Goal: Task Accomplishment & Management: Use online tool/utility

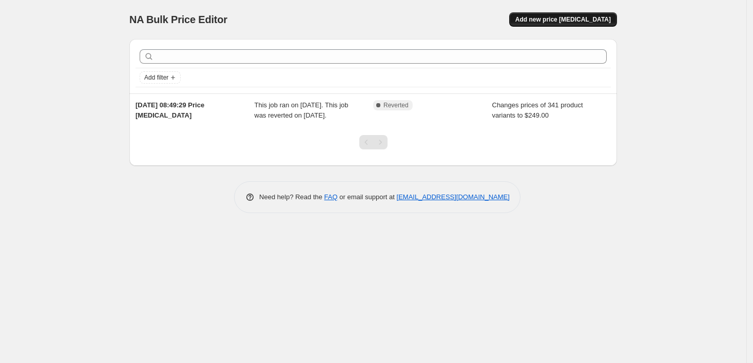
click at [562, 24] on button "Add new price [MEDICAL_DATA]" at bounding box center [563, 19] width 108 height 14
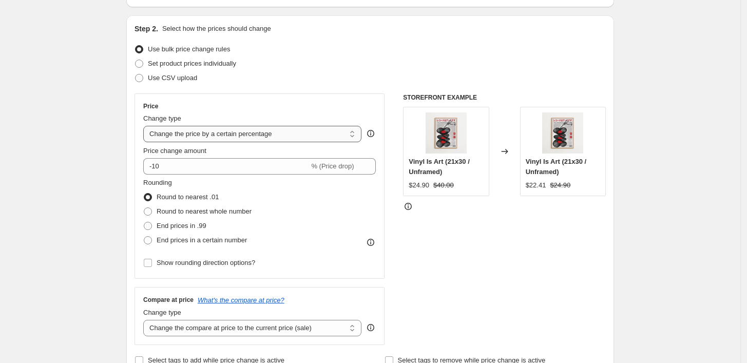
scroll to position [114, 0]
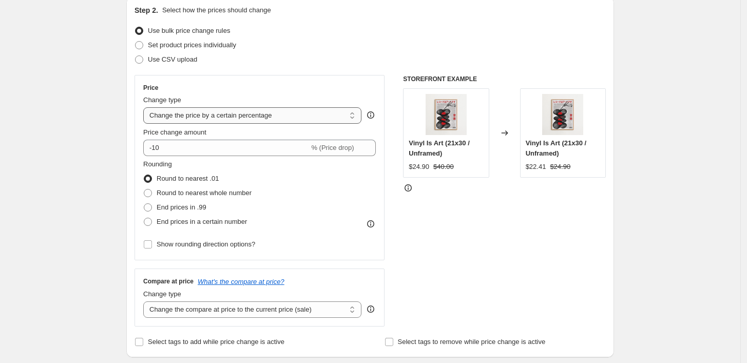
click at [267, 113] on select "Change the price to a certain amount Change the price by a certain amount Chang…" at bounding box center [252, 115] width 218 height 16
select select "by"
click at [146, 107] on select "Change the price to a certain amount Change the price by a certain amount Chang…" at bounding box center [252, 115] width 218 height 16
type input "-10.00"
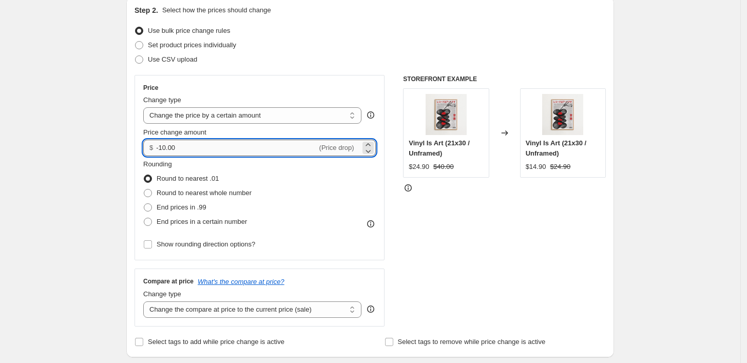
click at [239, 146] on input "-10.00" at bounding box center [236, 148] width 161 height 16
click at [272, 118] on select "Change the price to a certain amount Change the price by a certain amount Chang…" at bounding box center [252, 115] width 218 height 16
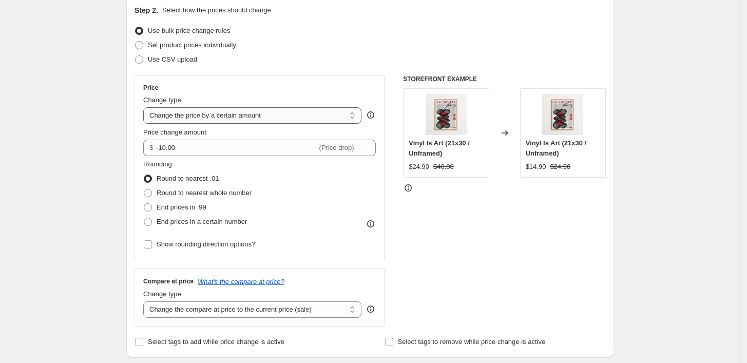
click at [146, 107] on select "Change the price to a certain amount Change the price by a certain amount Chang…" at bounding box center [252, 115] width 218 height 16
click at [147, 46] on label "Set product prices individually" at bounding box center [185, 45] width 102 height 14
click at [135, 42] on input "Set product prices individually" at bounding box center [135, 41] width 1 height 1
radio input "true"
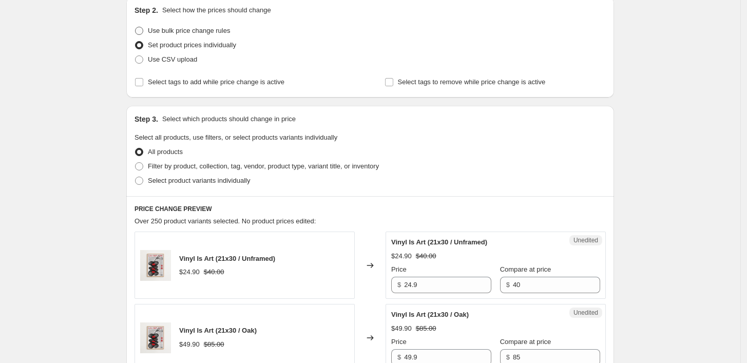
click at [145, 24] on label "Use bulk price change rules" at bounding box center [181, 31] width 95 height 14
click at [135, 27] on input "Use bulk price change rules" at bounding box center [135, 27] width 1 height 1
radio input "true"
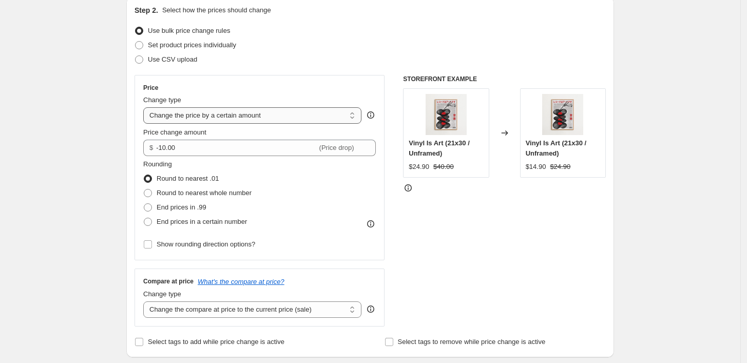
click at [259, 118] on select "Change the price to a certain amount Change the price by a certain amount Chang…" at bounding box center [252, 115] width 218 height 16
select select "to"
click at [146, 107] on select "Change the price to a certain amount Change the price by a certain amount Chang…" at bounding box center [252, 115] width 218 height 16
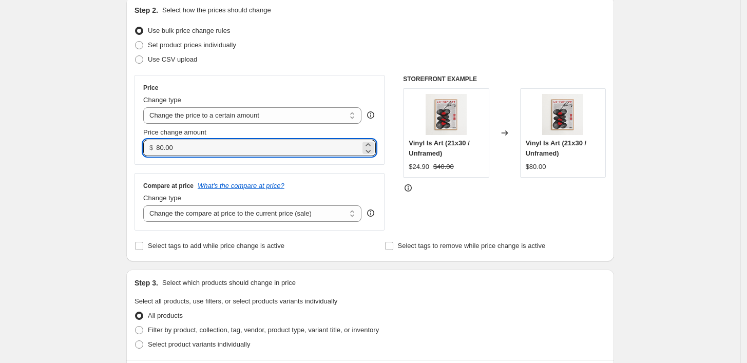
drag, startPoint x: 197, startPoint y: 148, endPoint x: 123, endPoint y: 150, distance: 73.9
click at [123, 150] on div "Step 1. Optionally give your price change job a title (eg "March 30% off sale o…" at bounding box center [366, 364] width 496 height 894
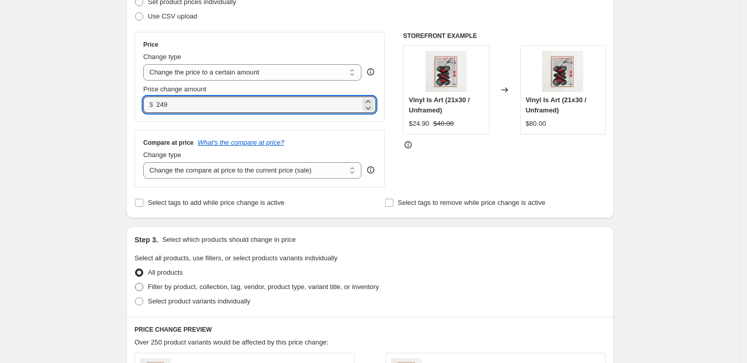
scroll to position [54, 0]
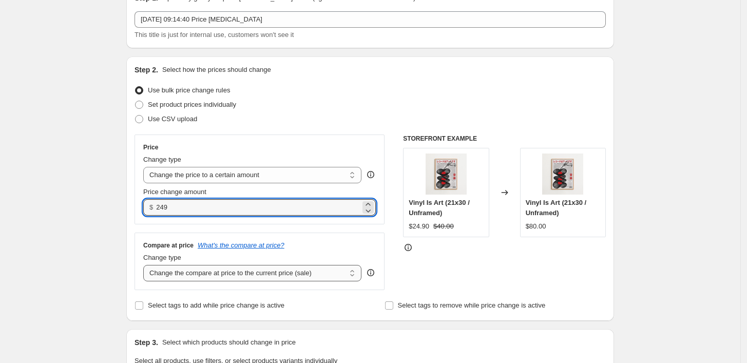
type input "249.00"
click at [205, 275] on select "Change the compare at price to the current price (sale) Change the compare at p…" at bounding box center [252, 273] width 218 height 16
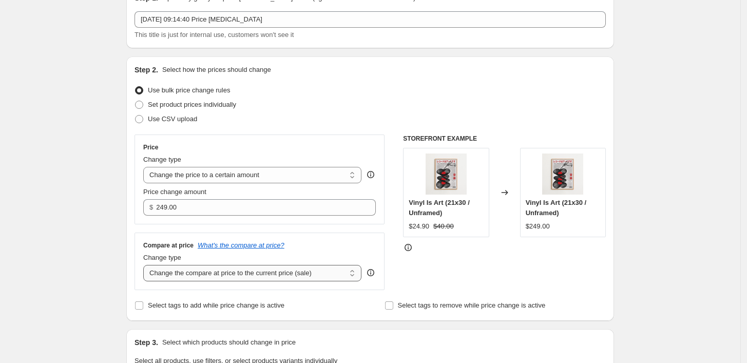
click at [205, 275] on select "Change the compare at price to the current price (sale) Change the compare at p…" at bounding box center [252, 273] width 218 height 16
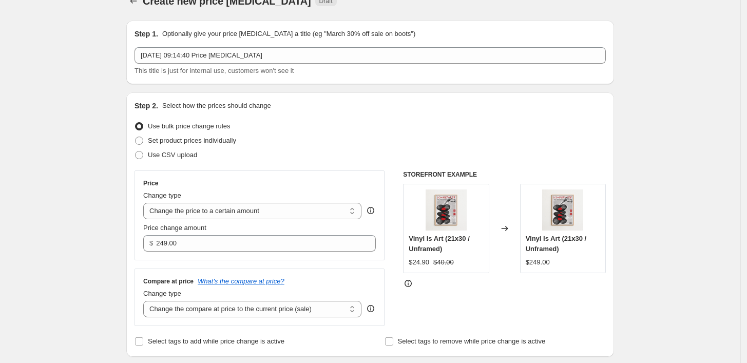
scroll to position [0, 0]
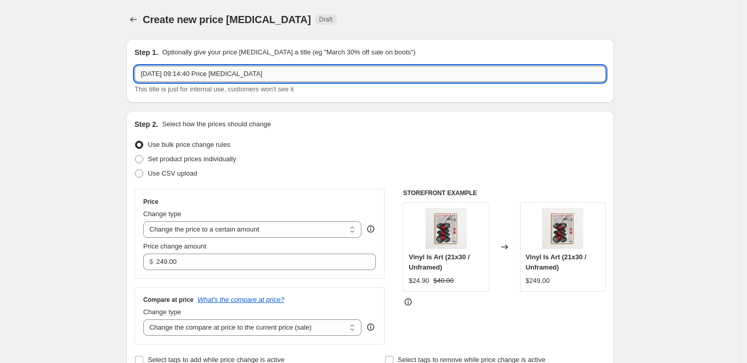
click at [296, 73] on input "14 sep. 2025 09:14:40 Price change job" at bounding box center [369, 74] width 471 height 16
click at [300, 73] on input "14 sep. 2025 09:14:40 Price change job" at bounding box center [369, 74] width 471 height 16
drag, startPoint x: 305, startPoint y: 74, endPoint x: 121, endPoint y: 81, distance: 184.9
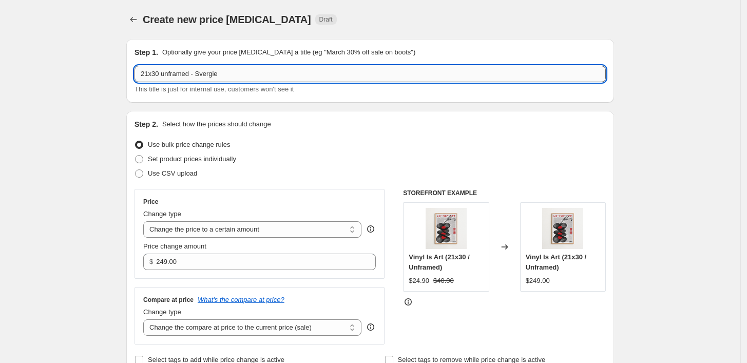
drag, startPoint x: 190, startPoint y: 71, endPoint x: 221, endPoint y: 68, distance: 30.5
click at [190, 71] on input "21x30 unframed - Svergie" at bounding box center [369, 74] width 471 height 16
click at [345, 90] on div "This title is just for internal use, customers won't see it" at bounding box center [369, 89] width 471 height 10
click at [286, 70] on input "21x30 unframed 249kr - Svergie" at bounding box center [369, 74] width 471 height 16
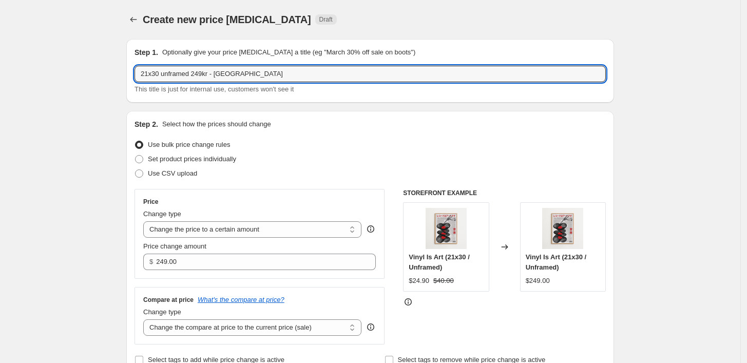
type input "21x30 unframed 249kr - [GEOGRAPHIC_DATA]"
click at [303, 88] on div "This title is just for internal use, customers won't see it" at bounding box center [369, 89] width 471 height 10
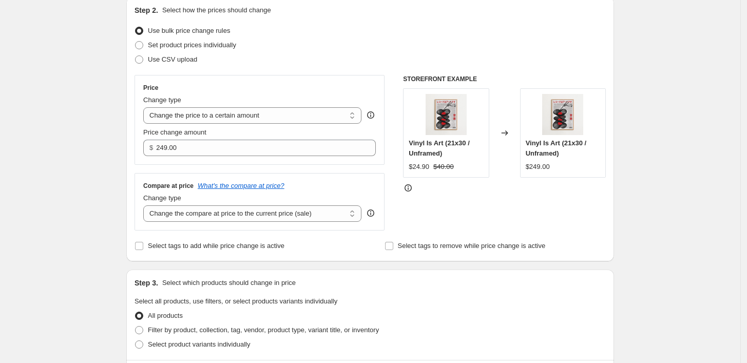
scroll to position [171, 0]
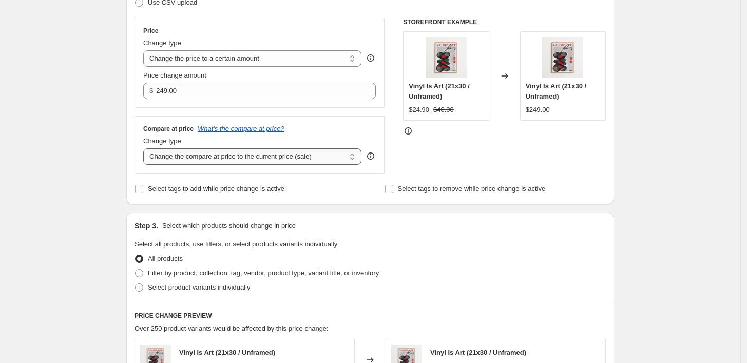
click at [228, 160] on select "Change the compare at price to the current price (sale) Change the compare at p…" at bounding box center [252, 156] width 218 height 16
click at [146, 149] on select "Change the compare at price to the current price (sale) Change the compare at p…" at bounding box center [252, 156] width 218 height 16
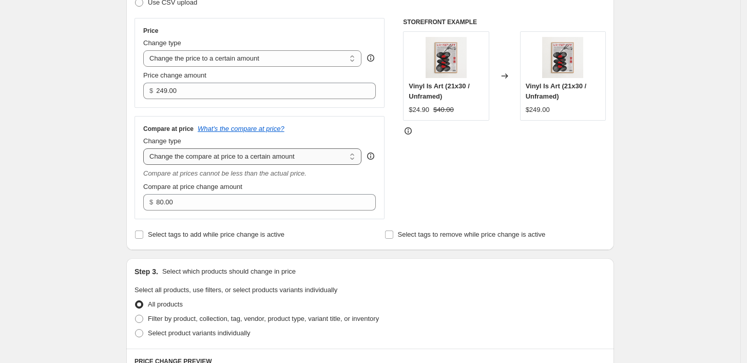
click at [241, 157] on select "Change the compare at price to the current price (sale) Change the compare at p…" at bounding box center [252, 156] width 218 height 16
select select "ep"
click at [146, 149] on select "Change the compare at price to the current price (sale) Change the compare at p…" at bounding box center [252, 156] width 218 height 16
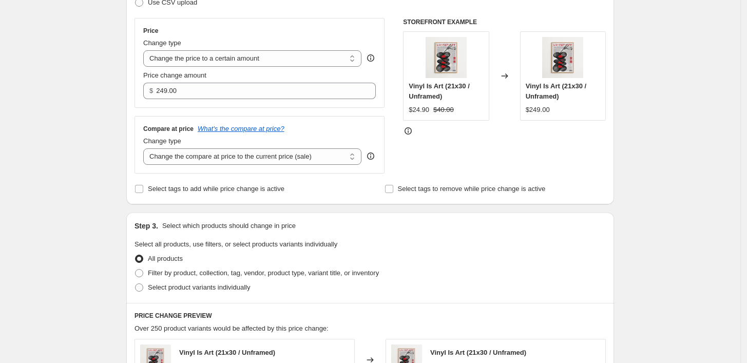
click at [443, 155] on div "STOREFRONT EXAMPLE Vinyl Is Art (21x30 / Unframed) $24.90 $40.00 Changed to Vin…" at bounding box center [504, 95] width 203 height 155
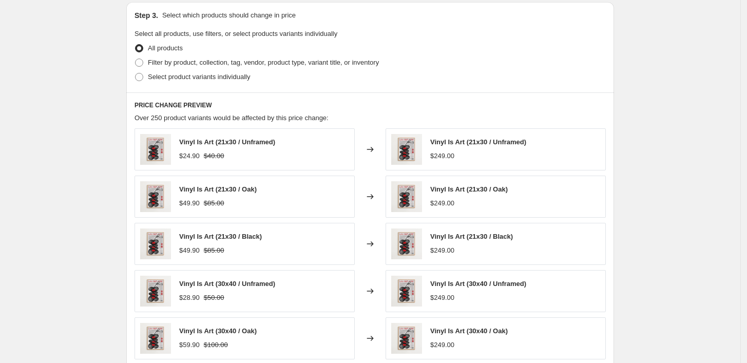
scroll to position [399, 0]
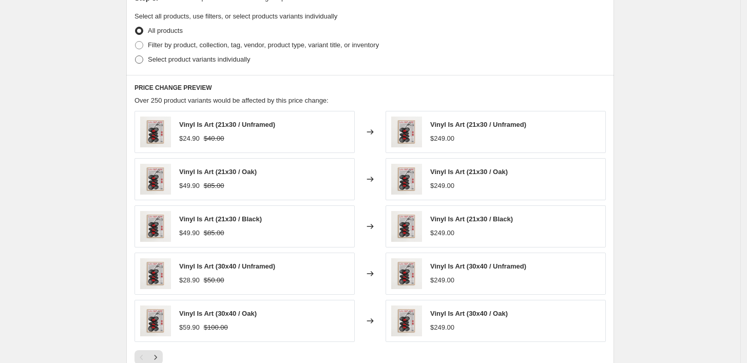
click at [143, 61] on span at bounding box center [139, 59] width 8 height 8
click at [135, 56] on input "Select product variants individually" at bounding box center [135, 55] width 1 height 1
radio input "true"
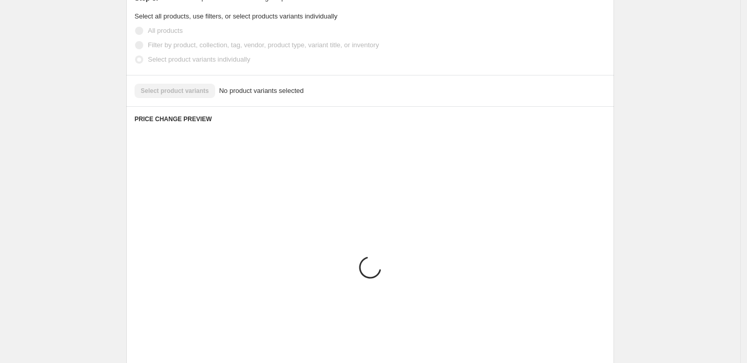
scroll to position [398, 0]
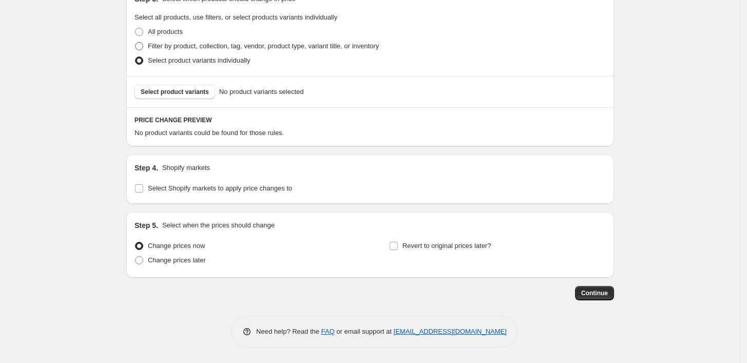
click at [151, 46] on span "Filter by product, collection, tag, vendor, product type, variant title, or inv…" at bounding box center [263, 46] width 231 height 8
click at [135, 43] on input "Filter by product, collection, tag, vendor, product type, variant title, or inv…" at bounding box center [135, 42] width 1 height 1
radio input "true"
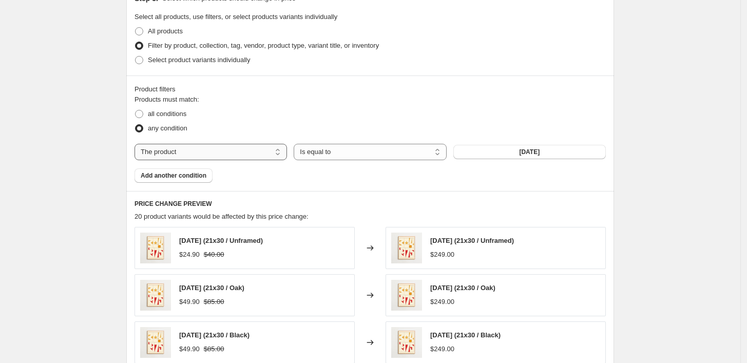
click at [220, 157] on select "The product The product's collection The product's tag The product's vendor The…" at bounding box center [210, 152] width 152 height 16
select select "title"
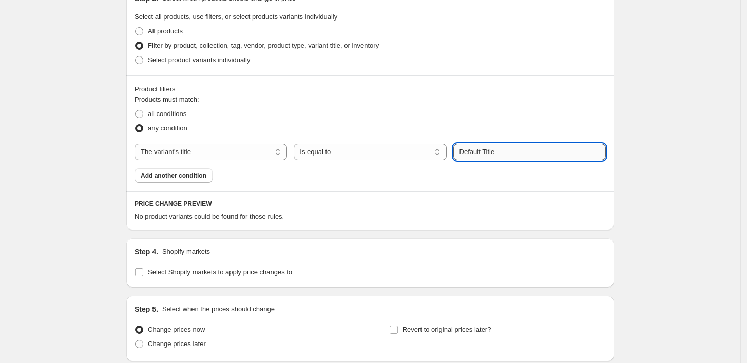
click at [510, 153] on input "Default Title" at bounding box center [529, 152] width 152 height 16
drag, startPoint x: 510, startPoint y: 153, endPoint x: 427, endPoint y: 162, distance: 83.6
click at [427, 162] on div "Products must match: all conditions any condition The product The product's col…" at bounding box center [369, 138] width 471 height 88
type input "21x30 / Unframed"
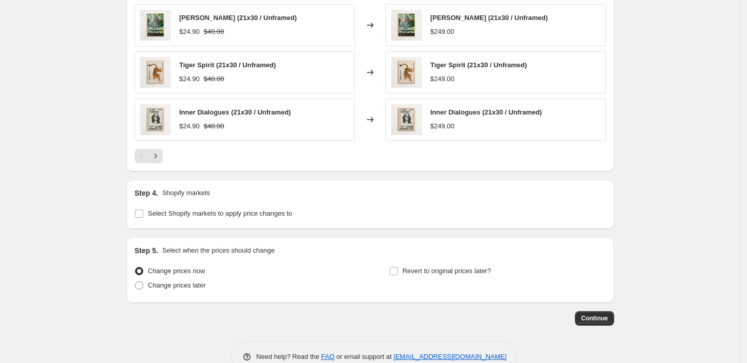
scroll to position [740, 0]
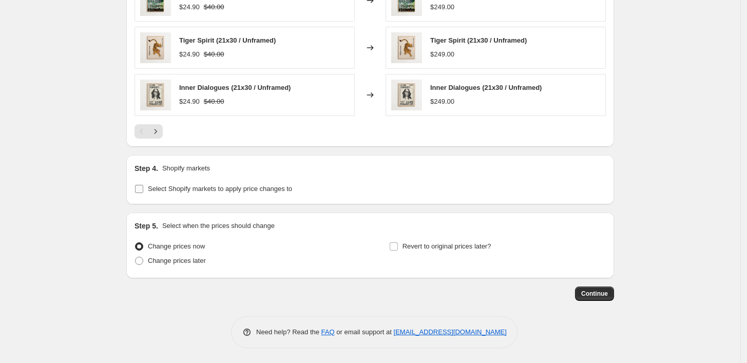
click at [142, 187] on input "Select Shopify markets to apply price changes to" at bounding box center [139, 189] width 8 height 8
checkbox input "true"
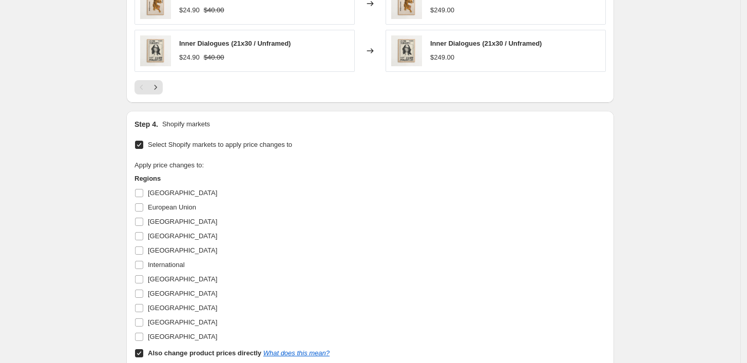
scroll to position [797, 0]
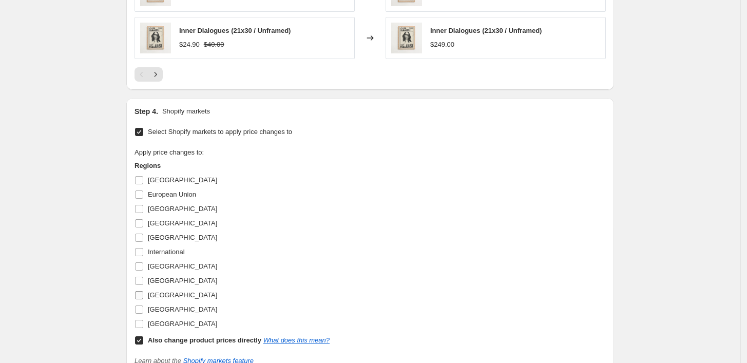
click at [143, 291] on input "[GEOGRAPHIC_DATA]" at bounding box center [139, 295] width 8 height 8
checkbox input "true"
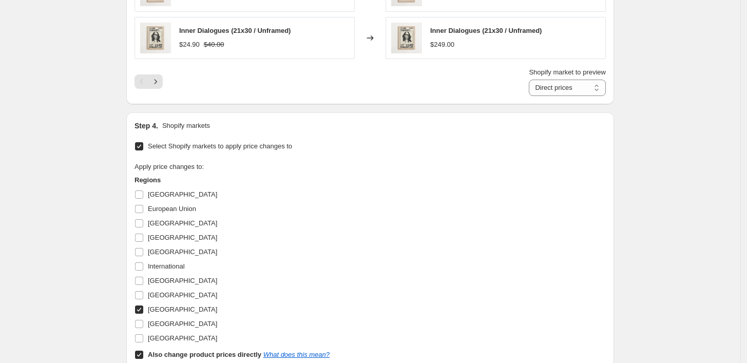
scroll to position [854, 0]
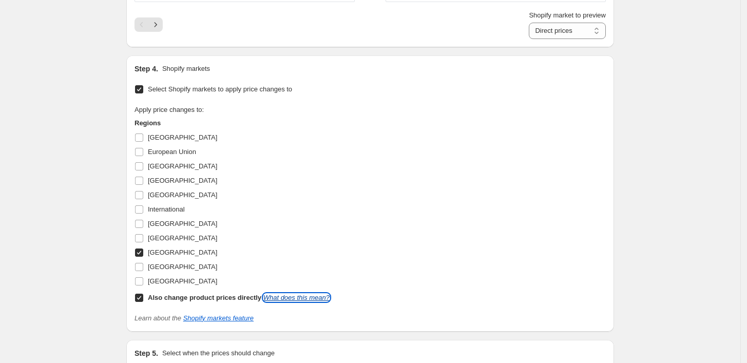
click at [290, 298] on link "What does this mean?" at bounding box center [296, 298] width 66 height 8
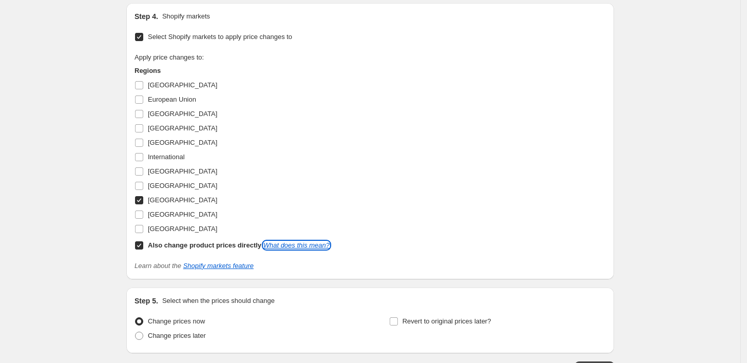
scroll to position [981, 0]
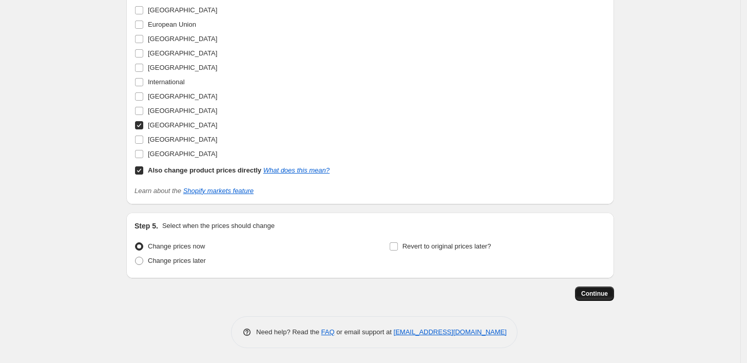
click at [605, 295] on span "Continue" at bounding box center [594, 293] width 27 height 8
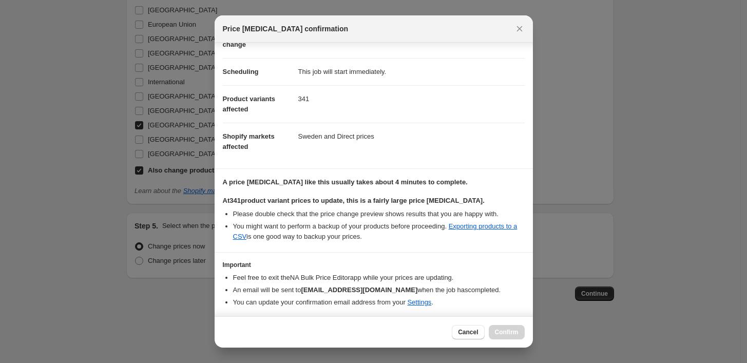
scroll to position [99, 0]
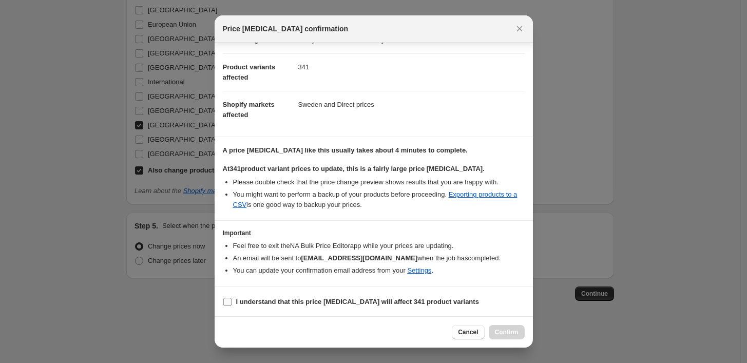
click at [229, 298] on input "I understand that this price [MEDICAL_DATA] will affect 341 product variants" at bounding box center [227, 302] width 8 height 8
checkbox input "true"
click at [505, 334] on span "Confirm" at bounding box center [507, 332] width 24 height 8
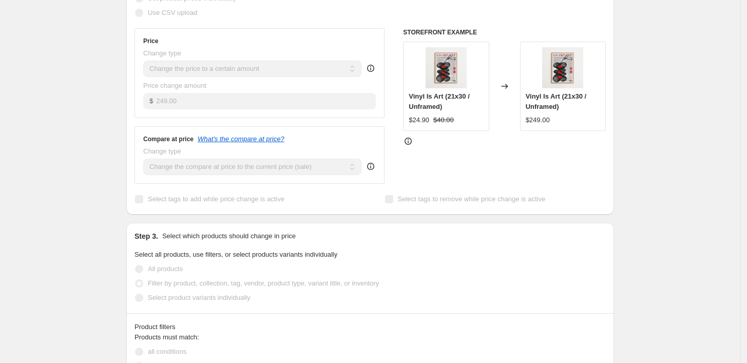
scroll to position [7, 0]
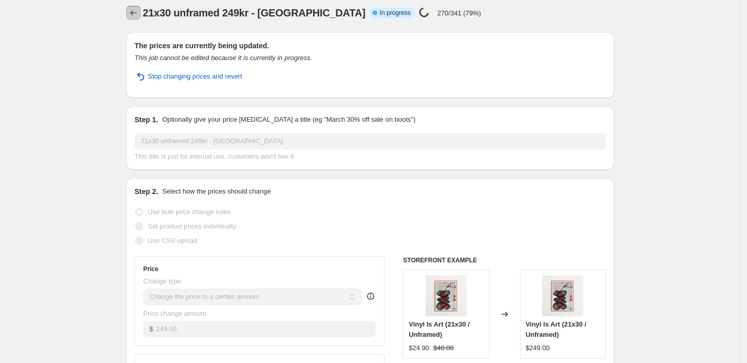
click at [139, 15] on icon "Price change jobs" at bounding box center [133, 13] width 10 height 10
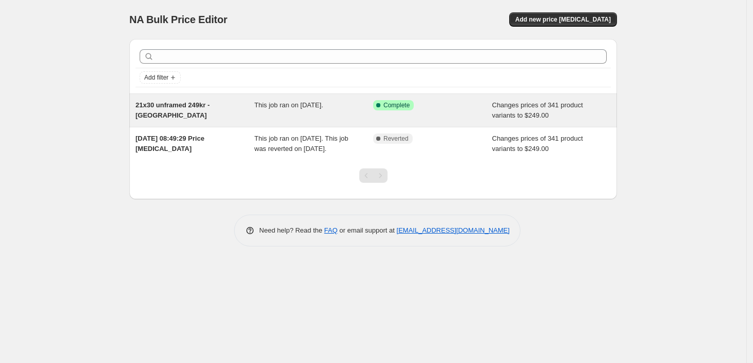
drag, startPoint x: 324, startPoint y: 113, endPoint x: 300, endPoint y: 113, distance: 24.1
click at [300, 113] on div "This job ran on [DATE]." at bounding box center [314, 110] width 119 height 21
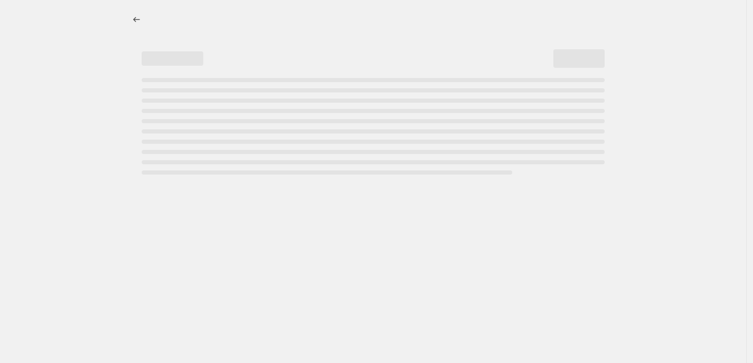
select select "title"
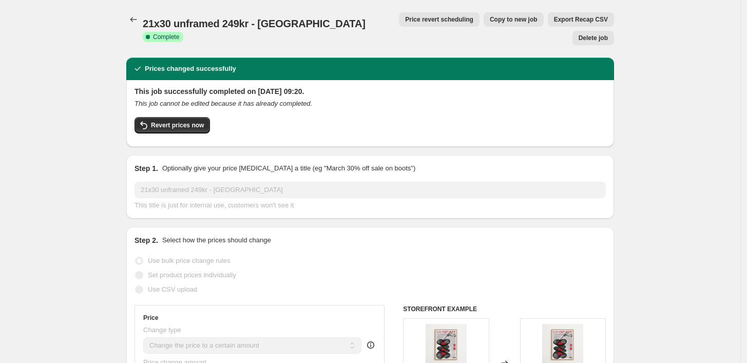
click at [490, 20] on span "Copy to new job" at bounding box center [514, 19] width 48 height 8
select select "title"
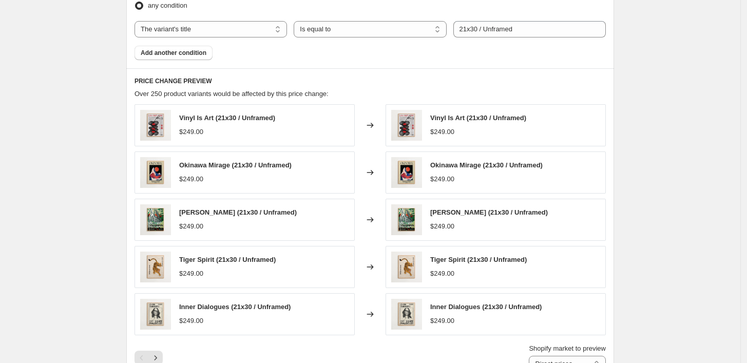
scroll to position [342, 0]
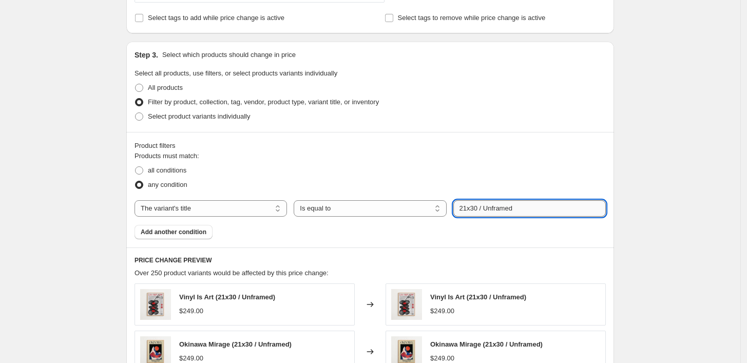
drag, startPoint x: 479, startPoint y: 205, endPoint x: 458, endPoint y: 211, distance: 21.9
click at [458, 211] on input "21x30 / Unframed" at bounding box center [529, 208] width 152 height 16
type input "30x40 / Unframed"
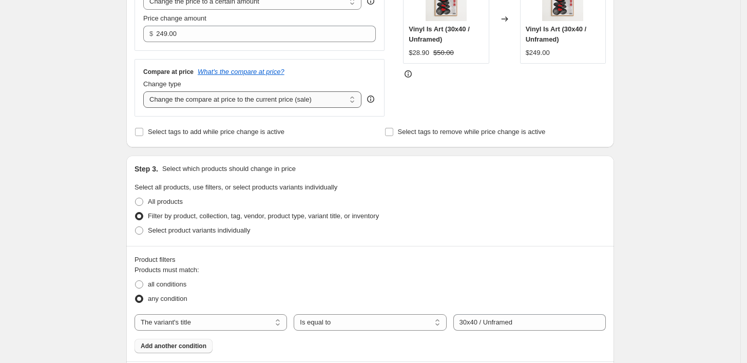
scroll to position [171, 0]
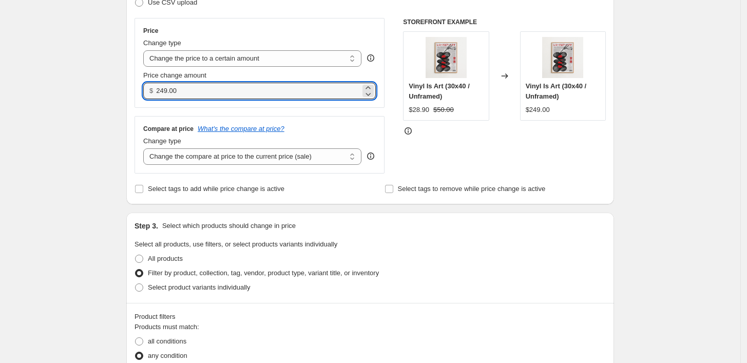
drag, startPoint x: 199, startPoint y: 84, endPoint x: 131, endPoint y: 88, distance: 68.4
click at [131, 88] on div "Step 2. Select how the prices should change Use bulk price change rules Set pro…" at bounding box center [370, 72] width 488 height 264
type input "289.00"
click at [395, 106] on div "Price Change type Change the price to a certain amount Change the price by a ce…" at bounding box center [369, 95] width 471 height 155
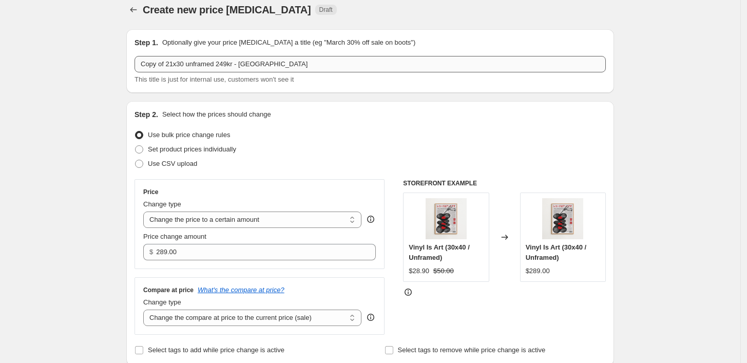
scroll to position [0, 0]
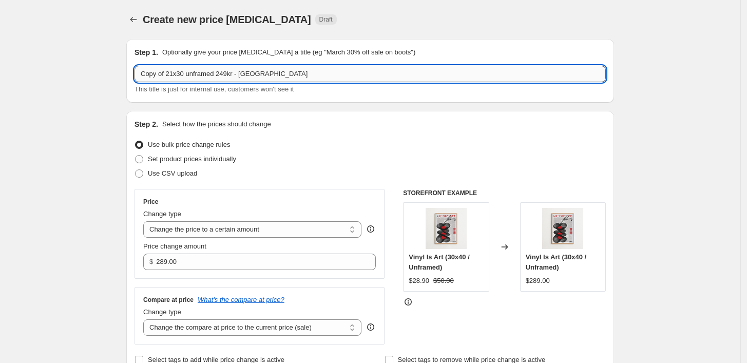
click at [174, 74] on input "Copy of 21x30 unframed 249kr - [GEOGRAPHIC_DATA]" at bounding box center [369, 74] width 471 height 16
drag, startPoint x: 184, startPoint y: 73, endPoint x: 200, endPoint y: 65, distance: 18.1
click at [184, 72] on input "Copy of 30x30 unframed 249kr - Sverige" at bounding box center [369, 74] width 471 height 16
click at [226, 72] on input "Copy of 30x40 unframed 249kr - Sverige" at bounding box center [369, 74] width 471 height 16
type input "Copy of 30x40 unframed 289kr - [GEOGRAPHIC_DATA]"
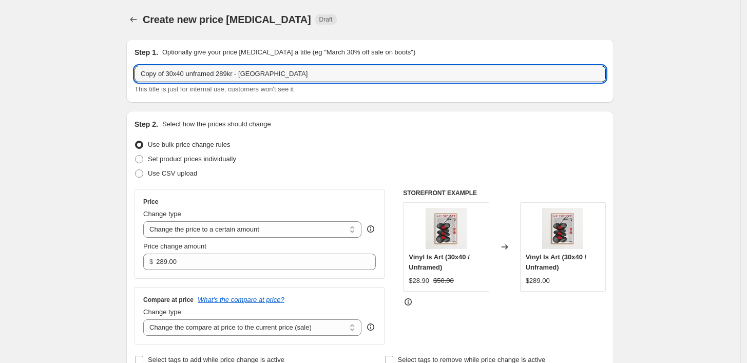
click at [320, 98] on div "Step 1. Optionally give your price change job a title (eg "March 30% off sale o…" at bounding box center [370, 71] width 488 height 64
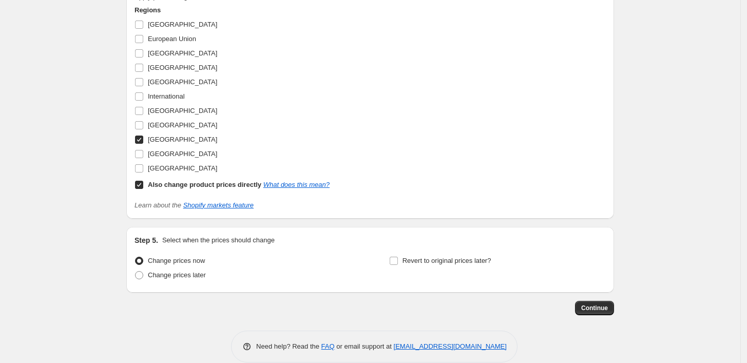
scroll to position [969, 0]
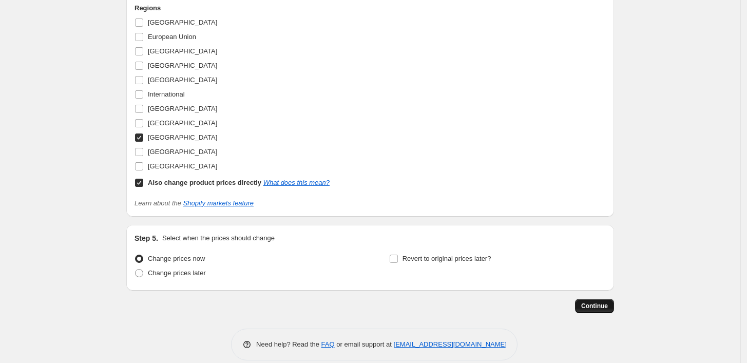
click at [596, 304] on span "Continue" at bounding box center [594, 306] width 27 height 8
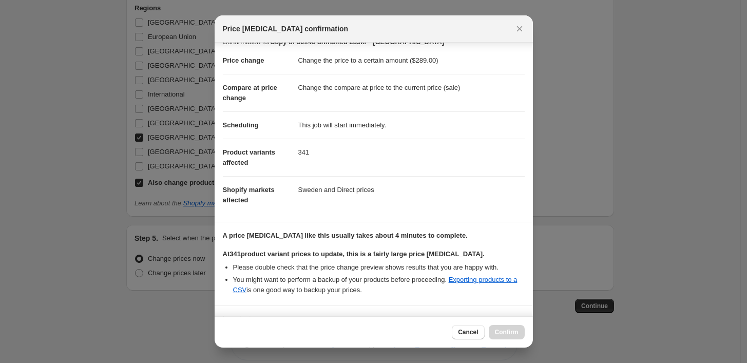
scroll to position [99, 0]
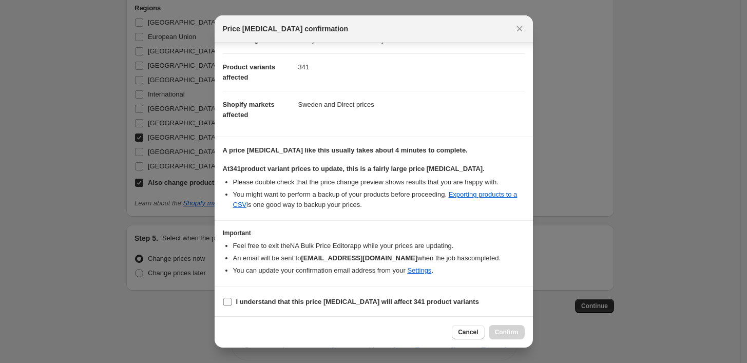
click at [228, 299] on input "I understand that this price [MEDICAL_DATA] will affect 341 product variants" at bounding box center [227, 302] width 8 height 8
checkbox input "true"
click at [518, 334] on button "Confirm" at bounding box center [507, 332] width 36 height 14
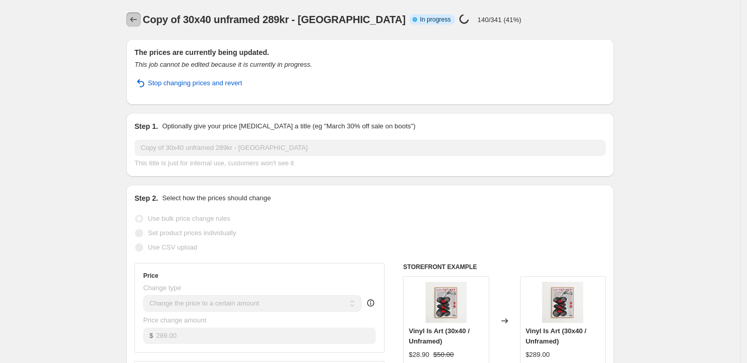
click at [132, 16] on icon "Price change jobs" at bounding box center [133, 19] width 10 height 10
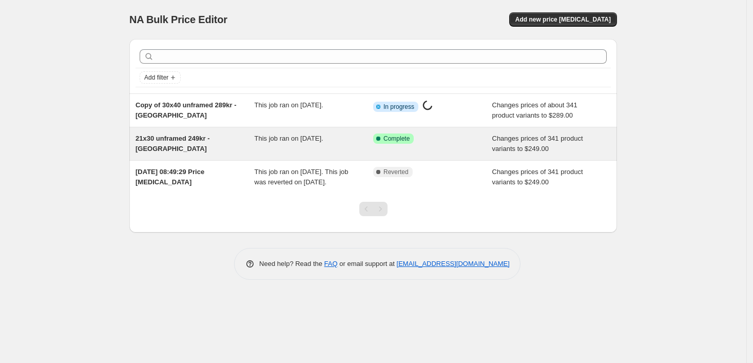
click at [335, 145] on div "This job ran on [DATE]." at bounding box center [314, 143] width 119 height 21
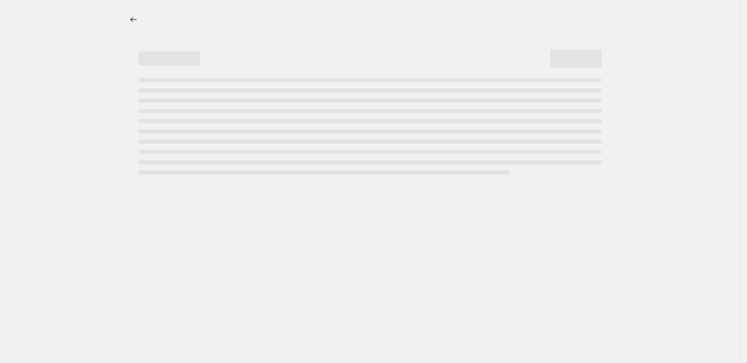
select select "title"
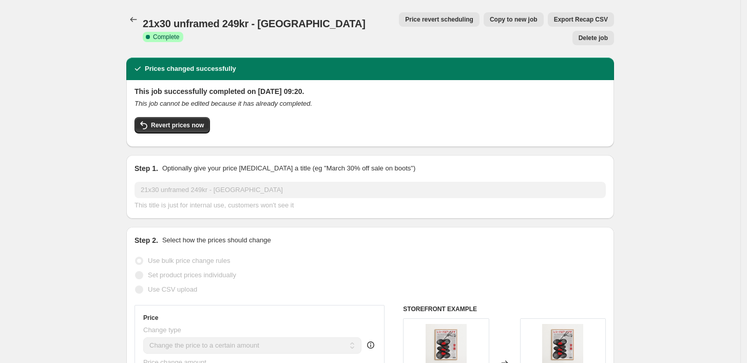
click at [490, 18] on span "Copy to new job" at bounding box center [514, 19] width 48 height 8
select select "title"
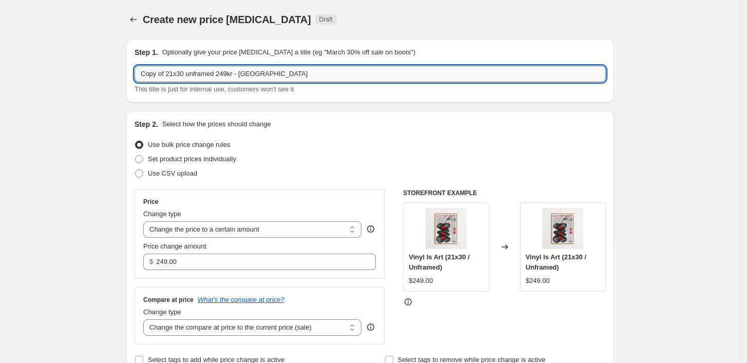
click at [173, 71] on input "Copy of 21x30 unframed 249kr - [GEOGRAPHIC_DATA]" at bounding box center [369, 74] width 471 height 16
click at [225, 73] on input "Copy of 40x50 unframed 249kr - Sverige" at bounding box center [369, 74] width 471 height 16
type input "Copy of 40x50 unframed 389kr - [GEOGRAPHIC_DATA]"
click at [308, 88] on div "This title is just for internal use, customers won't see it" at bounding box center [369, 89] width 471 height 10
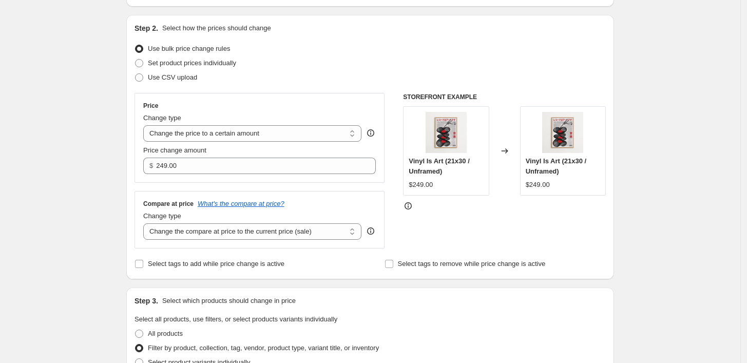
scroll to position [114, 0]
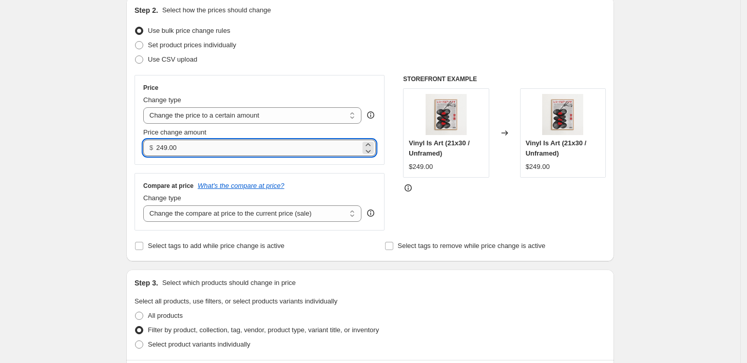
drag, startPoint x: 164, startPoint y: 145, endPoint x: 198, endPoint y: 142, distance: 34.0
click at [166, 145] on input "249.00" at bounding box center [258, 148] width 204 height 16
type input "389.00"
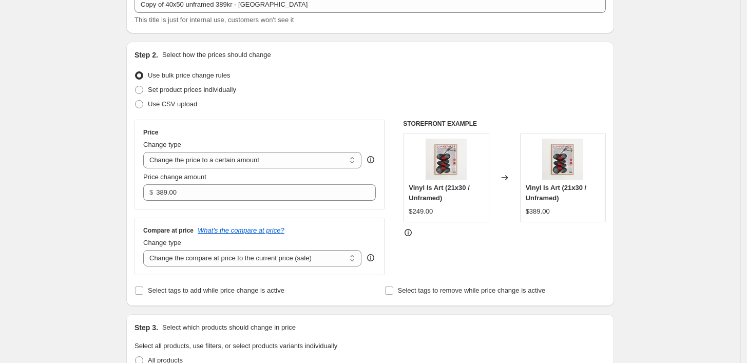
scroll to position [0, 0]
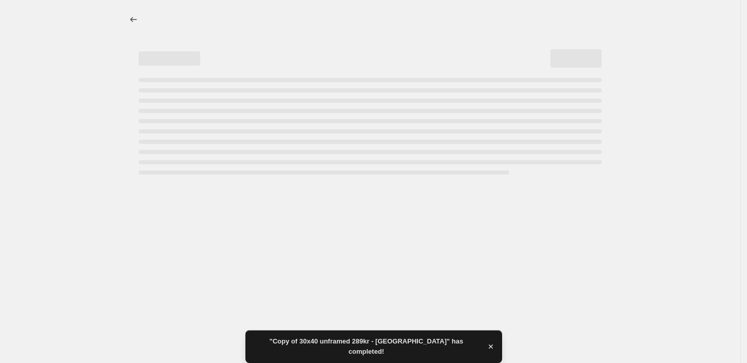
select select "title"
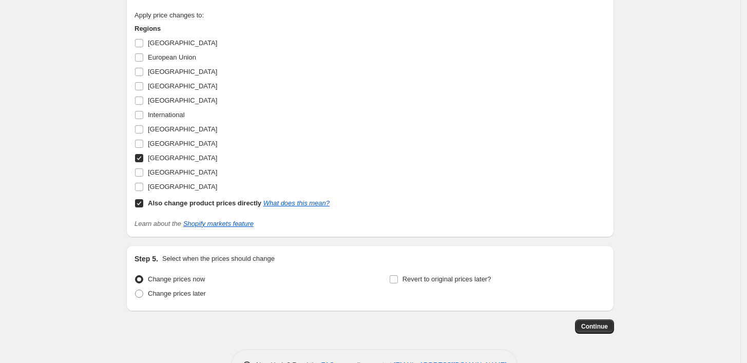
scroll to position [981, 0]
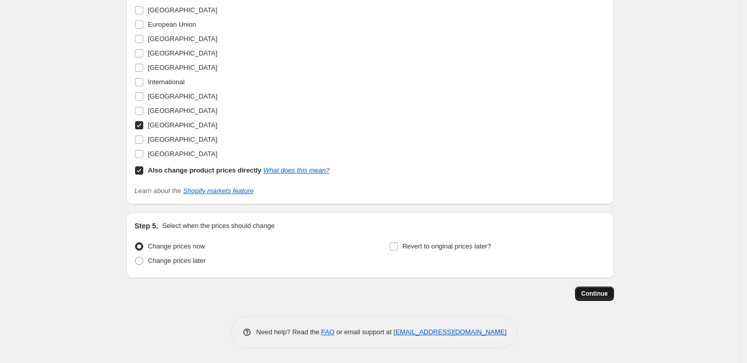
click at [601, 294] on span "Continue" at bounding box center [594, 293] width 27 height 8
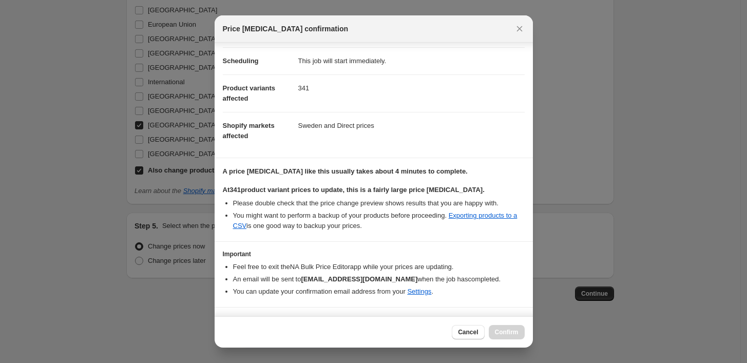
scroll to position [99, 0]
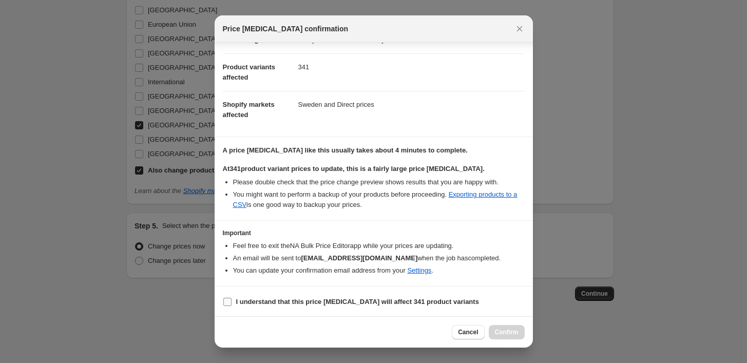
click at [226, 304] on input "I understand that this price [MEDICAL_DATA] will affect 341 product variants" at bounding box center [227, 302] width 8 height 8
checkbox input "true"
click at [503, 334] on span "Confirm" at bounding box center [507, 332] width 24 height 8
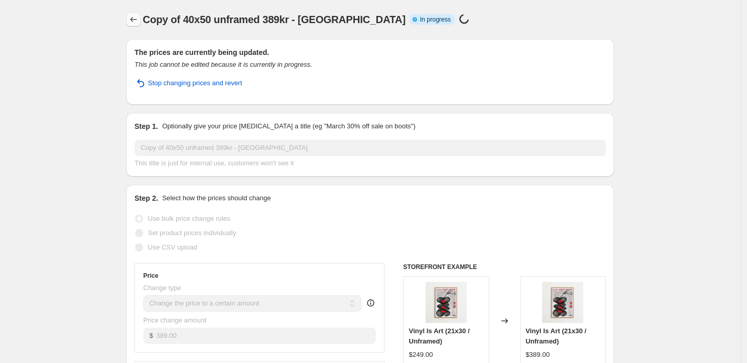
click at [139, 18] on icon "Price change jobs" at bounding box center [133, 19] width 10 height 10
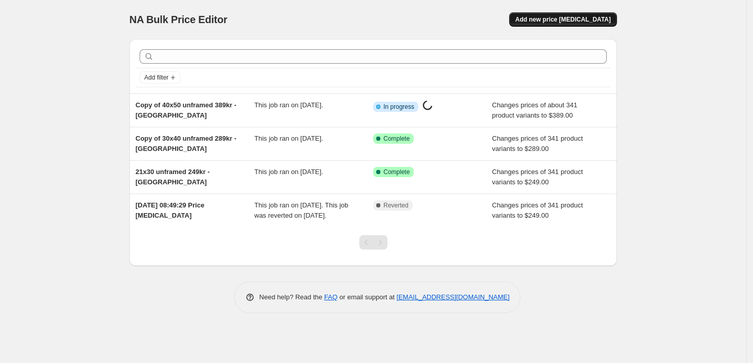
click at [559, 17] on span "Add new price [MEDICAL_DATA]" at bounding box center [562, 19] width 95 height 8
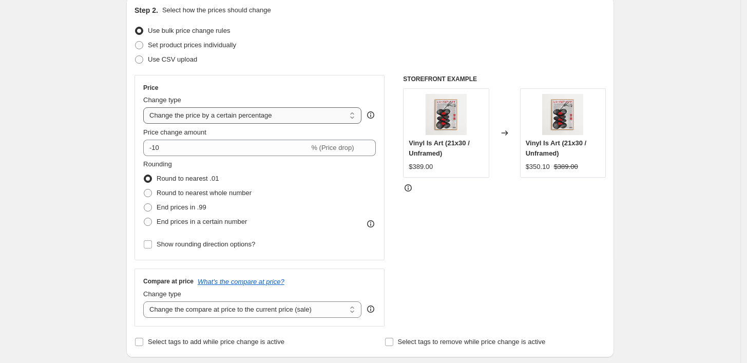
scroll to position [57, 0]
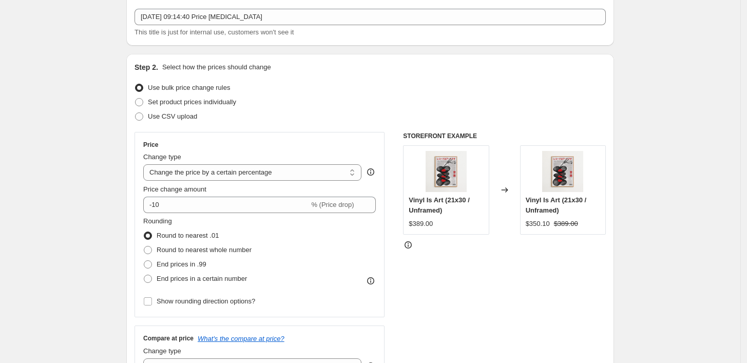
click at [238, 183] on div "Price Change type Change the price to a certain amount Change the price by a ce…" at bounding box center [259, 225] width 232 height 168
click at [242, 175] on select "Change the price to a certain amount Change the price by a certain amount Chang…" at bounding box center [252, 172] width 218 height 16
select select "by"
click at [146, 164] on select "Change the price to a certain amount Change the price by a certain amount Chang…" at bounding box center [252, 172] width 218 height 16
type input "-10.00"
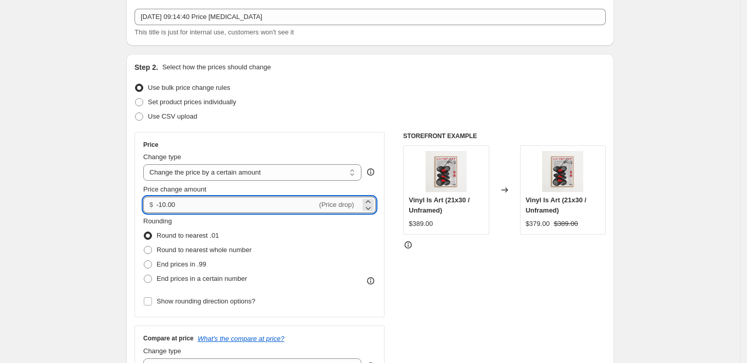
click at [223, 203] on input "-10.00" at bounding box center [236, 205] width 161 height 16
click at [228, 171] on select "Change the price to a certain amount Change the price by a certain amount Chang…" at bounding box center [252, 172] width 218 height 16
select select "to"
click at [146, 164] on select "Change the price to a certain amount Change the price by a certain amount Chang…" at bounding box center [252, 172] width 218 height 16
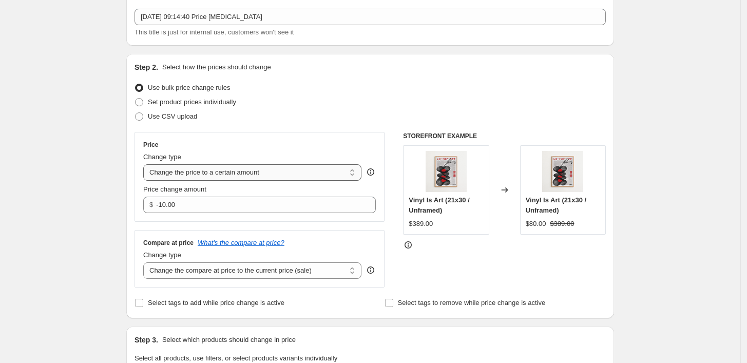
type input "80.00"
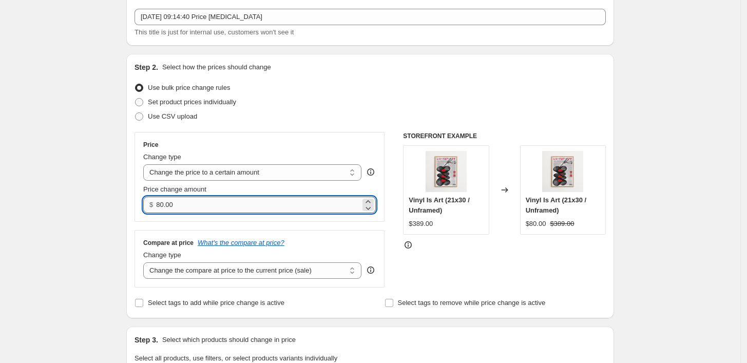
click at [226, 205] on input "80.00" at bounding box center [258, 205] width 204 height 16
drag, startPoint x: 244, startPoint y: 205, endPoint x: 160, endPoint y: 202, distance: 84.2
click at [160, 202] on input "80.00" at bounding box center [258, 205] width 204 height 16
type input "0.00"
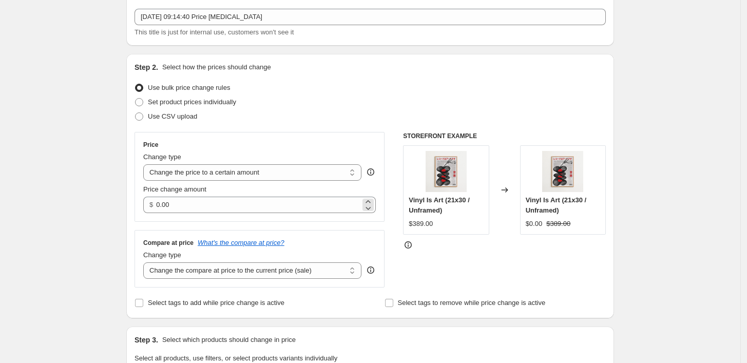
click at [148, 204] on div "$ 0.00" at bounding box center [259, 205] width 232 height 16
click at [153, 204] on span "$" at bounding box center [151, 205] width 4 height 8
click at [187, 203] on input "0.00" at bounding box center [258, 205] width 204 height 16
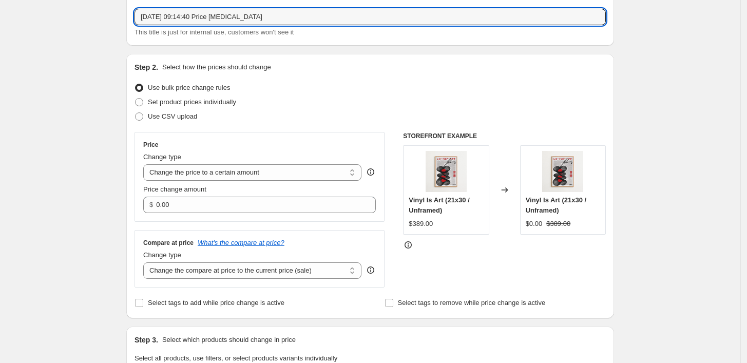
drag, startPoint x: 236, startPoint y: 17, endPoint x: 82, endPoint y: 22, distance: 154.0
type input "5"
type input "Unframed 50x70"
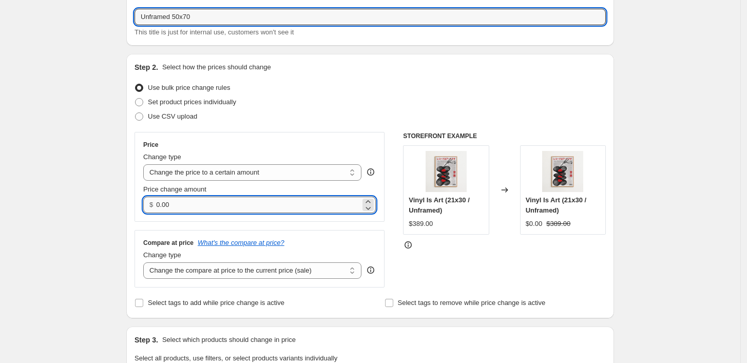
click at [182, 202] on input "0.00" at bounding box center [258, 205] width 204 height 16
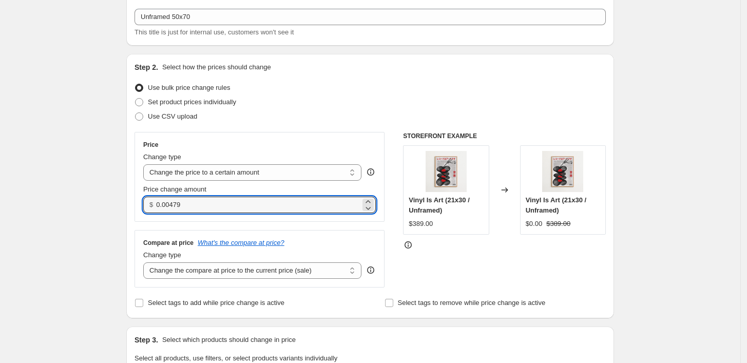
drag, startPoint x: 192, startPoint y: 200, endPoint x: 131, endPoint y: 205, distance: 60.8
click at [131, 205] on div "Step 2. Select how the prices should change Use bulk price change rules Set pro…" at bounding box center [370, 186] width 488 height 264
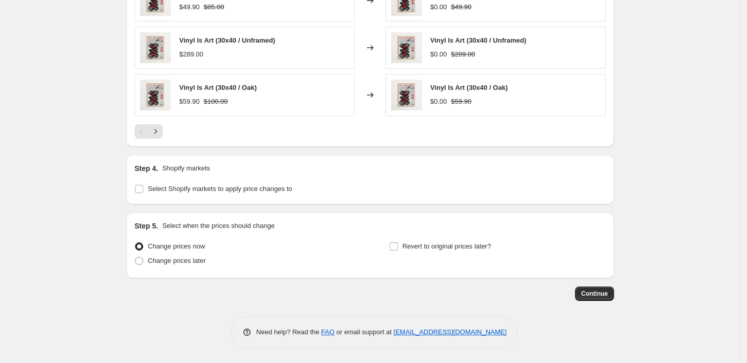
scroll to position [511, 0]
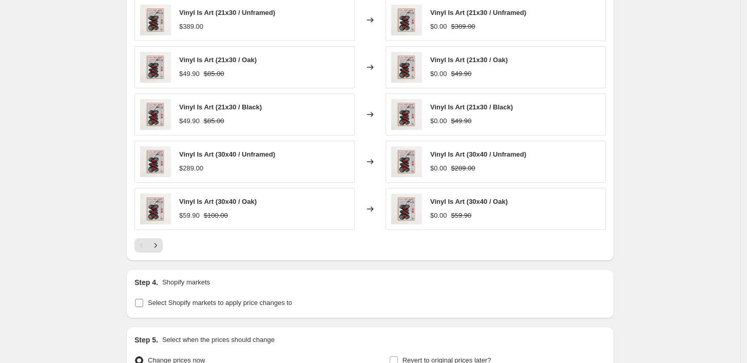
type input "479.00"
click at [141, 305] on input "Select Shopify markets to apply price changes to" at bounding box center [139, 303] width 8 height 8
checkbox input "true"
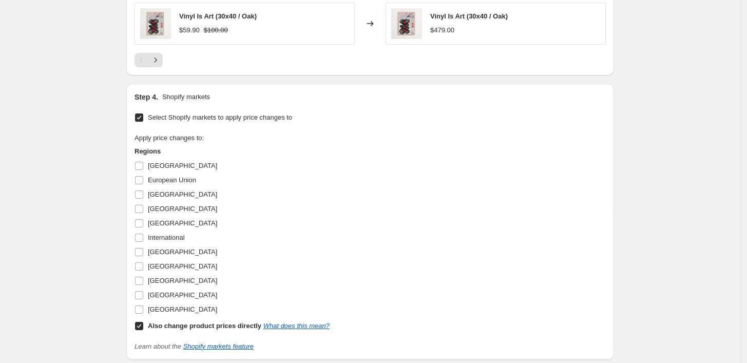
scroll to position [739, 0]
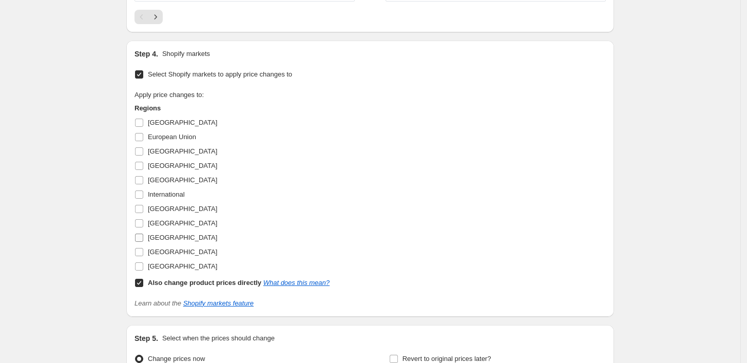
click at [143, 239] on input "[GEOGRAPHIC_DATA]" at bounding box center [139, 237] width 8 height 8
checkbox input "true"
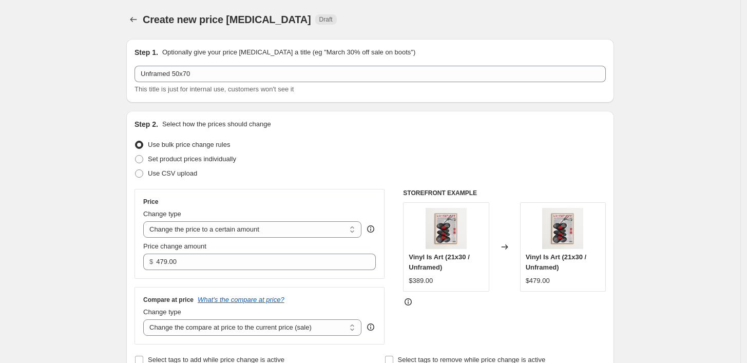
scroll to position [0, 0]
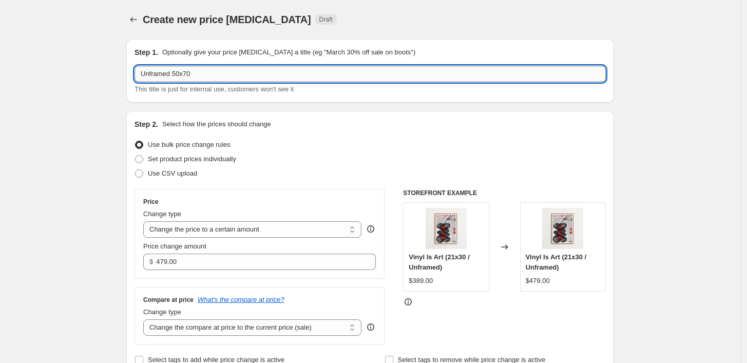
click at [240, 80] on input "Unframed 50x70" at bounding box center [369, 74] width 471 height 16
drag, startPoint x: 192, startPoint y: 76, endPoint x: 200, endPoint y: 73, distance: 8.3
click at [192, 75] on input "Unframed 50x70 - Sverige" at bounding box center [369, 74] width 471 height 16
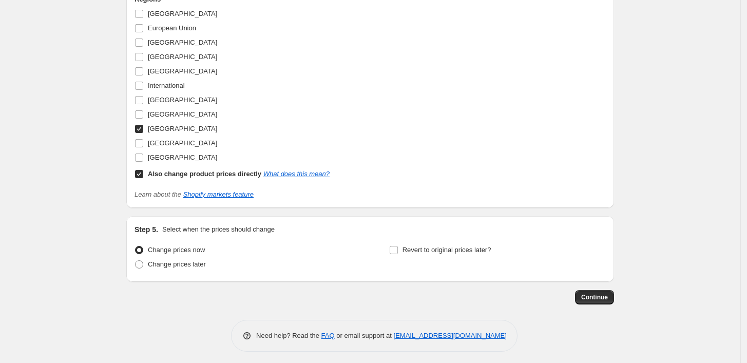
scroll to position [866, 0]
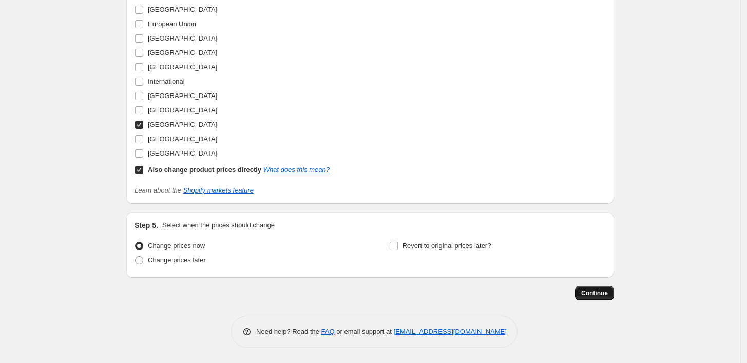
type input "Unframed 50x70 479kr - [GEOGRAPHIC_DATA]"
click at [590, 293] on span "Continue" at bounding box center [594, 293] width 27 height 8
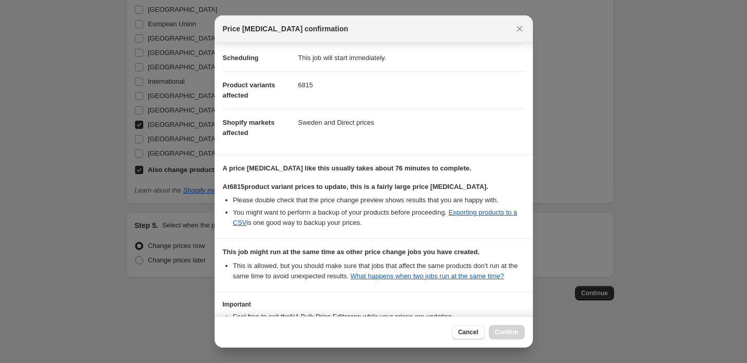
scroll to position [163, 0]
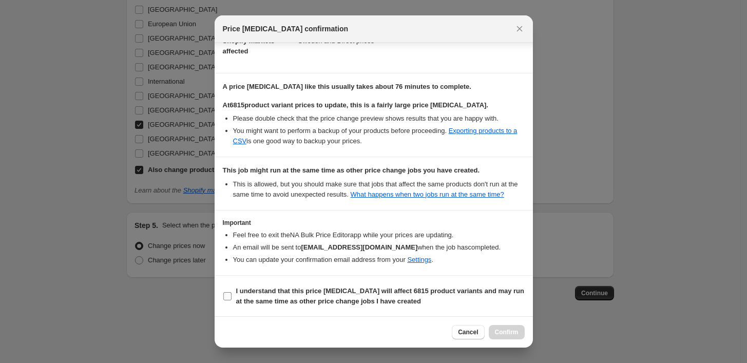
click at [229, 296] on input "I understand that this price change job will affect 6815 product variants and m…" at bounding box center [227, 296] width 8 height 8
checkbox input "true"
click at [512, 339] on div "Cancel Confirm" at bounding box center [374, 331] width 318 height 31
click at [513, 334] on span "Confirm" at bounding box center [507, 332] width 24 height 8
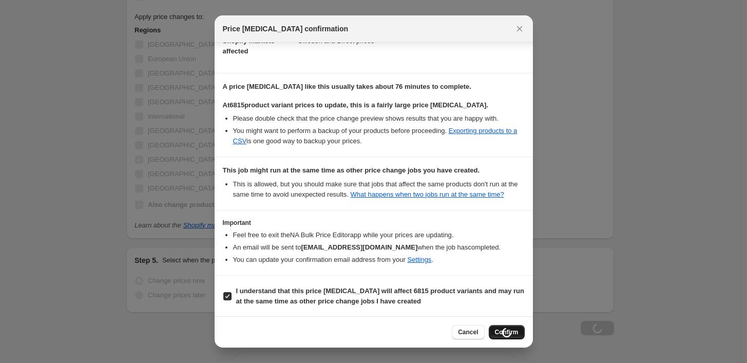
scroll to position [901, 0]
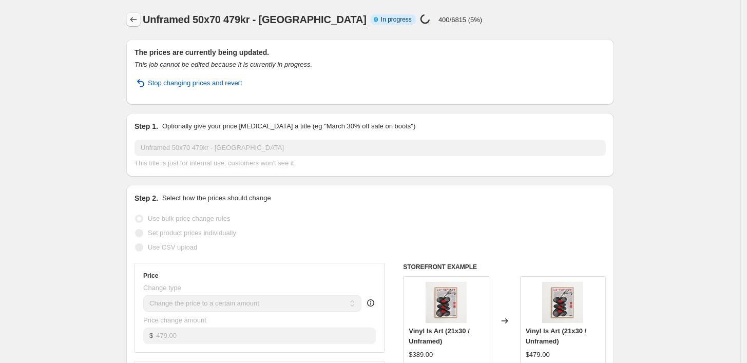
click at [132, 18] on icon "Price change jobs" at bounding box center [133, 19] width 10 height 10
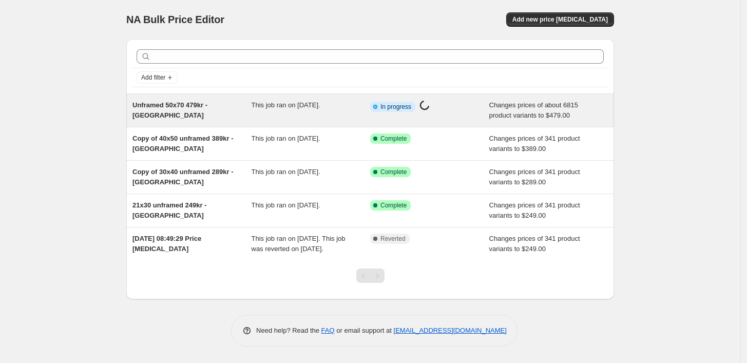
click at [319, 101] on span "This job ran on [DATE]." at bounding box center [285, 105] width 69 height 8
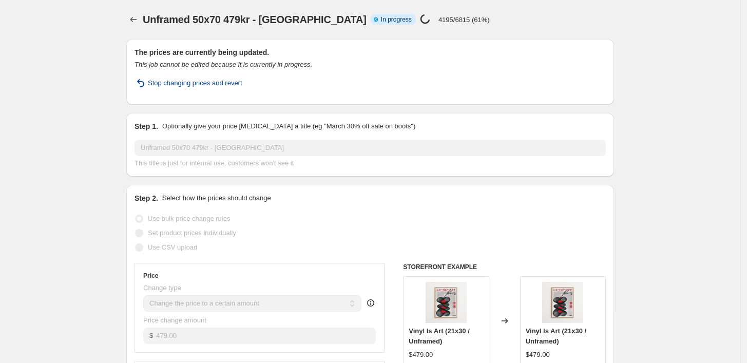
click at [191, 84] on span "Stop changing prices and revert" at bounding box center [195, 83] width 94 height 10
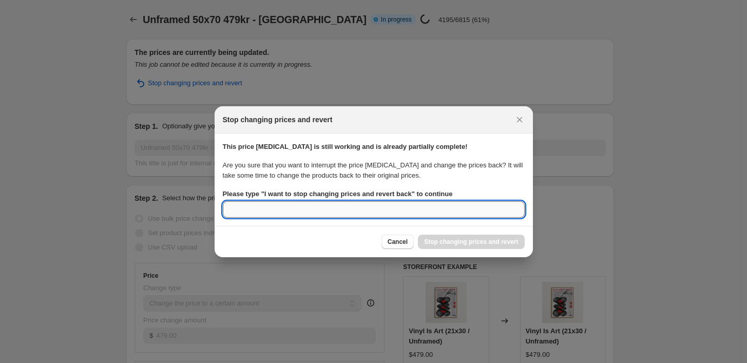
click at [377, 212] on input "Please type " I want to stop changing prices and revert back " to continue" at bounding box center [374, 209] width 302 height 16
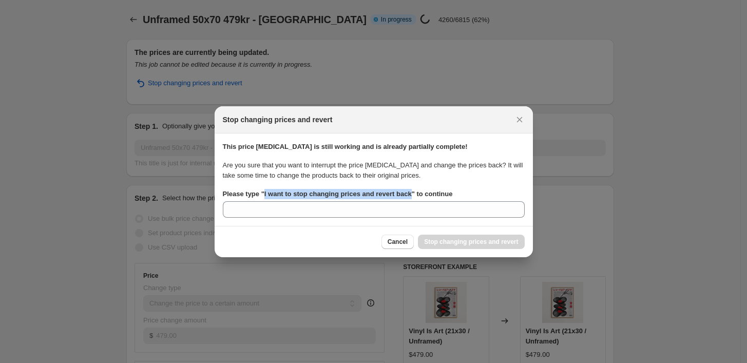
drag, startPoint x: 410, startPoint y: 193, endPoint x: 263, endPoint y: 194, distance: 146.3
click at [263, 194] on b "Please type " I want to stop changing prices and revert back " to continue" at bounding box center [338, 194] width 230 height 8
copy b "I want to stop changing prices and revert back"
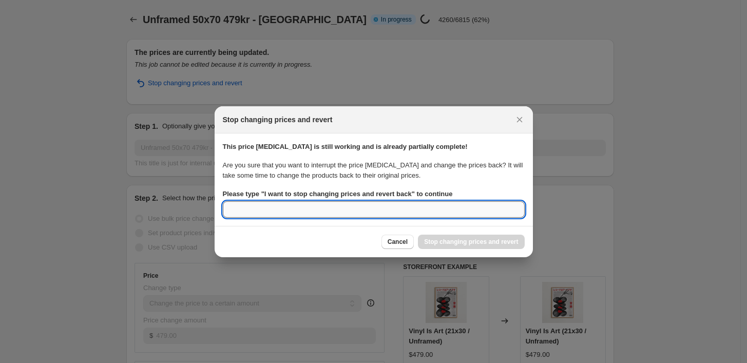
click at [276, 211] on input "Please type " I want to stop changing prices and revert back " to continue" at bounding box center [374, 209] width 302 height 16
paste input "I want to stop changing prices and revert back"
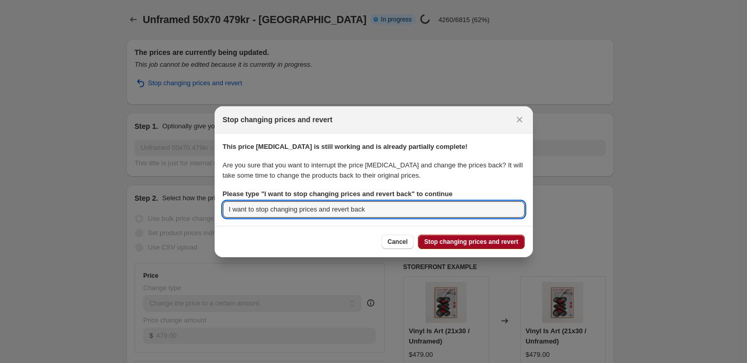
type input "I want to stop changing prices and revert back"
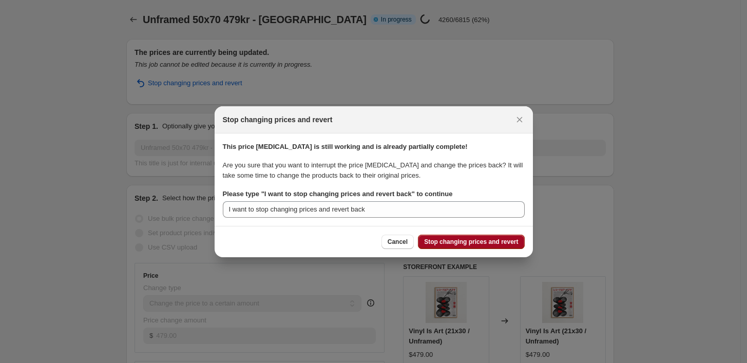
click at [478, 245] on span "Stop changing prices and revert" at bounding box center [471, 242] width 94 height 8
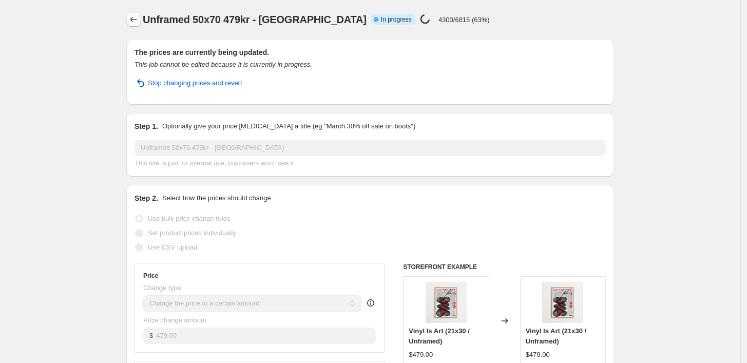
click at [139, 22] on icon "Price change jobs" at bounding box center [133, 19] width 10 height 10
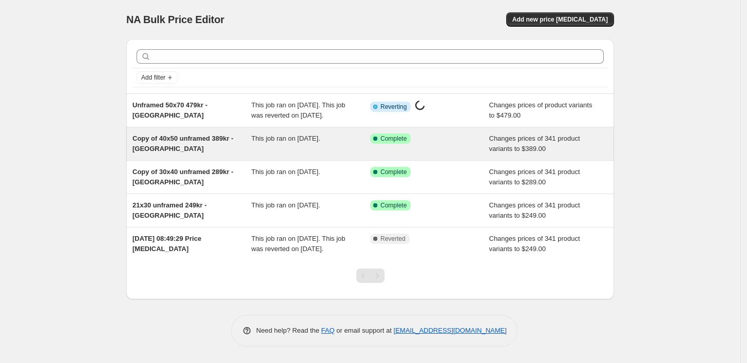
click at [430, 144] on div "Success Complete Complete" at bounding box center [422, 138] width 104 height 10
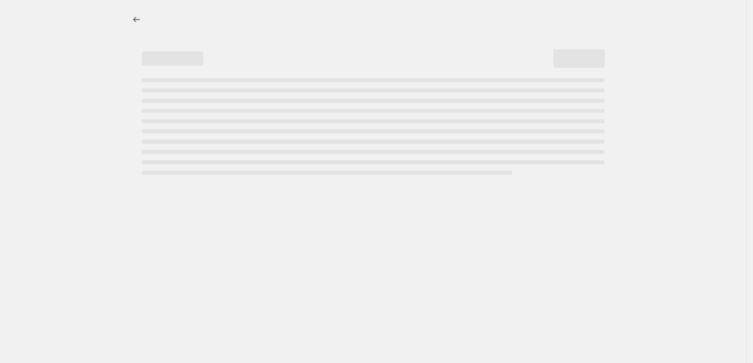
select select "title"
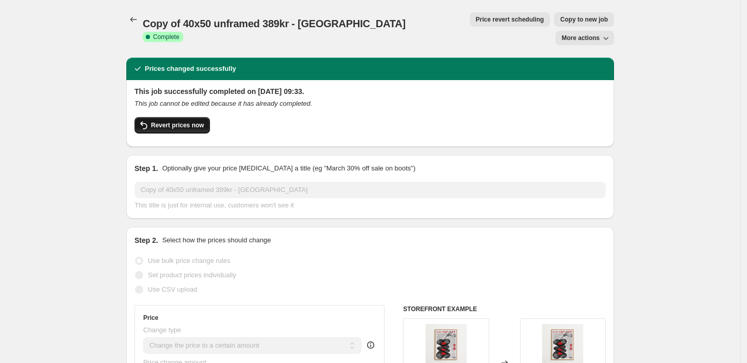
click at [186, 121] on span "Revert prices now" at bounding box center [177, 125] width 53 height 8
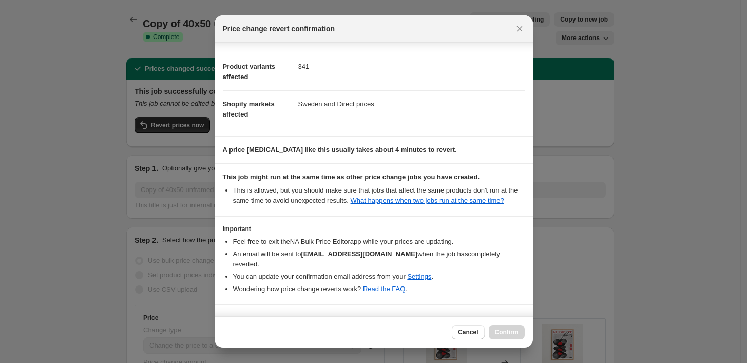
scroll to position [53, 0]
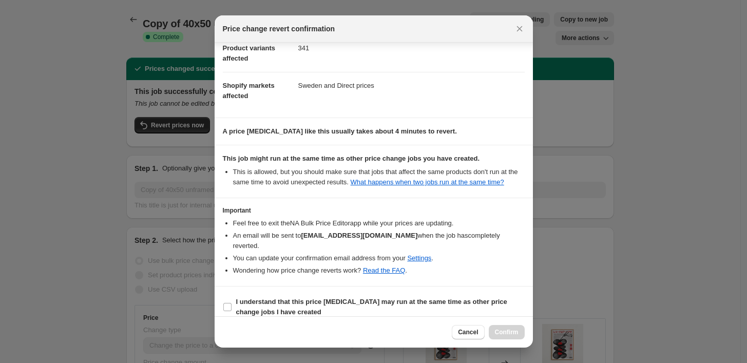
click at [221, 297] on section "I understand that this price change job may run at the same time as other price…" at bounding box center [374, 306] width 318 height 41
click at [224, 303] on input "I understand that this price change job may run at the same time as other price…" at bounding box center [227, 307] width 8 height 8
checkbox input "true"
click at [518, 334] on button "Confirm" at bounding box center [507, 332] width 36 height 14
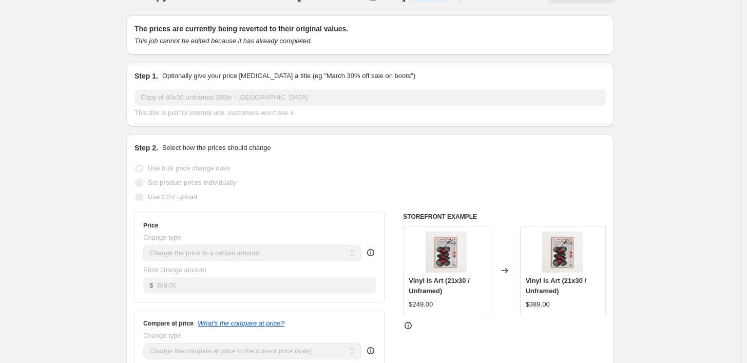
scroll to position [0, 0]
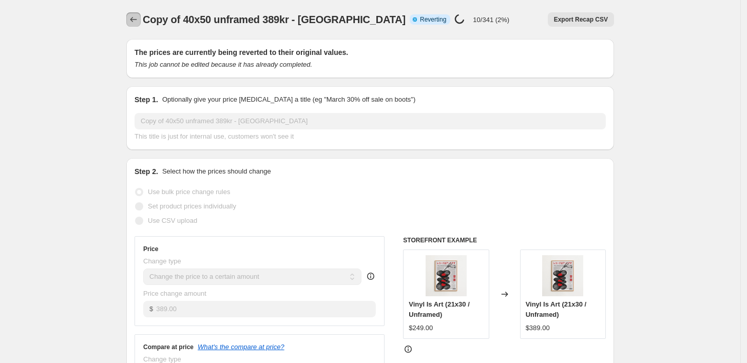
click at [132, 18] on icon "Price change jobs" at bounding box center [133, 19] width 10 height 10
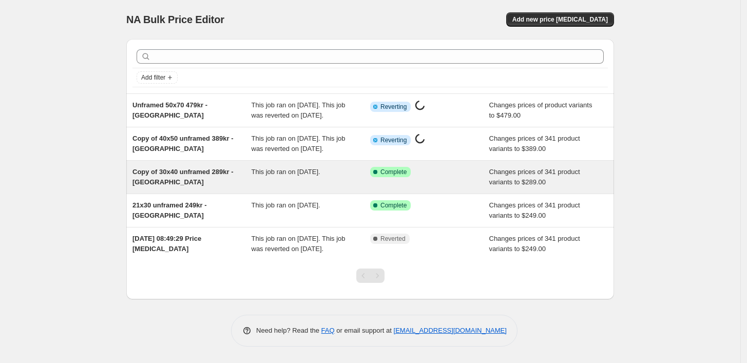
click at [435, 187] on div "Success Complete Complete" at bounding box center [429, 177] width 119 height 21
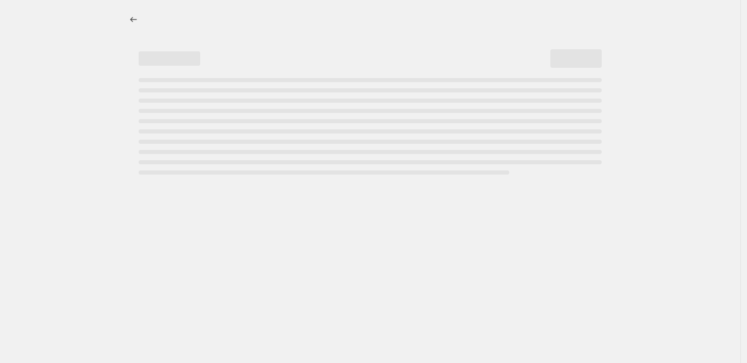
select select "title"
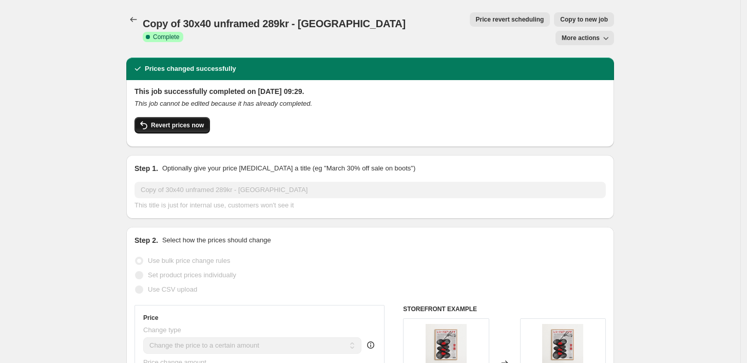
click at [166, 121] on span "Revert prices now" at bounding box center [177, 125] width 53 height 8
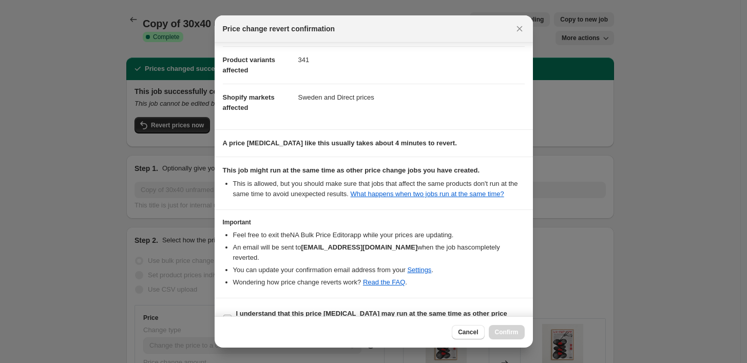
scroll to position [53, 0]
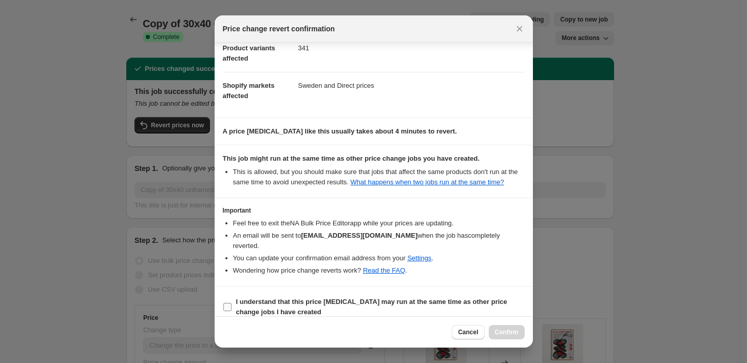
click at [231, 302] on span ":r8v:" at bounding box center [227, 306] width 9 height 9
click at [231, 303] on input "I understand that this price change job may run at the same time as other price…" at bounding box center [227, 307] width 8 height 8
checkbox input "true"
click at [499, 334] on span "Confirm" at bounding box center [507, 332] width 24 height 8
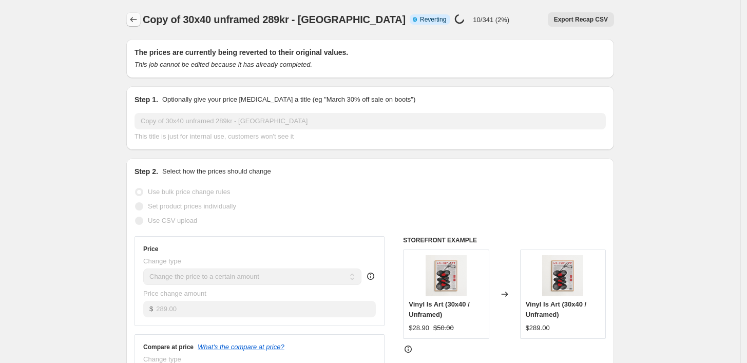
click at [134, 17] on icon "Price change jobs" at bounding box center [133, 19] width 10 height 10
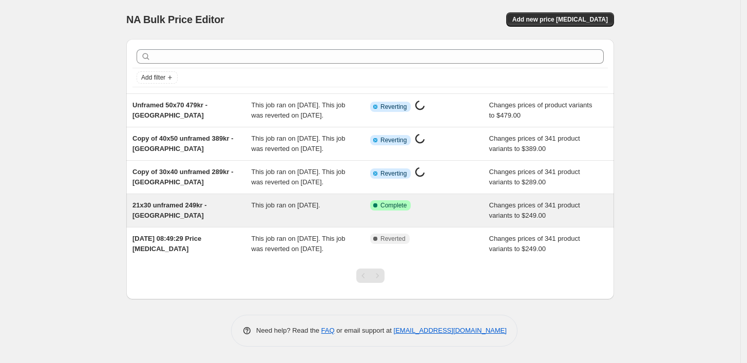
scroll to position [40, 0]
click at [299, 201] on span "This job ran on [DATE]." at bounding box center [285, 205] width 69 height 8
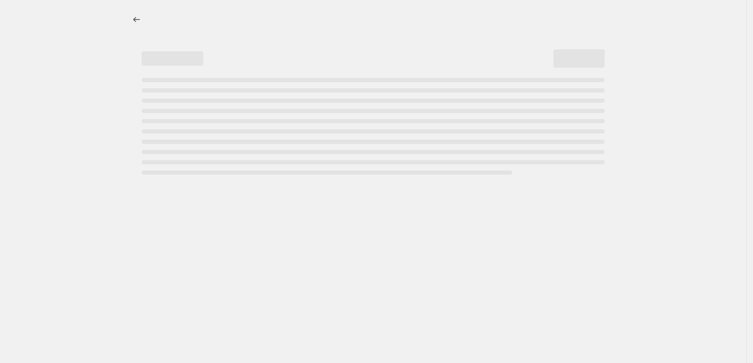
select select "title"
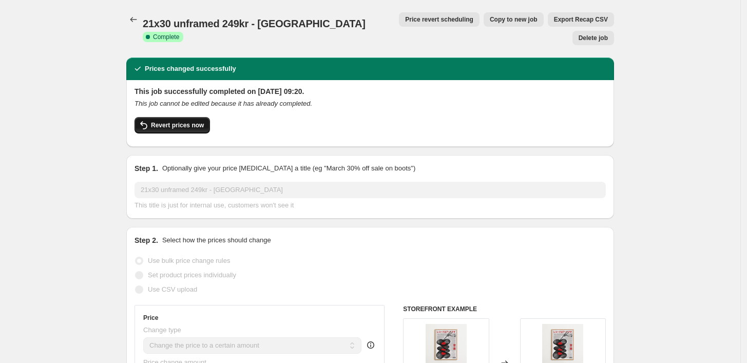
click at [189, 121] on span "Revert prices now" at bounding box center [177, 125] width 53 height 8
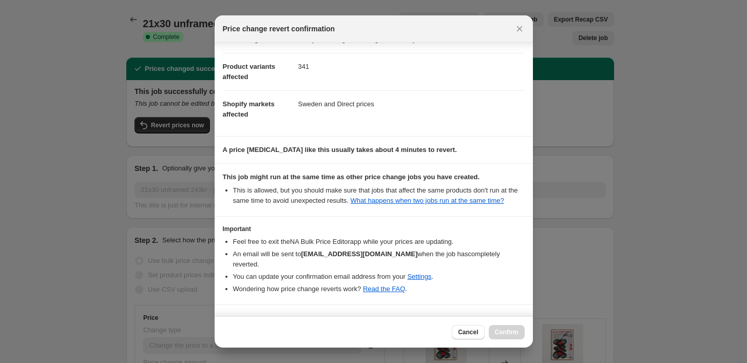
scroll to position [53, 0]
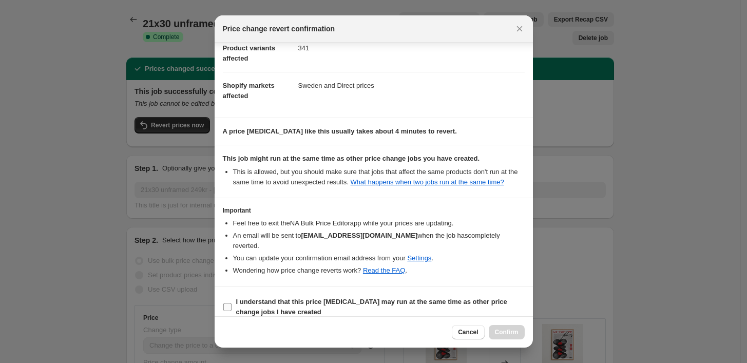
click at [225, 301] on label "I understand that this price change job may run at the same time as other price…" at bounding box center [374, 307] width 302 height 25
click at [225, 303] on input "I understand that this price change job may run at the same time as other price…" at bounding box center [227, 307] width 8 height 8
checkbox input "true"
click at [514, 333] on span "Confirm" at bounding box center [507, 332] width 24 height 8
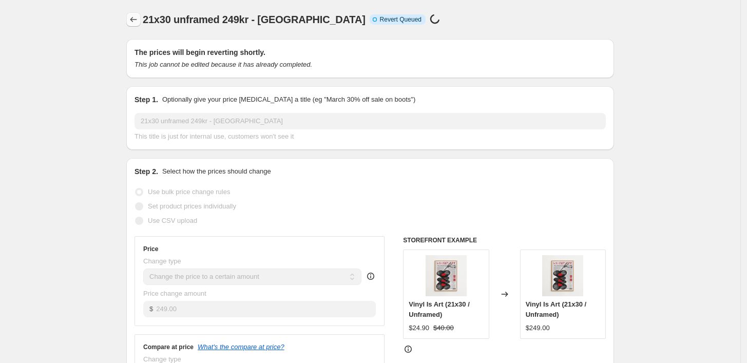
click at [134, 18] on icon "Price change jobs" at bounding box center [133, 19] width 7 height 5
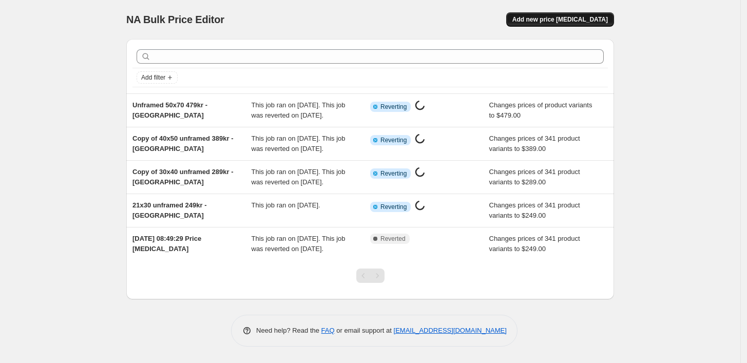
click at [560, 21] on span "Add new price [MEDICAL_DATA]" at bounding box center [559, 19] width 95 height 8
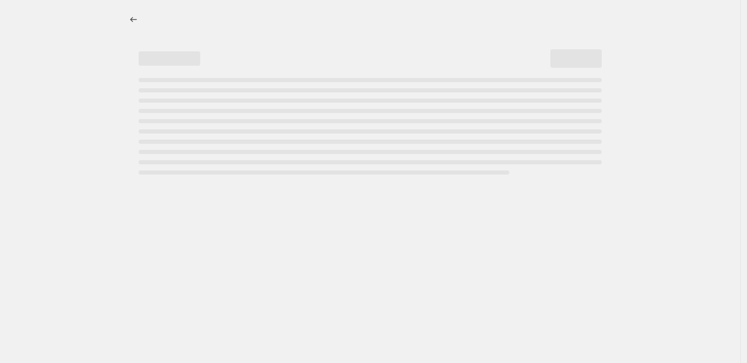
select select "percentage"
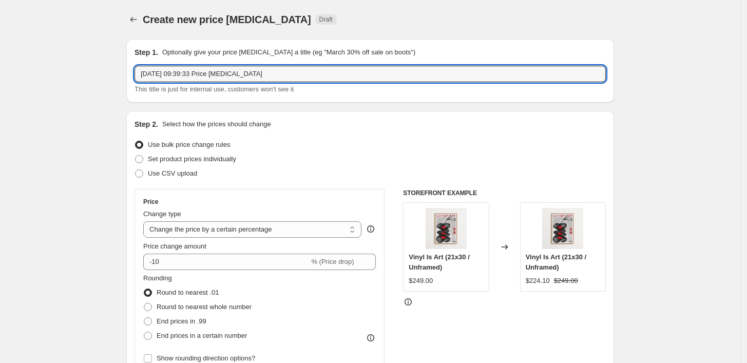
drag, startPoint x: 276, startPoint y: 74, endPoint x: 74, endPoint y: 70, distance: 201.7
click at [135, 23] on icon "Price change jobs" at bounding box center [133, 19] width 10 height 10
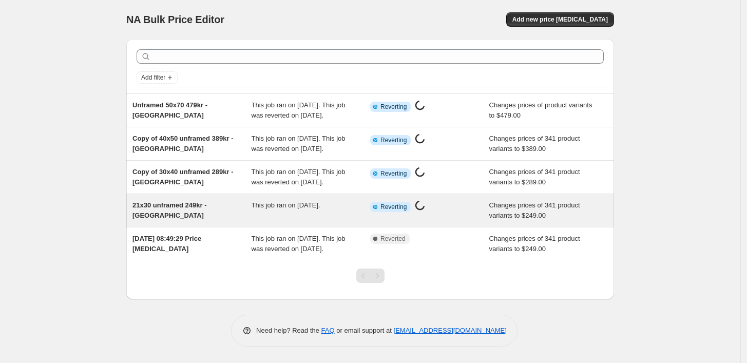
click at [339, 221] on div "This job ran on [DATE]." at bounding box center [310, 210] width 119 height 21
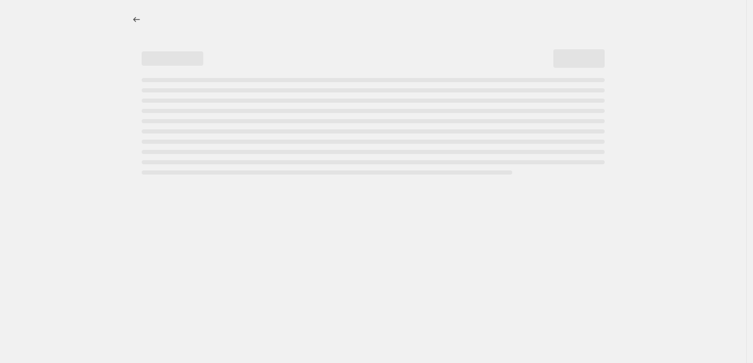
select select "title"
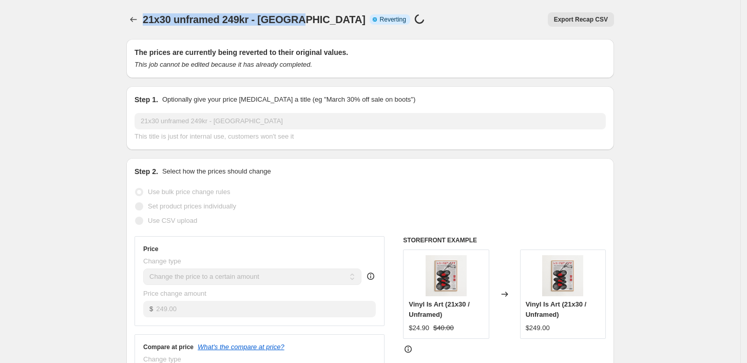
drag, startPoint x: 296, startPoint y: 14, endPoint x: 145, endPoint y: 18, distance: 150.9
click at [145, 18] on span "21x30 unframed 249kr - [GEOGRAPHIC_DATA]" at bounding box center [254, 19] width 223 height 11
copy span "21x30 unframed 249kr - [GEOGRAPHIC_DATA]"
click at [134, 21] on icon "Price change jobs" at bounding box center [133, 19] width 10 height 10
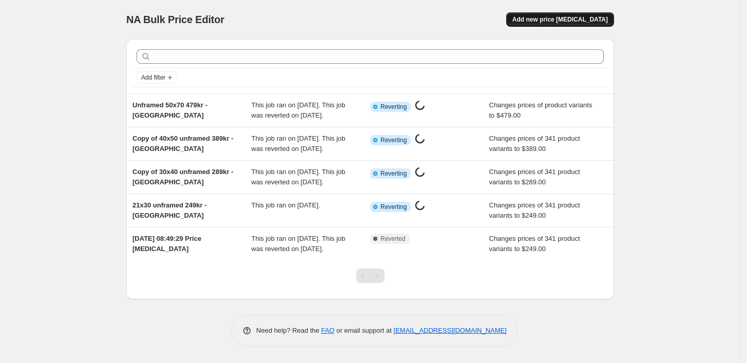
click at [575, 20] on span "Add new price [MEDICAL_DATA]" at bounding box center [559, 19] width 95 height 8
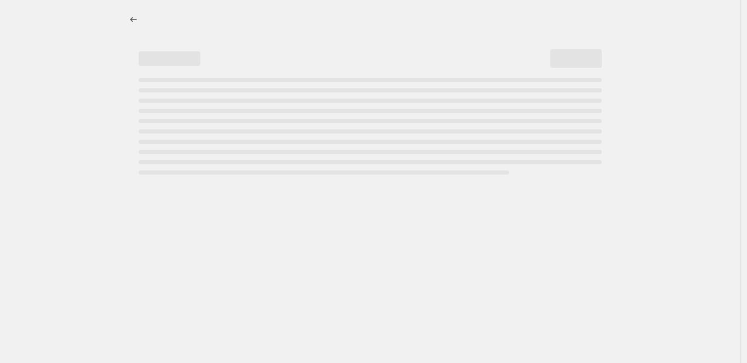
select select "percentage"
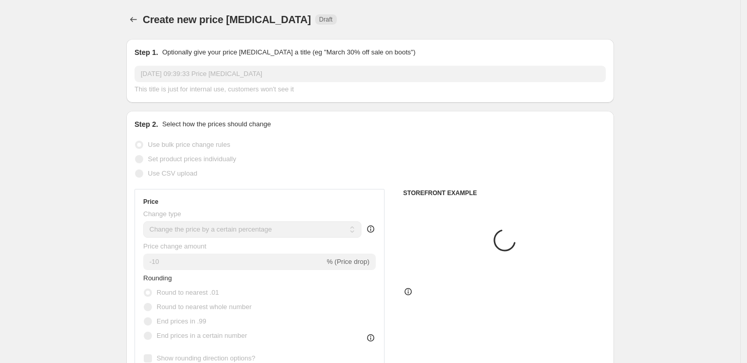
click at [244, 72] on input "[DATE] 09:39:33 Price [MEDICAL_DATA]" at bounding box center [369, 74] width 471 height 16
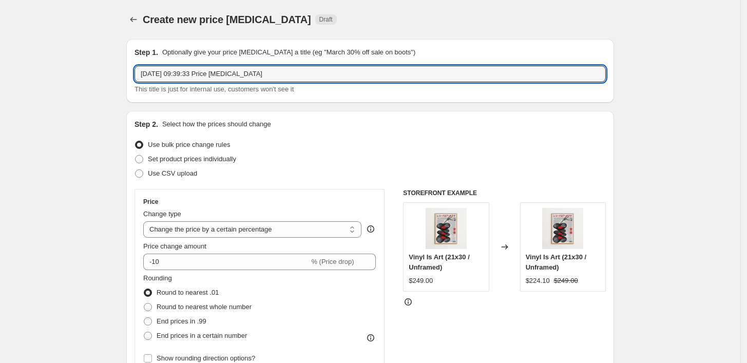
drag, startPoint x: 278, startPoint y: 77, endPoint x: 107, endPoint y: 58, distance: 171.5
paste input "21x30 unframed 249kr - [GEOGRAPHIC_DATA]"
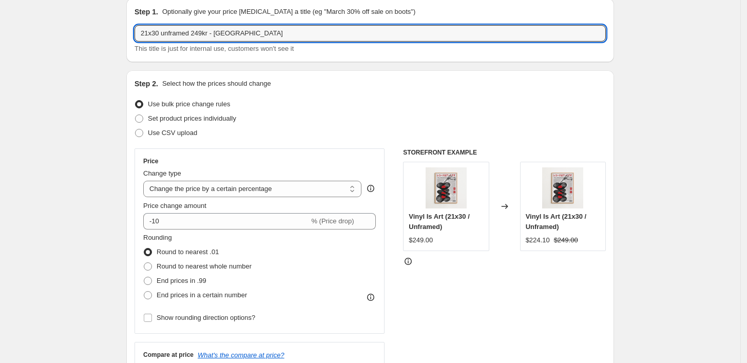
scroll to position [57, 0]
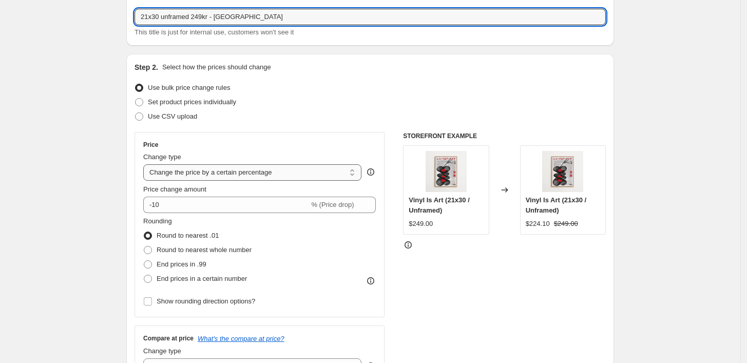
type input "21x30 unframed 249kr - [GEOGRAPHIC_DATA]"
click at [233, 173] on select "Change the price to a certain amount Change the price by a certain amount Chang…" at bounding box center [252, 172] width 218 height 16
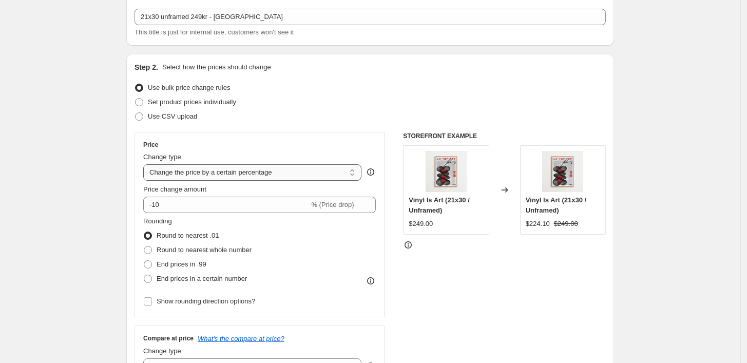
select select "to"
click at [146, 164] on select "Change the price to a certain amount Change the price by a certain amount Chang…" at bounding box center [252, 172] width 218 height 16
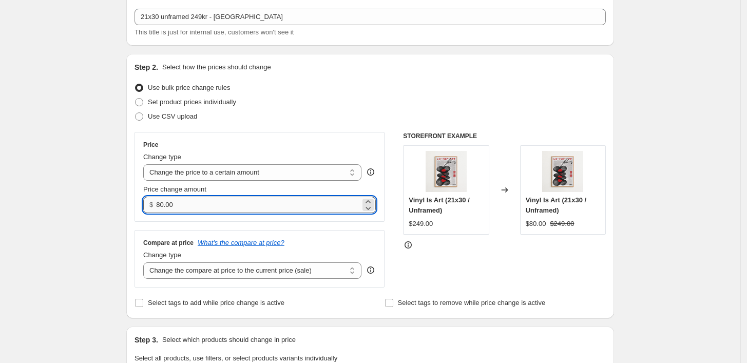
click at [189, 202] on input "80.00" at bounding box center [258, 205] width 204 height 16
drag, startPoint x: 224, startPoint y: 207, endPoint x: 129, endPoint y: 194, distance: 96.3
click at [129, 194] on div "Step 2. Select how the prices should change Use bulk price change rules Set pro…" at bounding box center [370, 186] width 488 height 264
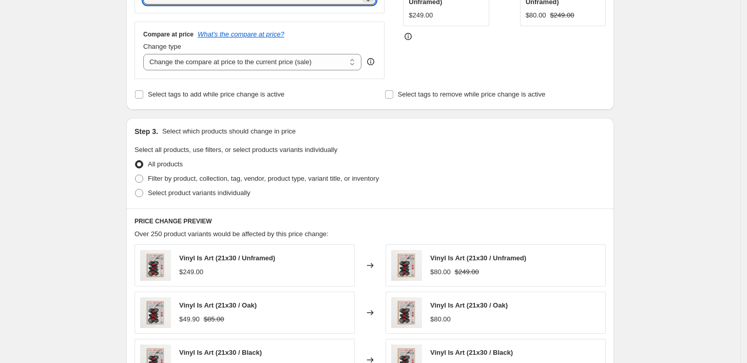
scroll to position [285, 0]
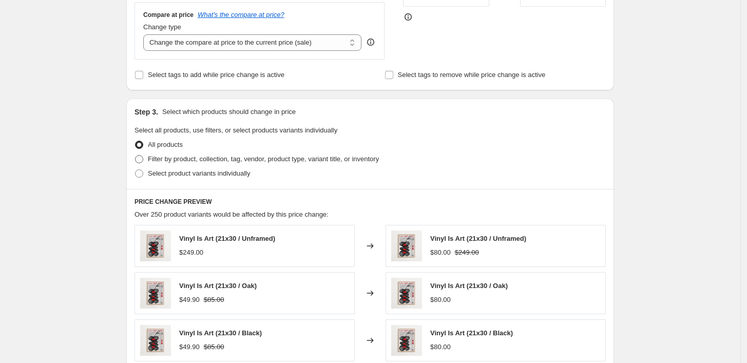
type input "249.00"
click at [142, 158] on span at bounding box center [139, 159] width 8 height 8
click at [135, 155] on input "Filter by product, collection, tag, vendor, product type, variant title, or inv…" at bounding box center [135, 155] width 1 height 1
radio input "true"
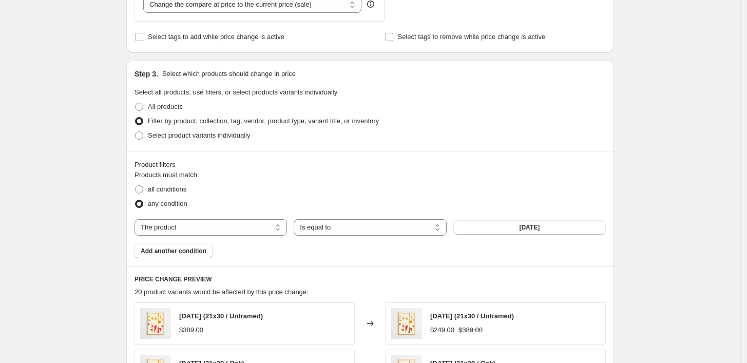
scroll to position [342, 0]
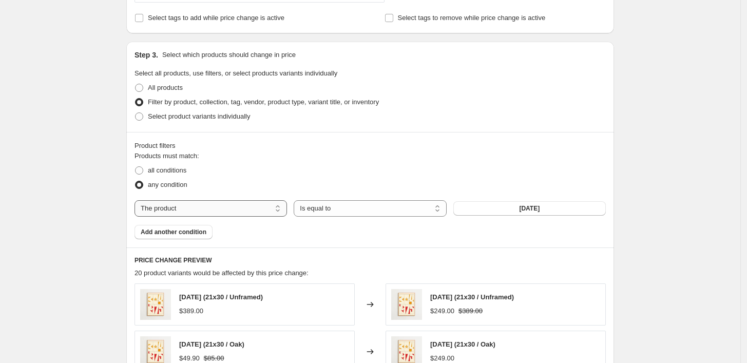
click at [215, 210] on select "The product The product's collection The product's tag The product's vendor The…" at bounding box center [210, 208] width 152 height 16
click at [361, 209] on select "Is equal to Is not equal to" at bounding box center [370, 208] width 152 height 16
click at [510, 210] on button "[DATE]" at bounding box center [529, 208] width 152 height 14
click at [152, 172] on span "all conditions" at bounding box center [167, 170] width 38 height 8
click at [135, 167] on input "all conditions" at bounding box center [135, 166] width 1 height 1
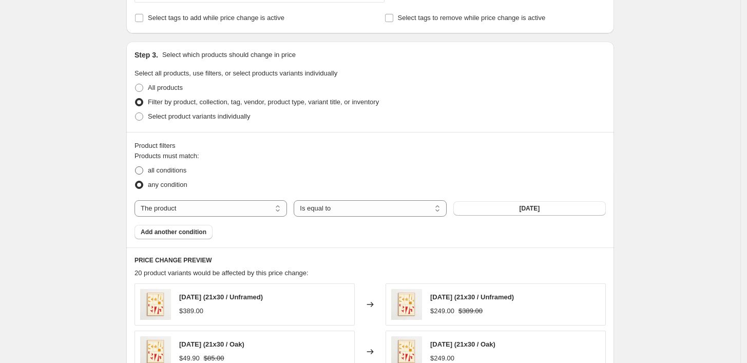
radio input "true"
click at [152, 172] on span "all conditions" at bounding box center [167, 170] width 38 height 8
click at [193, 215] on select "The product The product's collection The product's tag The product's vendor The…" at bounding box center [210, 208] width 152 height 16
select select "title"
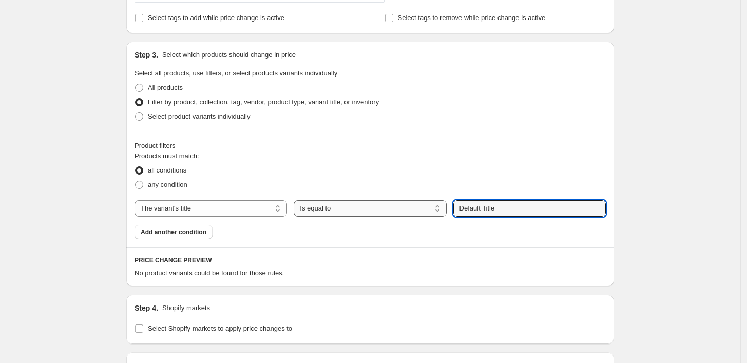
drag, startPoint x: 512, startPoint y: 209, endPoint x: 441, endPoint y: 206, distance: 71.4
click at [441, 206] on div "The product The product's collection The product's tag The product's vendor The…" at bounding box center [369, 208] width 471 height 16
type input "21x30 / Unframed"
click at [313, 238] on div "Products must match: all conditions any condition The product The product's col…" at bounding box center [369, 195] width 471 height 88
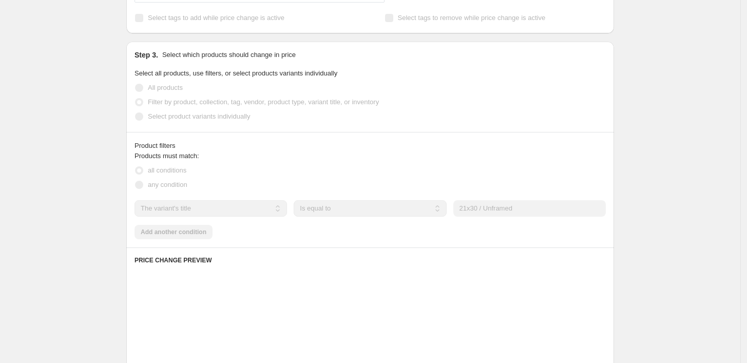
scroll to position [0, 0]
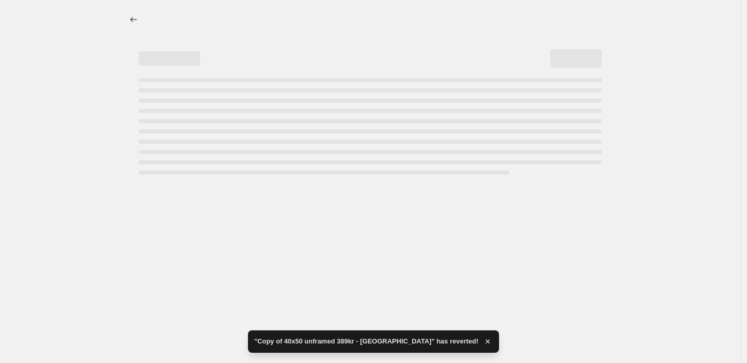
select select "title"
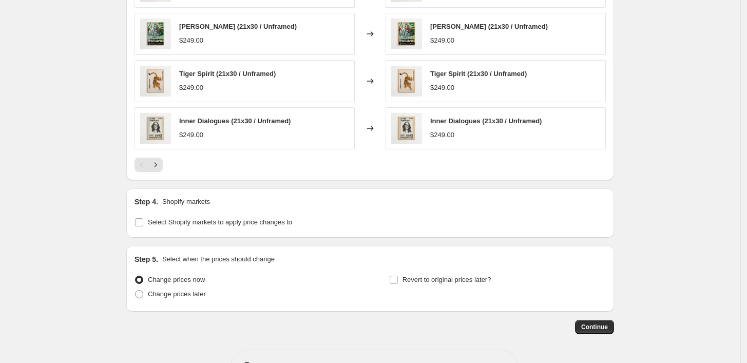
scroll to position [740, 0]
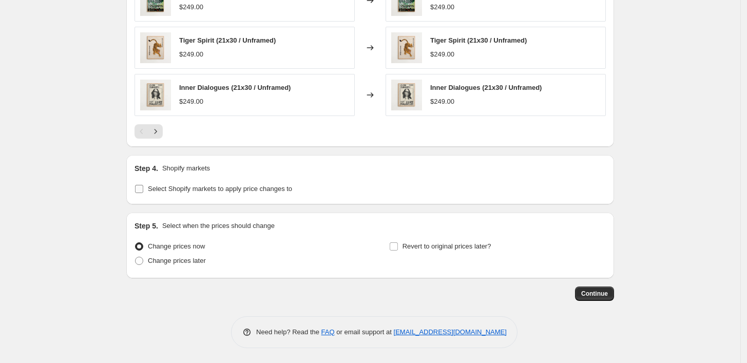
click at [139, 185] on input "Select Shopify markets to apply price changes to" at bounding box center [139, 189] width 8 height 8
checkbox input "true"
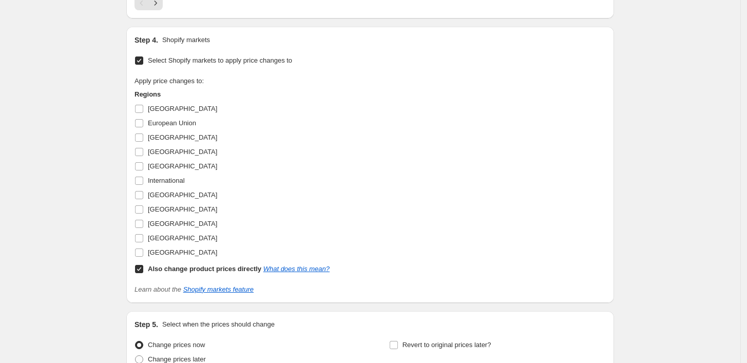
scroll to position [911, 0]
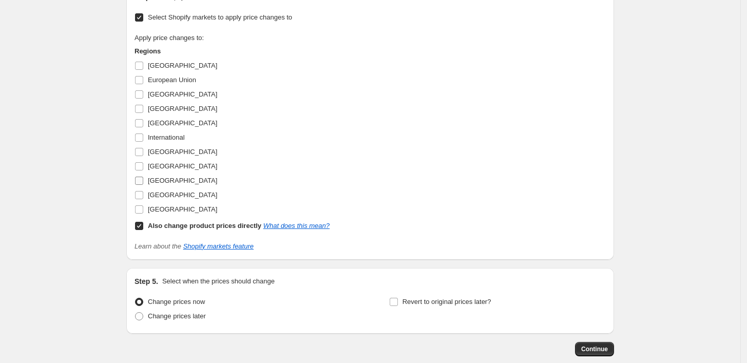
click at [138, 181] on input "[GEOGRAPHIC_DATA]" at bounding box center [139, 181] width 8 height 8
checkbox input "true"
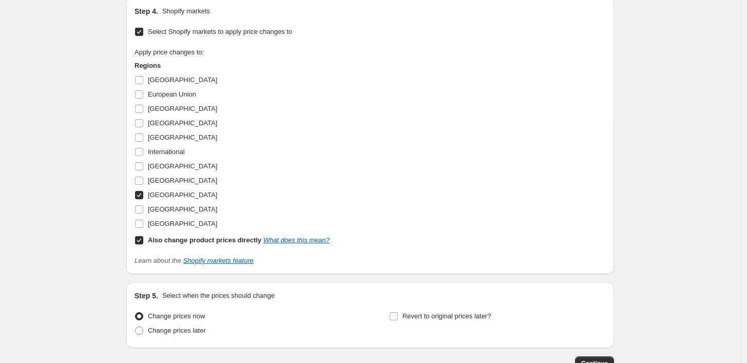
scroll to position [925, 0]
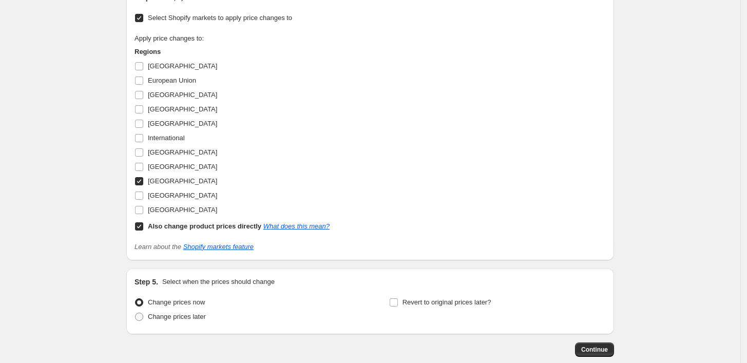
click at [143, 224] on input "Also change product prices directly What does this mean?" at bounding box center [139, 226] width 8 height 8
checkbox input "false"
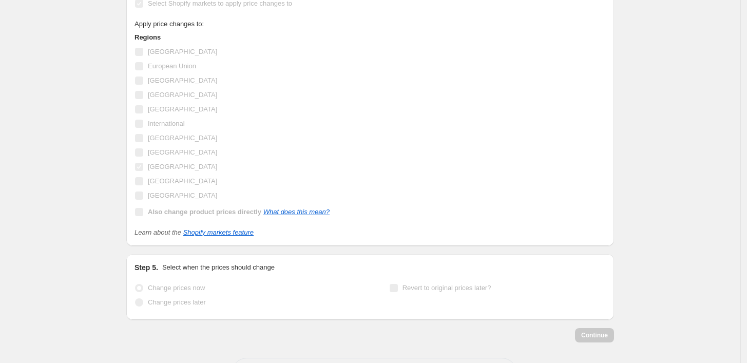
scroll to position [911, 0]
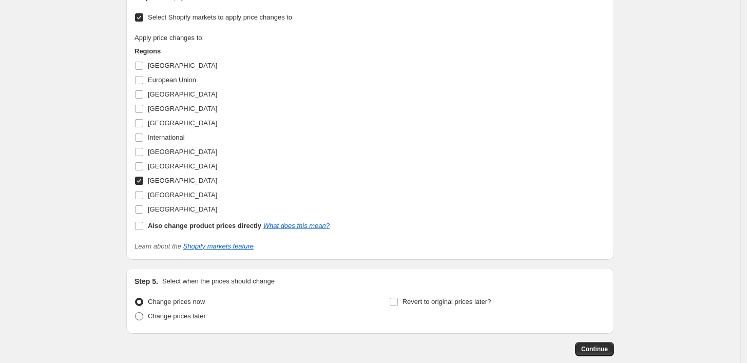
click at [143, 317] on span at bounding box center [139, 316] width 8 height 8
click at [135, 313] on input "Change prices later" at bounding box center [135, 312] width 1 height 1
radio input "true"
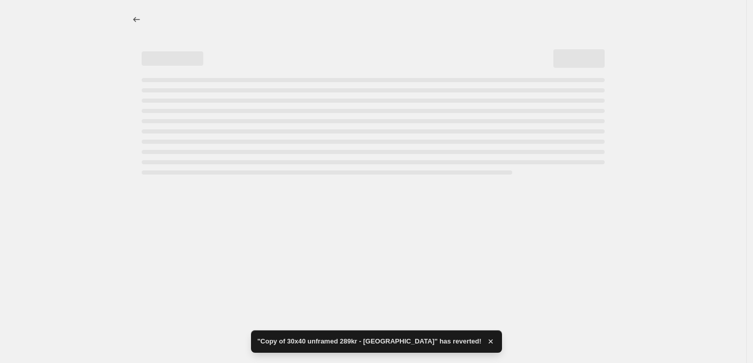
select select "title"
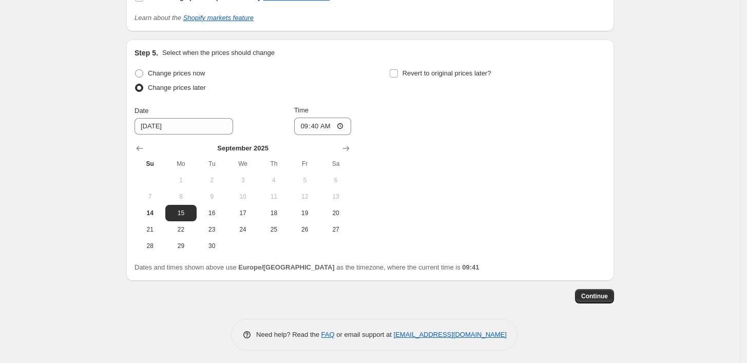
scroll to position [1140, 0]
click at [152, 215] on span "14" at bounding box center [150, 212] width 23 height 8
type input "[DATE]"
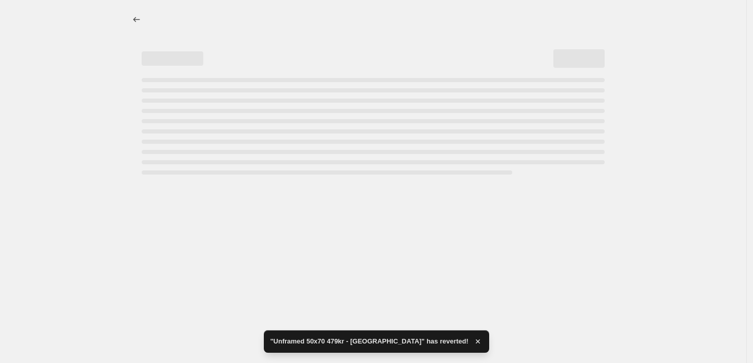
select select "title"
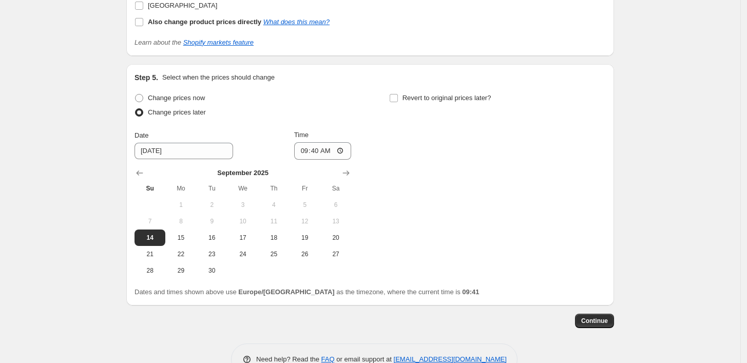
scroll to position [1142, 0]
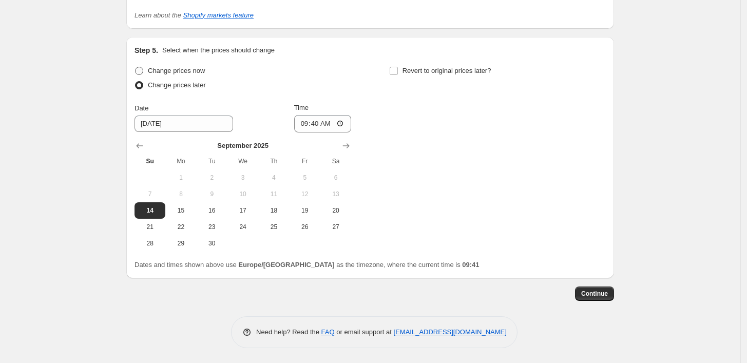
click at [169, 67] on span "Change prices now" at bounding box center [176, 71] width 57 height 8
click at [135, 67] on input "Change prices now" at bounding box center [135, 67] width 1 height 1
radio input "true"
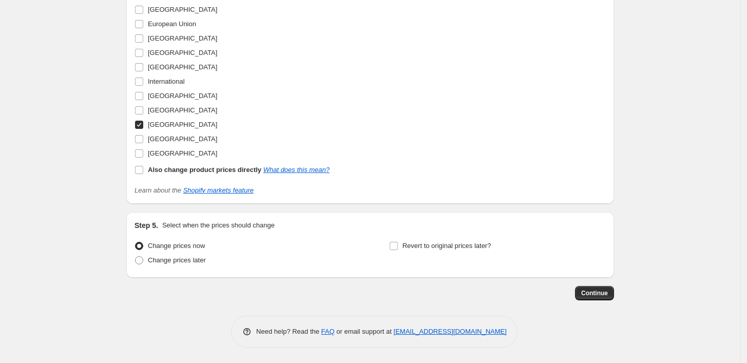
scroll to position [967, 0]
click at [587, 292] on span "Continue" at bounding box center [594, 293] width 27 height 8
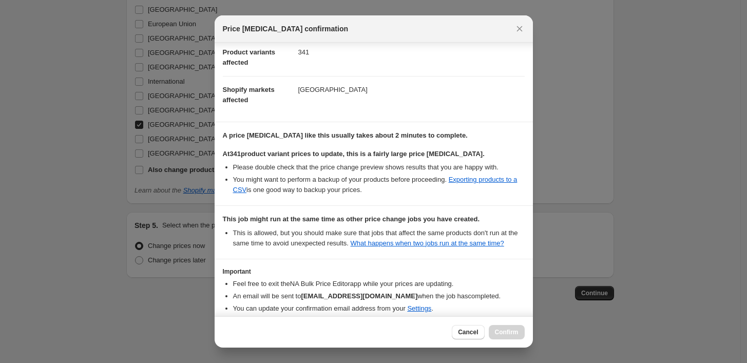
scroll to position [163, 0]
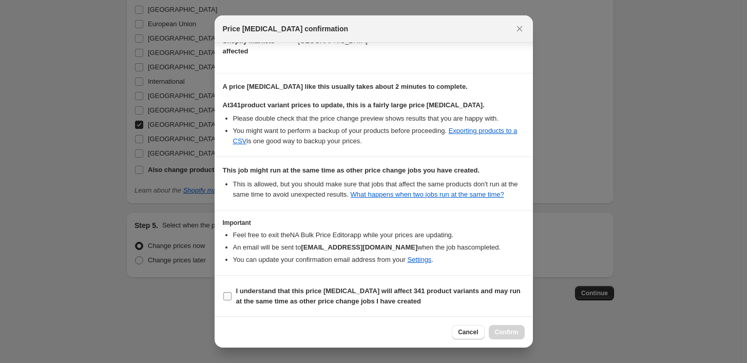
click at [225, 296] on input "I understand that this price [MEDICAL_DATA] will affect 341 product variants an…" at bounding box center [227, 296] width 8 height 8
checkbox input "true"
click at [514, 332] on span "Confirm" at bounding box center [507, 332] width 24 height 8
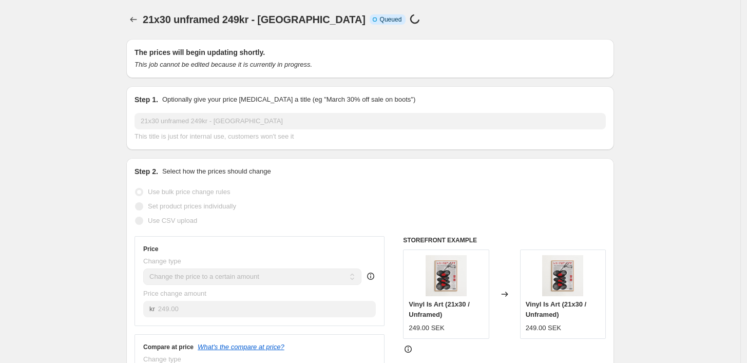
scroll to position [967, 0]
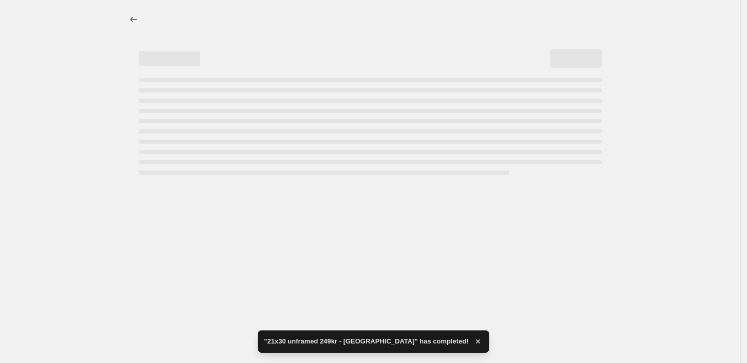
select select "title"
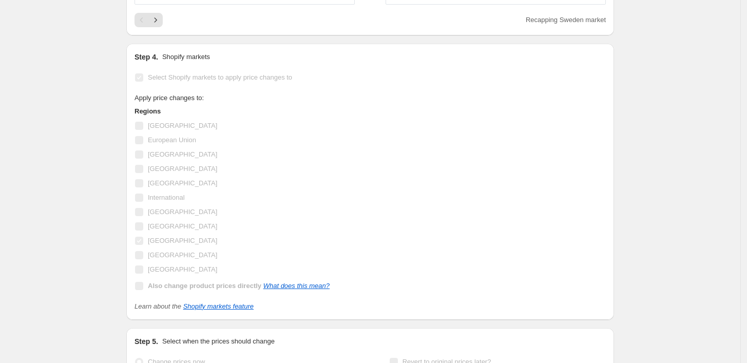
scroll to position [0, 0]
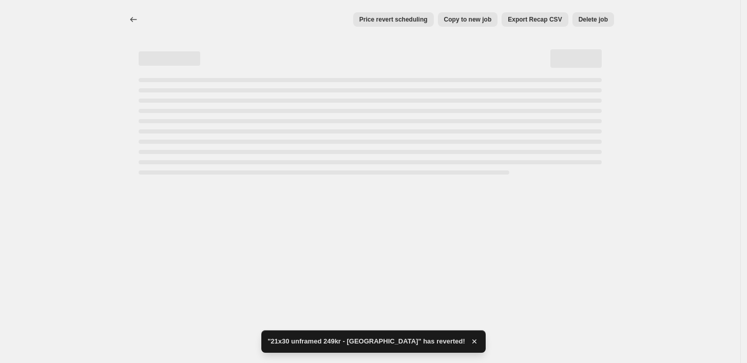
select select "title"
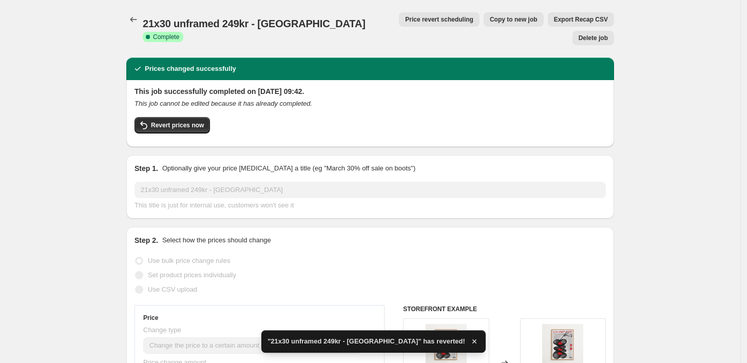
click at [490, 18] on span "Copy to new job" at bounding box center [514, 19] width 48 height 8
select select "title"
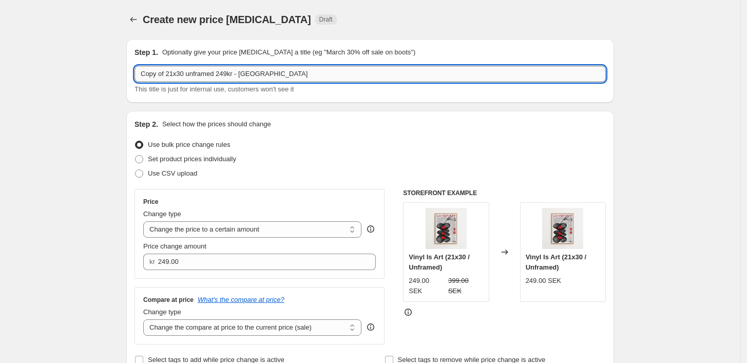
click at [227, 74] on input "Copy of 21x30 unframed 249kr - [GEOGRAPHIC_DATA]" at bounding box center [369, 74] width 471 height 16
click at [175, 69] on input "Copy of 21x30 unframed 289kr - [GEOGRAPHIC_DATA]" at bounding box center [369, 74] width 471 height 16
click at [182, 79] on input "Copy of 30x30 unframed 289kr - [GEOGRAPHIC_DATA]" at bounding box center [369, 74] width 471 height 16
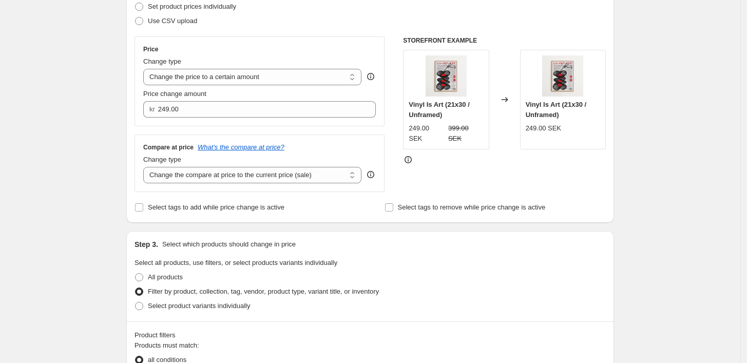
scroll to position [57, 0]
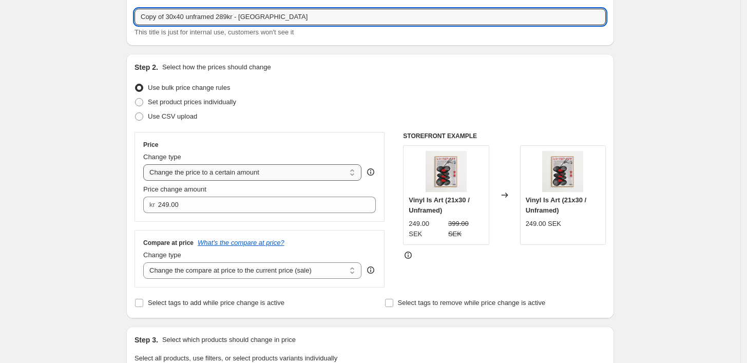
type input "Copy of 30x40 unframed 289kr - [GEOGRAPHIC_DATA]"
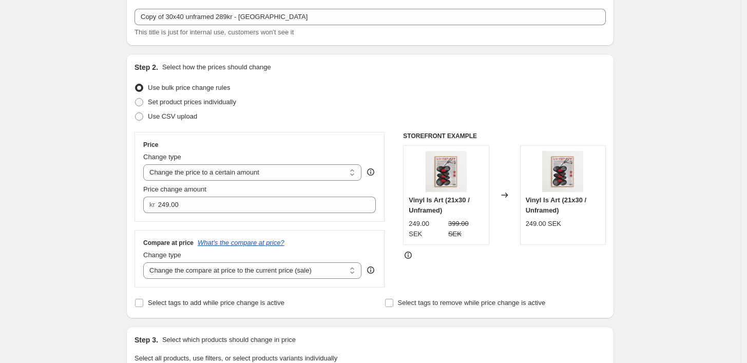
drag, startPoint x: 252, startPoint y: 168, endPoint x: 528, endPoint y: 63, distance: 294.8
click at [528, 63] on div "Step 2. Select how the prices should change" at bounding box center [369, 67] width 471 height 10
drag, startPoint x: 152, startPoint y: 203, endPoint x: 135, endPoint y: 202, distance: 17.0
click at [135, 202] on div "Step 2. Select how the prices should change Use bulk price change rules Set pro…" at bounding box center [370, 186] width 488 height 264
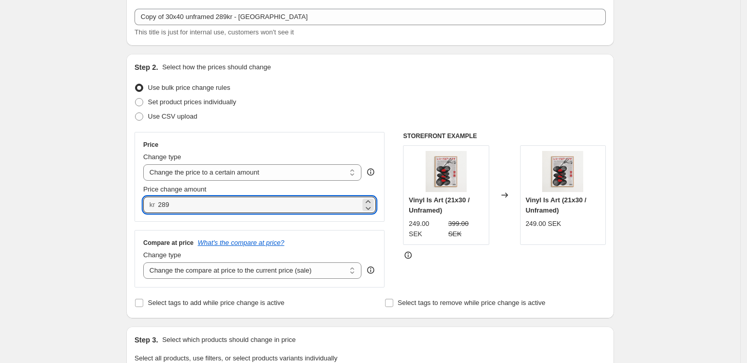
type input "289.00"
click at [283, 144] on div "Price" at bounding box center [259, 145] width 232 height 8
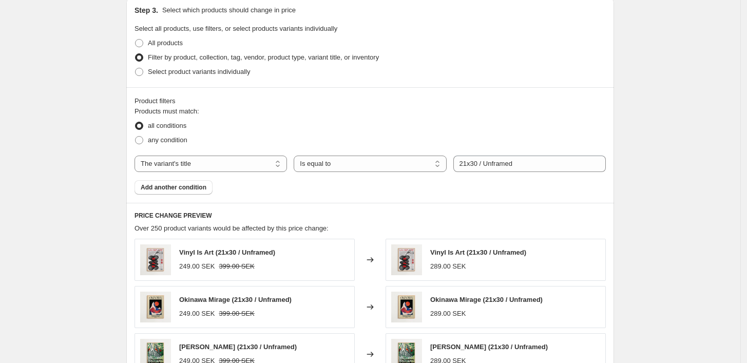
scroll to position [399, 0]
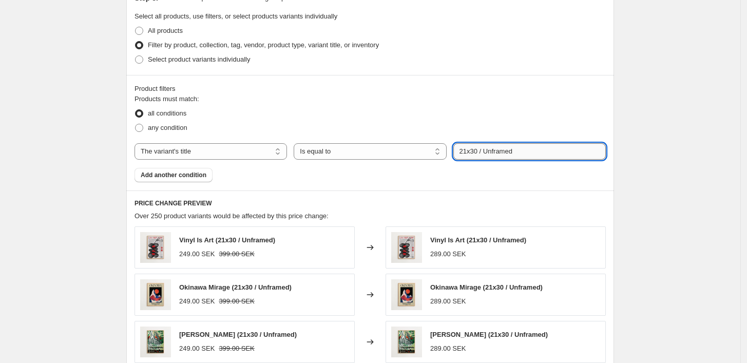
click at [466, 150] on input "21x30 / Unframed" at bounding box center [529, 151] width 152 height 16
drag, startPoint x: 470, startPoint y: 149, endPoint x: 460, endPoint y: 154, distance: 10.8
click at [460, 154] on input "21x30 / Unframed" at bounding box center [529, 151] width 152 height 16
click at [475, 152] on input "30x30 / Unframed" at bounding box center [529, 151] width 152 height 16
click at [598, 144] on input "30x40 / Unframed" at bounding box center [529, 151] width 152 height 16
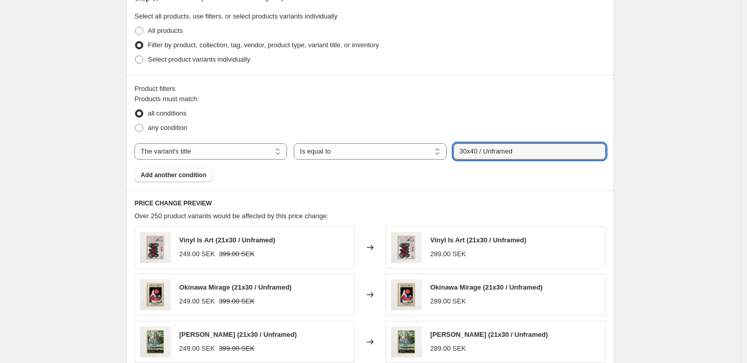
type input "30x40 / Unframed"
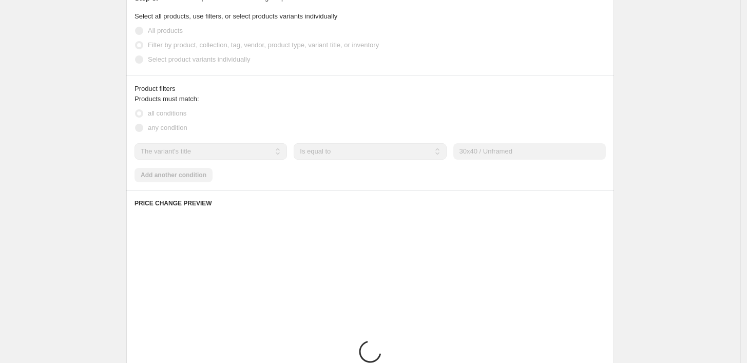
click at [591, 111] on div "all conditions" at bounding box center [369, 113] width 471 height 14
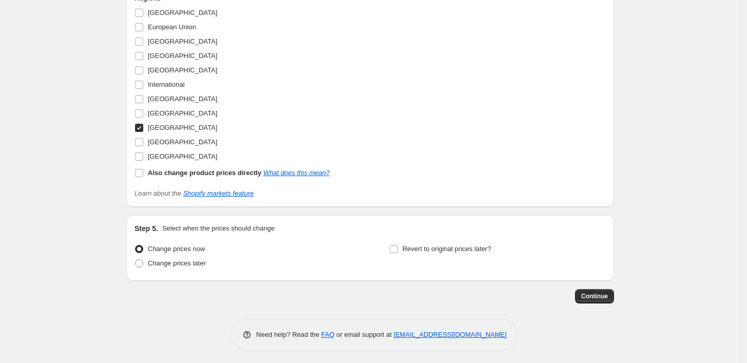
scroll to position [967, 0]
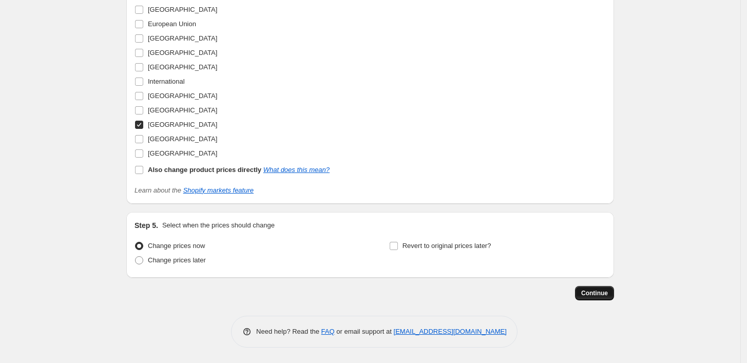
click at [606, 294] on span "Continue" at bounding box center [594, 293] width 27 height 8
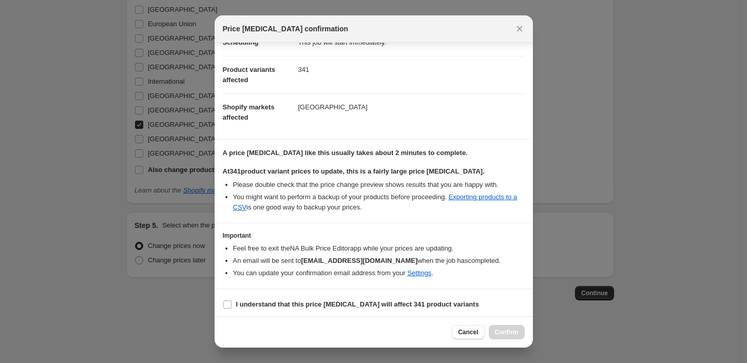
scroll to position [99, 0]
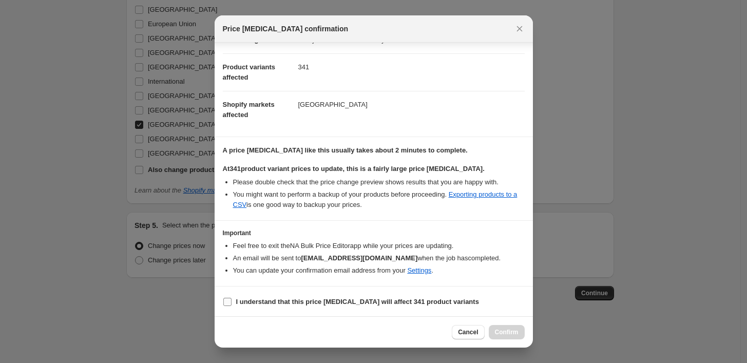
click at [225, 301] on input "I understand that this price [MEDICAL_DATA] will affect 341 product variants" at bounding box center [227, 302] width 8 height 8
checkbox input "true"
click at [505, 335] on span "Confirm" at bounding box center [507, 332] width 24 height 8
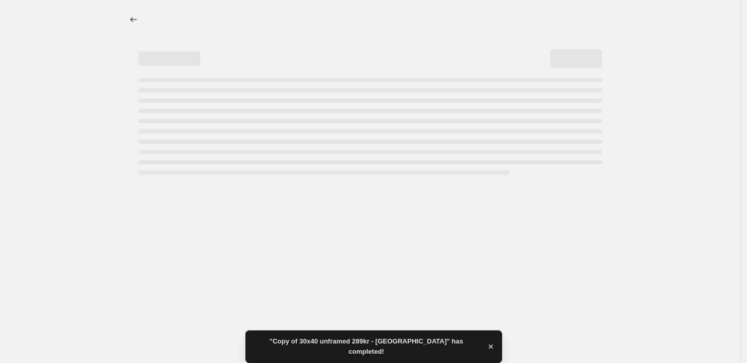
select select "title"
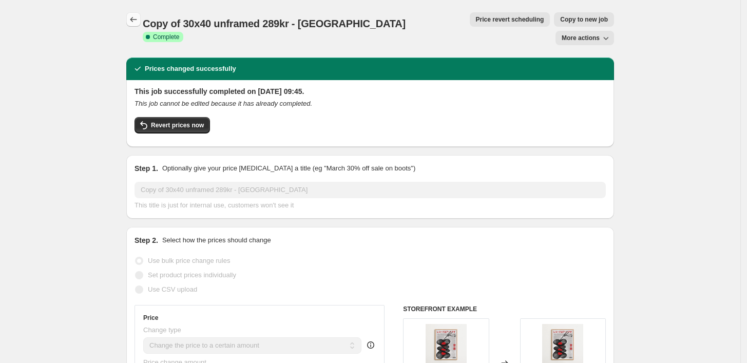
click at [133, 19] on icon "Price change jobs" at bounding box center [133, 19] width 10 height 10
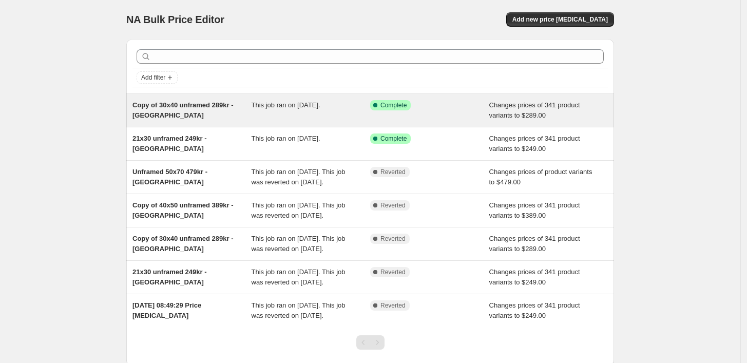
click at [199, 110] on div "Copy of 30x40 unframed 289kr - [GEOGRAPHIC_DATA]" at bounding box center [191, 110] width 119 height 21
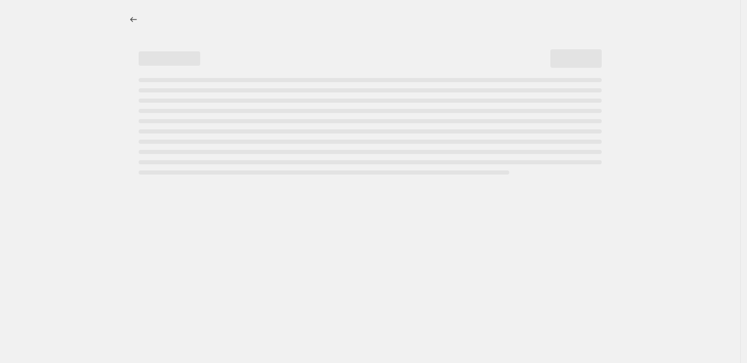
select select "title"
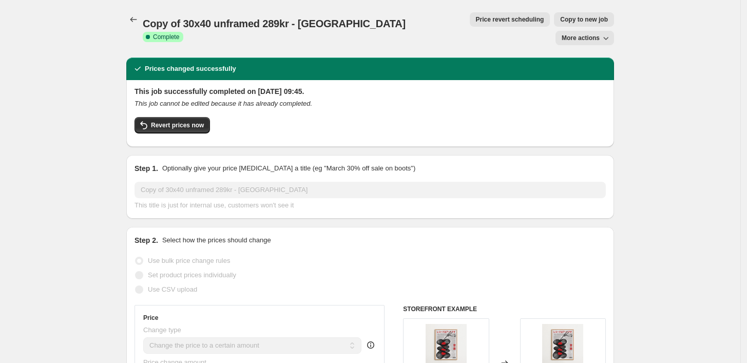
click at [554, 25] on button "Copy to new job" at bounding box center [584, 19] width 60 height 14
select select "title"
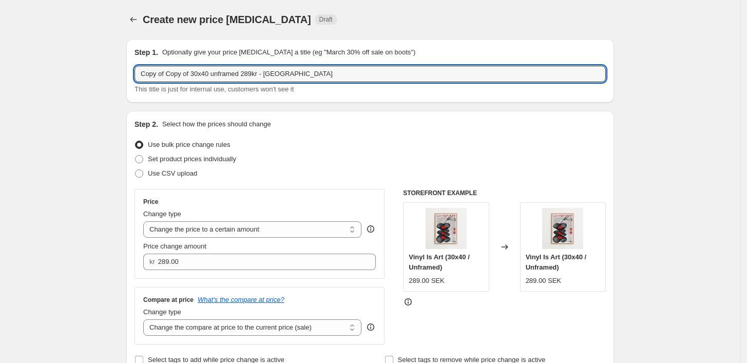
drag, startPoint x: 193, startPoint y: 73, endPoint x: 87, endPoint y: 76, distance: 106.3
drag, startPoint x: 148, startPoint y: 74, endPoint x: 135, endPoint y: 74, distance: 12.3
click at [135, 74] on div "Step 1. Optionally give your price [MEDICAL_DATA] a title (eg "March 30% off sa…" at bounding box center [370, 71] width 488 height 64
click at [158, 74] on input "40x40 unframed 289kr - [GEOGRAPHIC_DATA]" at bounding box center [369, 74] width 471 height 16
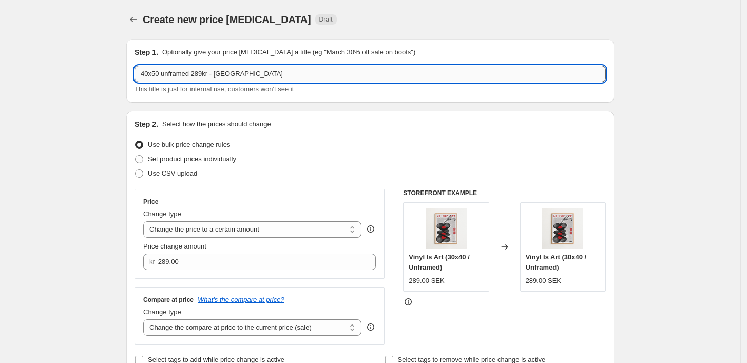
click at [200, 76] on input "40x50 unframed 289kr - [GEOGRAPHIC_DATA]" at bounding box center [369, 74] width 471 height 16
type input "40x50 unframed 389kr - [GEOGRAPHIC_DATA]"
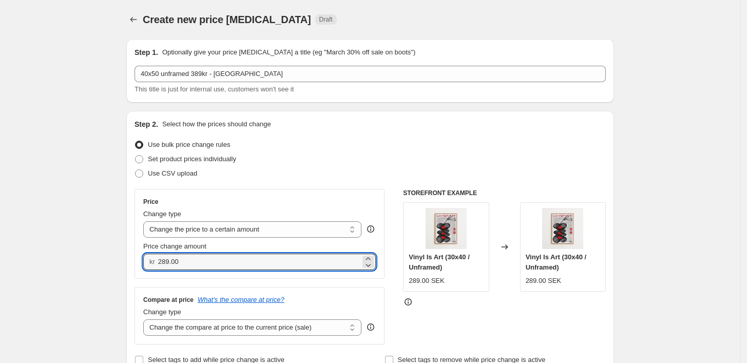
drag, startPoint x: 167, startPoint y: 263, endPoint x: 215, endPoint y: 246, distance: 50.5
click at [168, 261] on input "289.00" at bounding box center [259, 262] width 202 height 16
type input "389.00"
click at [411, 144] on div "Use bulk price change rules" at bounding box center [369, 145] width 471 height 14
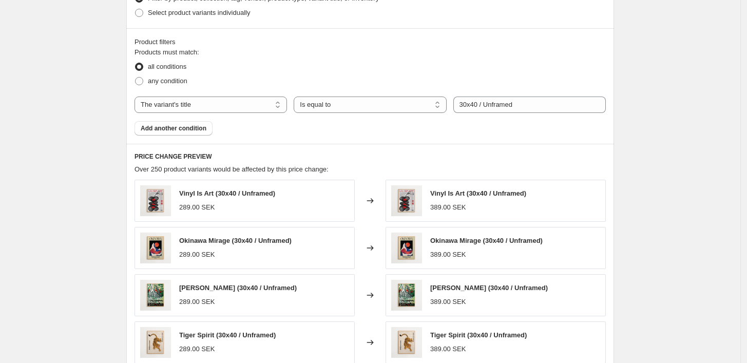
scroll to position [456, 0]
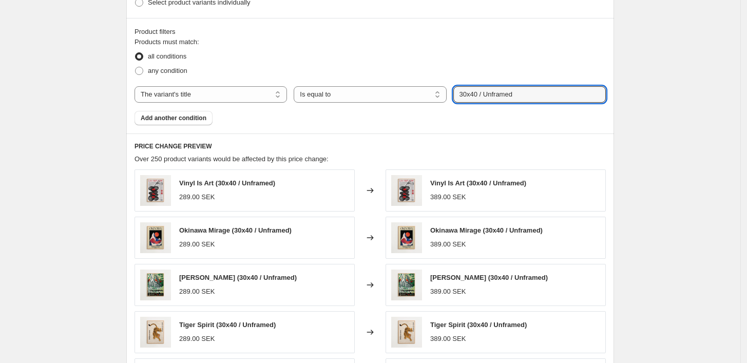
drag, startPoint x: 470, startPoint y: 94, endPoint x: 450, endPoint y: 94, distance: 19.5
click at [450, 94] on div "The product The product's collection The product's tag The product's vendor The…" at bounding box center [369, 94] width 471 height 16
drag, startPoint x: 476, startPoint y: 97, endPoint x: 496, endPoint y: 89, distance: 21.2
click at [476, 96] on input "40x40 / Unframed" at bounding box center [529, 94] width 152 height 16
type input "40x50 / Unframed"
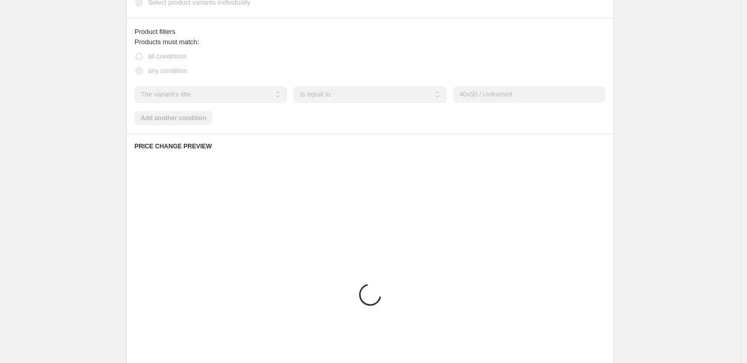
click at [512, 50] on div "all conditions" at bounding box center [369, 56] width 471 height 14
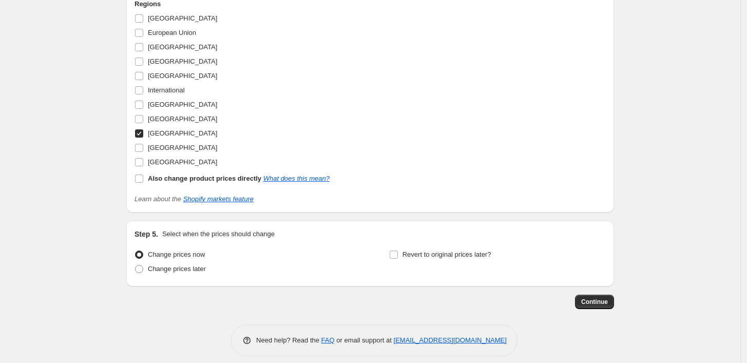
scroll to position [967, 0]
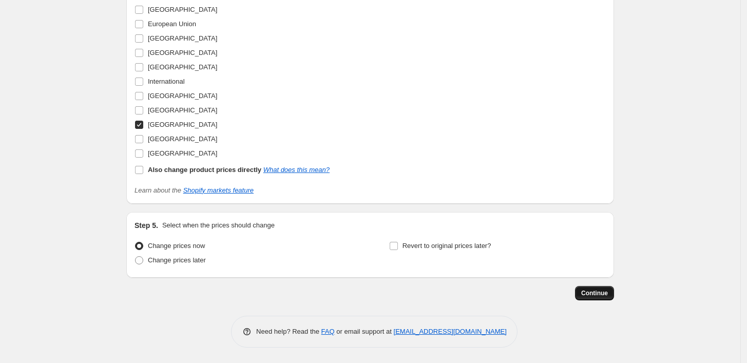
click at [608, 293] on span "Continue" at bounding box center [594, 293] width 27 height 8
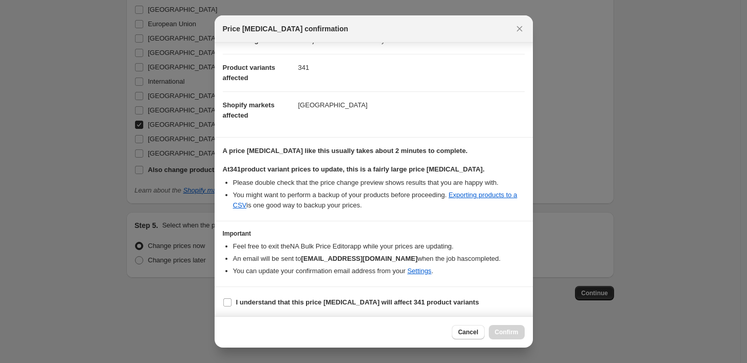
scroll to position [99, 0]
click at [230, 298] on input "I understand that this price [MEDICAL_DATA] will affect 341 product variants" at bounding box center [227, 302] width 8 height 8
checkbox input "true"
click at [505, 335] on span "Confirm" at bounding box center [507, 332] width 24 height 8
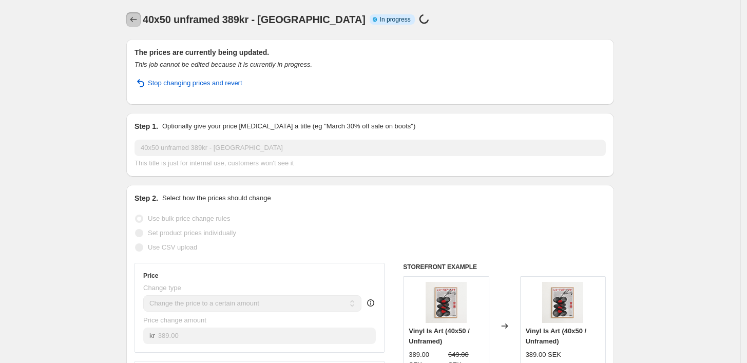
click at [141, 21] on button "Price change jobs" at bounding box center [133, 19] width 14 height 14
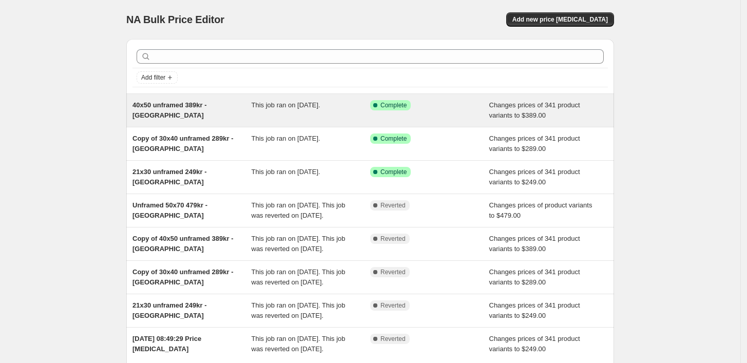
click at [341, 118] on div "This job ran on [DATE]." at bounding box center [310, 110] width 119 height 21
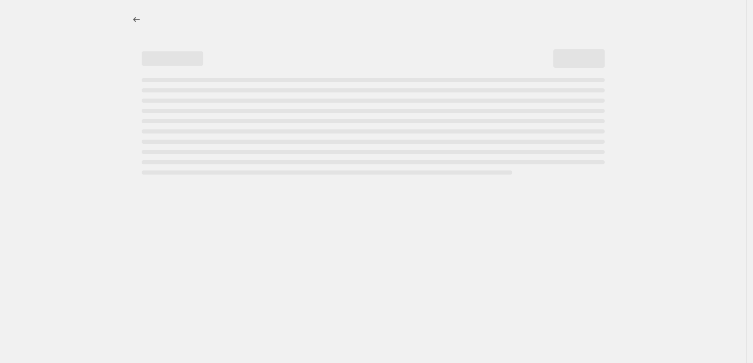
select select "title"
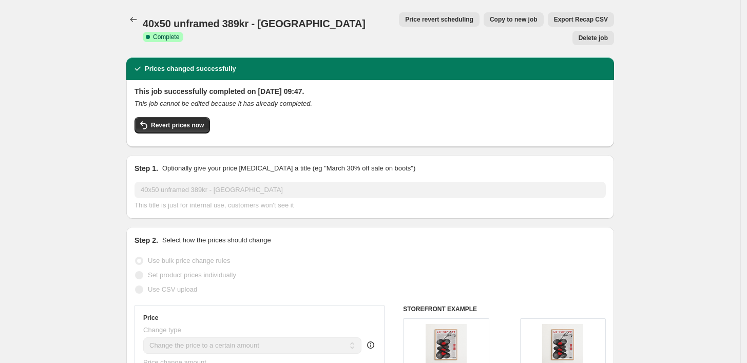
click at [490, 20] on span "Copy to new job" at bounding box center [514, 19] width 48 height 8
select select "title"
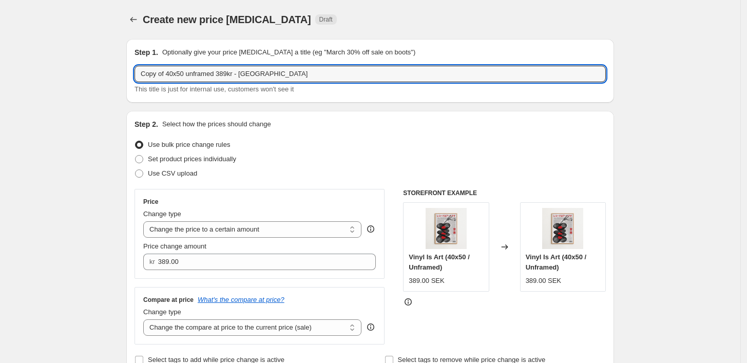
drag, startPoint x: 168, startPoint y: 72, endPoint x: 95, endPoint y: 73, distance: 72.9
click at [202, 70] on input "50x70 unframed 389kr - [GEOGRAPHIC_DATA]" at bounding box center [369, 74] width 471 height 16
type input "50x70 unframed 479kr - [GEOGRAPHIC_DATA]"
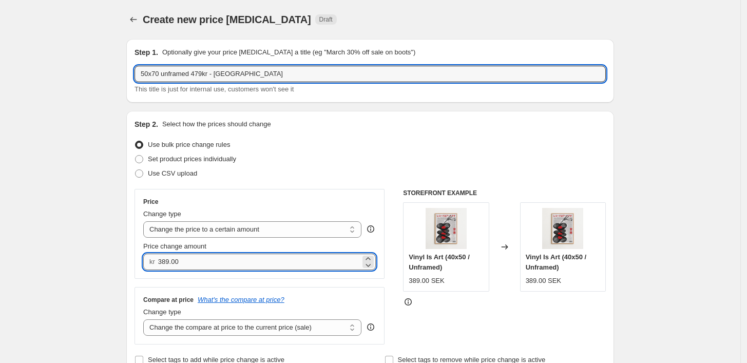
click at [167, 264] on input "389.00" at bounding box center [259, 262] width 202 height 16
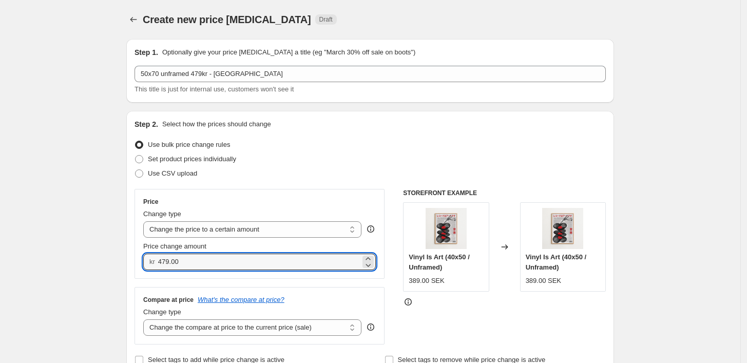
type input "479.00"
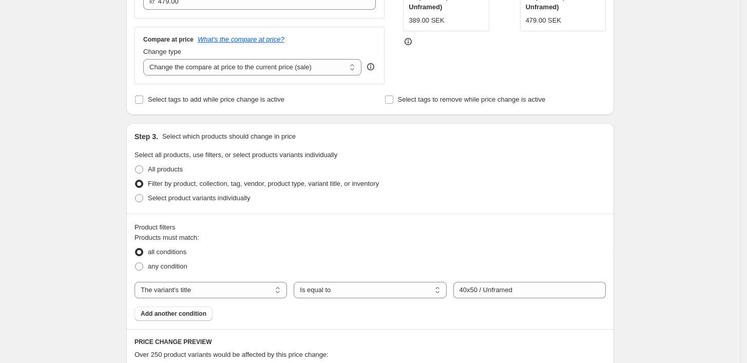
scroll to position [285, 0]
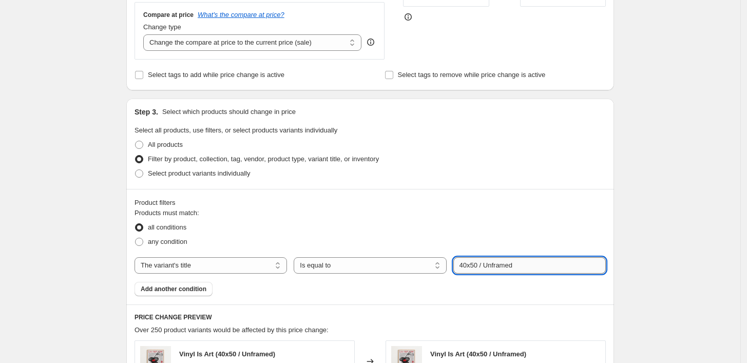
click at [466, 265] on input "40x50 / Unframed" at bounding box center [529, 265] width 152 height 16
type input "50x70 / Unframed"
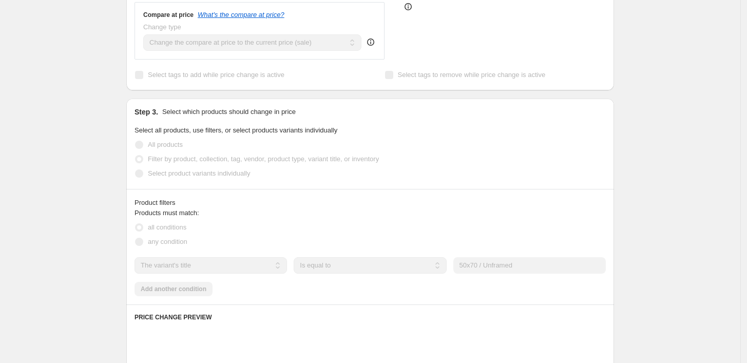
click at [440, 230] on div "all conditions" at bounding box center [369, 227] width 471 height 14
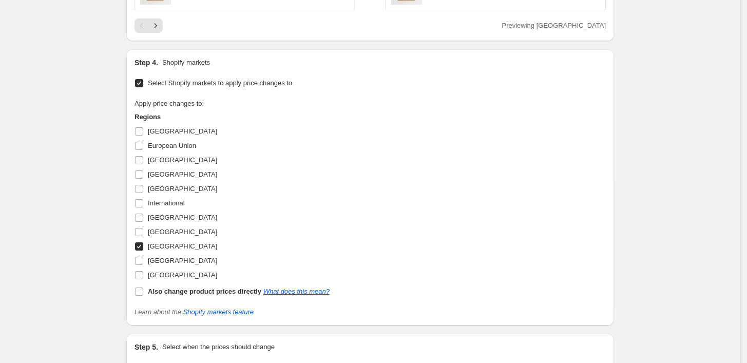
scroll to position [967, 0]
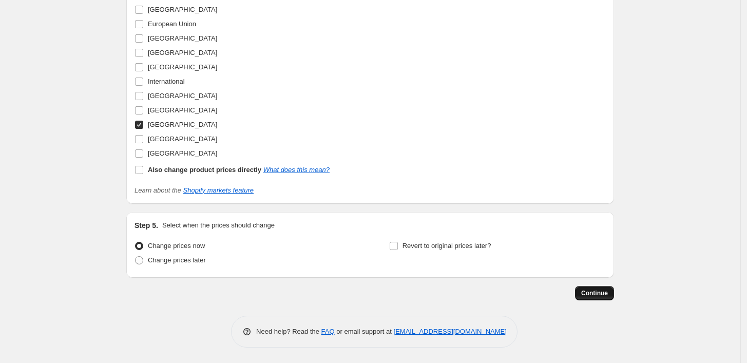
click at [605, 297] on span "Continue" at bounding box center [594, 293] width 27 height 8
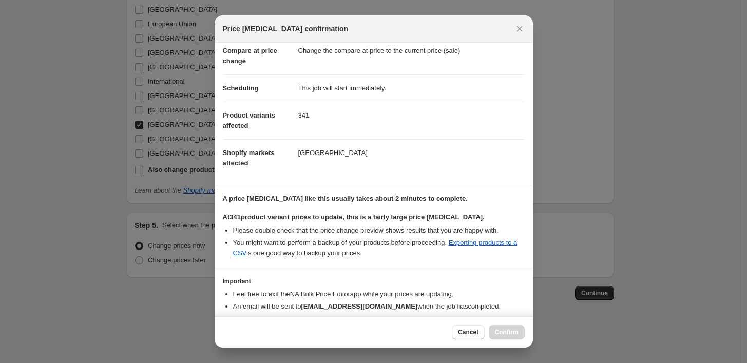
scroll to position [99, 0]
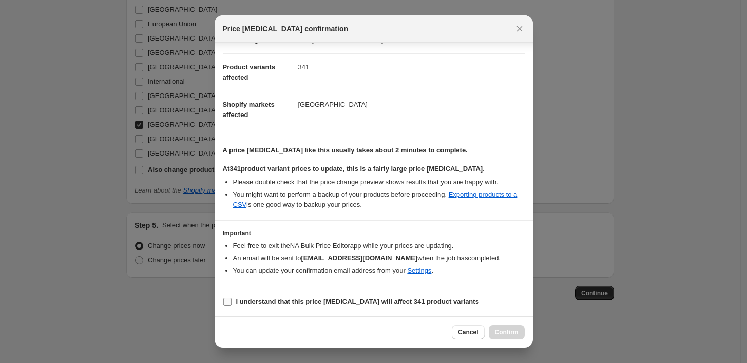
click at [224, 299] on input "I understand that this price [MEDICAL_DATA] will affect 341 product variants" at bounding box center [227, 302] width 8 height 8
checkbox input "true"
click at [502, 337] on button "Confirm" at bounding box center [507, 332] width 36 height 14
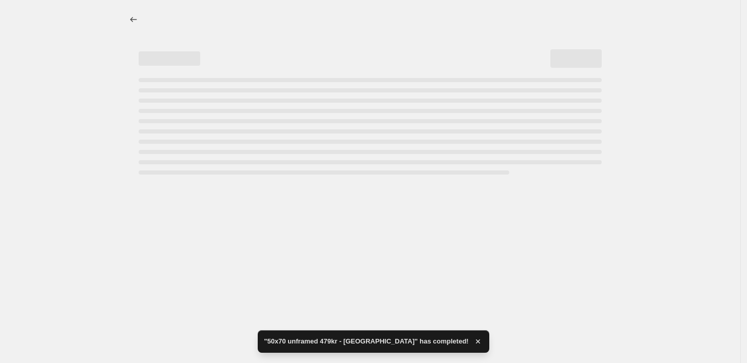
select select "title"
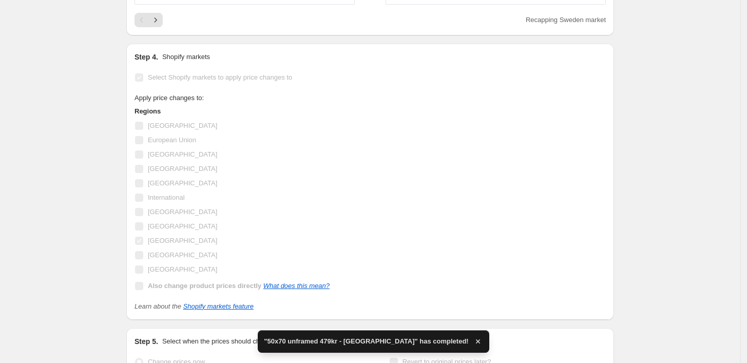
scroll to position [0, 0]
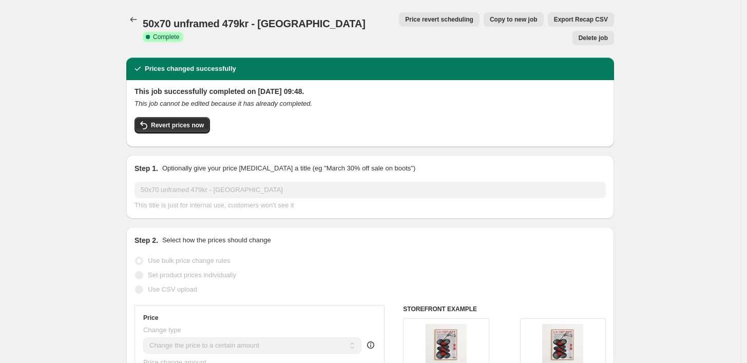
click at [490, 23] on span "Copy to new job" at bounding box center [514, 19] width 48 height 8
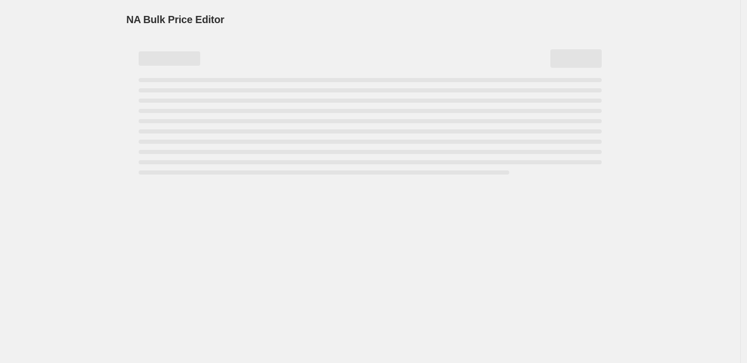
select select "title"
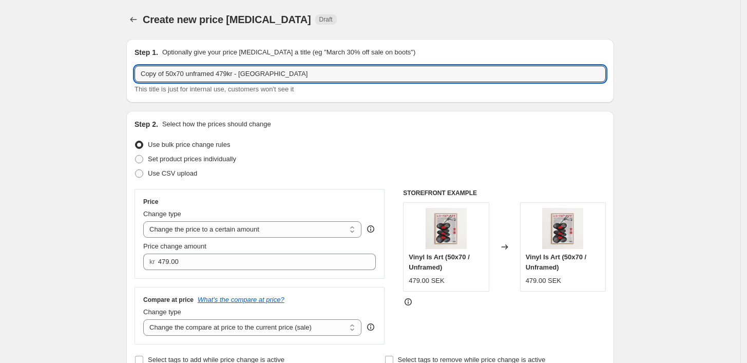
drag, startPoint x: 168, startPoint y: 73, endPoint x: 81, endPoint y: 71, distance: 87.3
click at [149, 75] on input "50x70 unframed 479kr - [GEOGRAPHIC_DATA]" at bounding box center [369, 74] width 471 height 16
drag, startPoint x: 202, startPoint y: 74, endPoint x: 232, endPoint y: 63, distance: 33.0
click at [202, 74] on input "70x100 unframed 479kr - [GEOGRAPHIC_DATA]" at bounding box center [369, 74] width 471 height 16
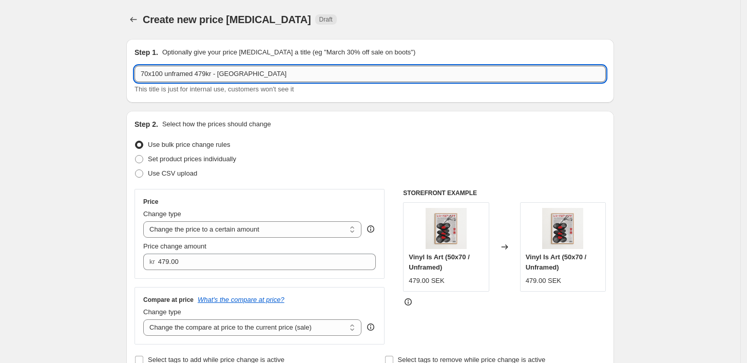
click at [201, 69] on input "70x100 unframed 479kr - [GEOGRAPHIC_DATA]" at bounding box center [369, 74] width 471 height 16
drag, startPoint x: 205, startPoint y: 72, endPoint x: 212, endPoint y: 73, distance: 7.2
click at [205, 72] on input "70x100 unframed 479kr - [GEOGRAPHIC_DATA]" at bounding box center [369, 74] width 471 height 16
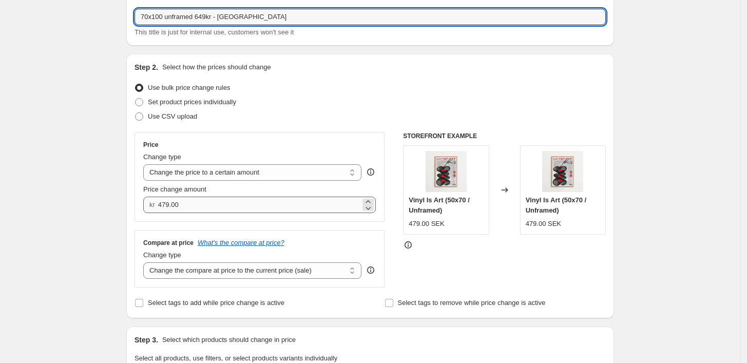
type input "70x100 unframed 649kr - [GEOGRAPHIC_DATA]"
click at [181, 202] on input "479.00" at bounding box center [259, 205] width 202 height 16
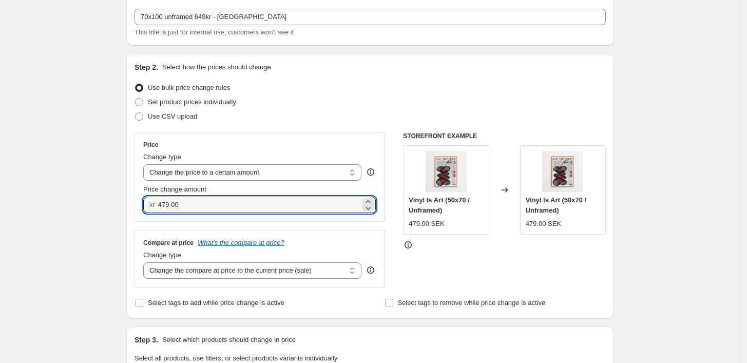
click at [148, 203] on div "kr 479.00" at bounding box center [259, 205] width 232 height 16
type input "649.00"
click at [138, 202] on div "Price Change type Change the price to a certain amount Change the price by a ce…" at bounding box center [259, 177] width 250 height 90
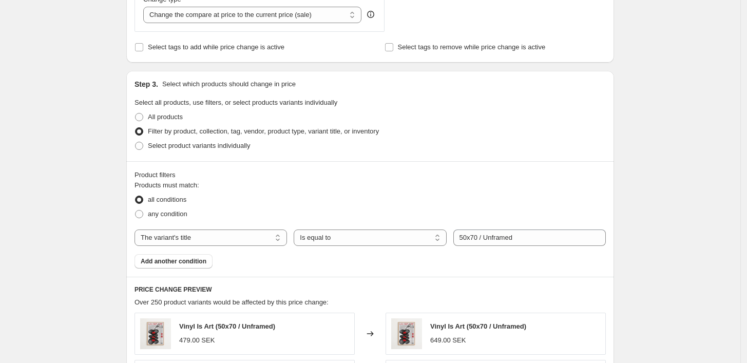
scroll to position [342, 0]
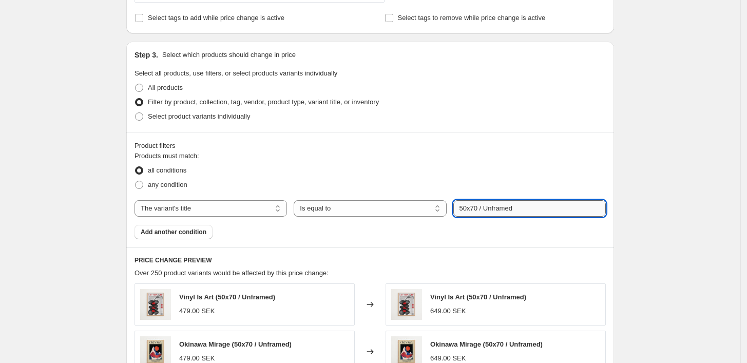
click at [468, 211] on input "50x70 / Unframed" at bounding box center [529, 208] width 152 height 16
type input "70x100 / Unframed"
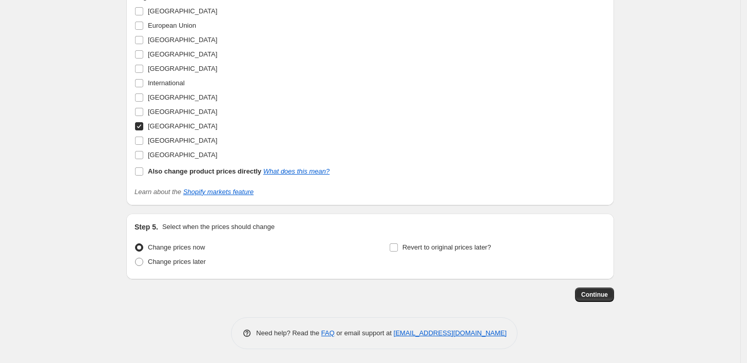
scroll to position [967, 0]
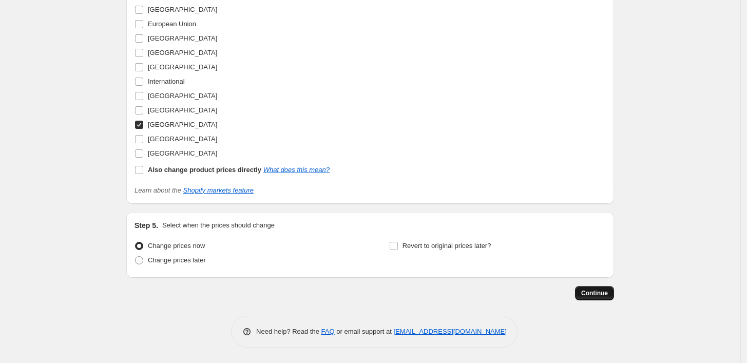
click at [595, 296] on span "Continue" at bounding box center [594, 293] width 27 height 8
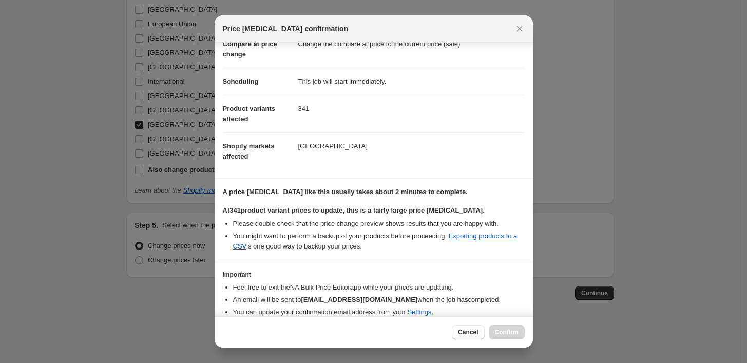
scroll to position [99, 0]
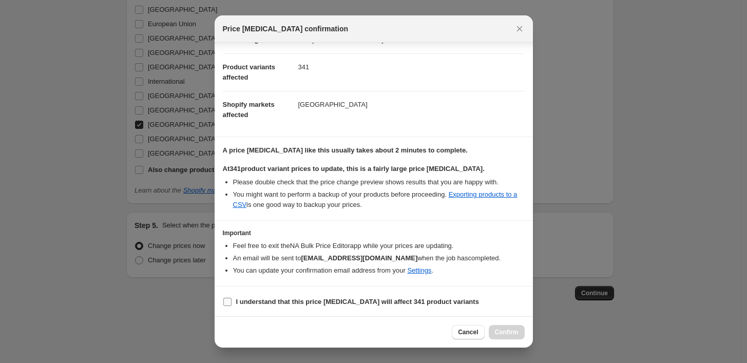
click at [230, 301] on input "I understand that this price [MEDICAL_DATA] will affect 341 product variants" at bounding box center [227, 302] width 8 height 8
checkbox input "true"
click at [503, 335] on span "Confirm" at bounding box center [507, 332] width 24 height 8
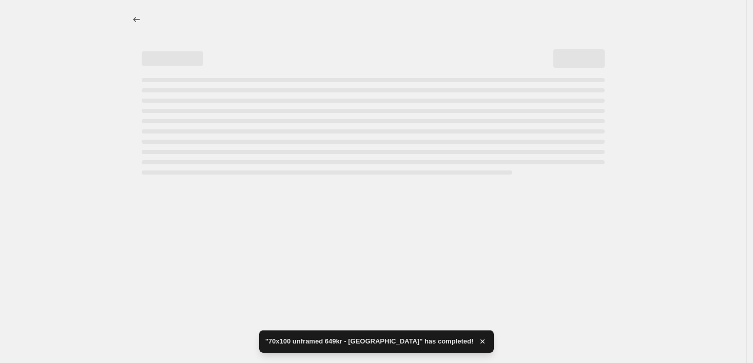
select select "title"
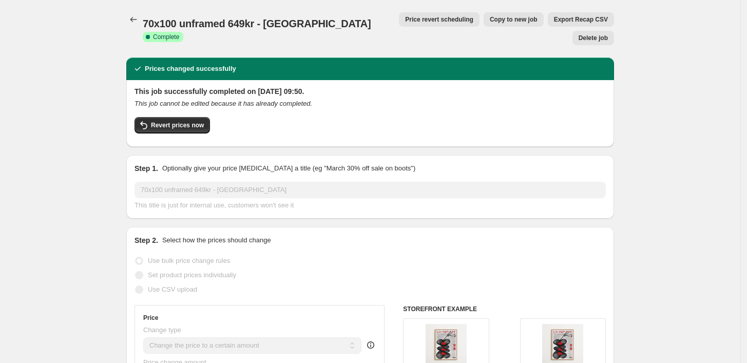
click at [490, 20] on span "Copy to new job" at bounding box center [514, 19] width 48 height 8
select select "title"
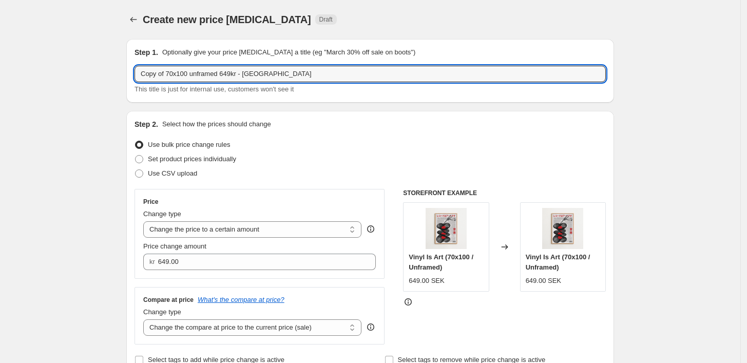
drag, startPoint x: 168, startPoint y: 72, endPoint x: 99, endPoint y: 76, distance: 69.4
click at [150, 73] on input "70x100 unframed 649kr - [GEOGRAPHIC_DATA]" at bounding box center [369, 74] width 471 height 16
type input "21x30 unframed 249kr - [GEOGRAPHIC_DATA]"
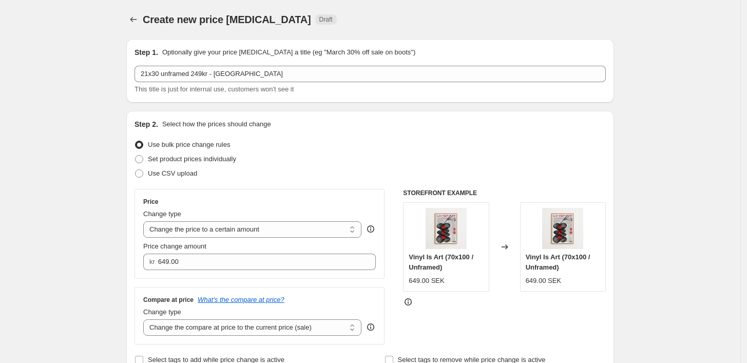
click at [306, 99] on div "Step 1. Optionally give your price [MEDICAL_DATA] a title (eg "March 30% off sa…" at bounding box center [370, 71] width 488 height 64
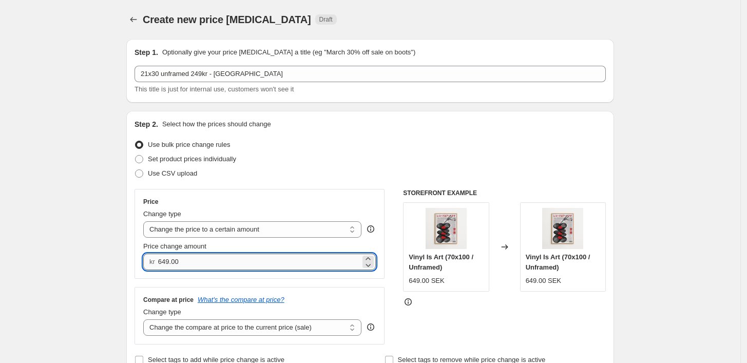
click at [173, 266] on input "649.00" at bounding box center [259, 262] width 202 height 16
drag, startPoint x: 189, startPoint y: 262, endPoint x: 61, endPoint y: 251, distance: 128.7
type input "249.00"
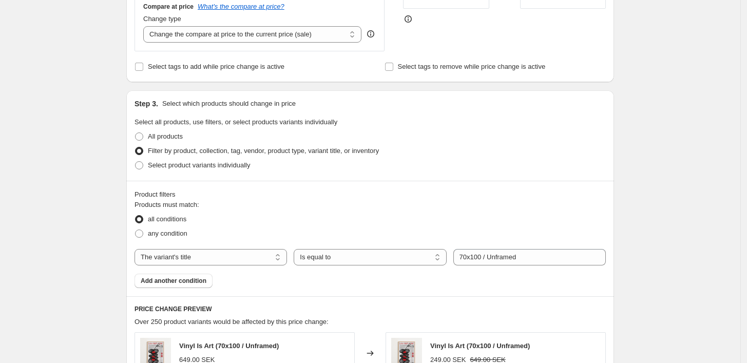
scroll to position [342, 0]
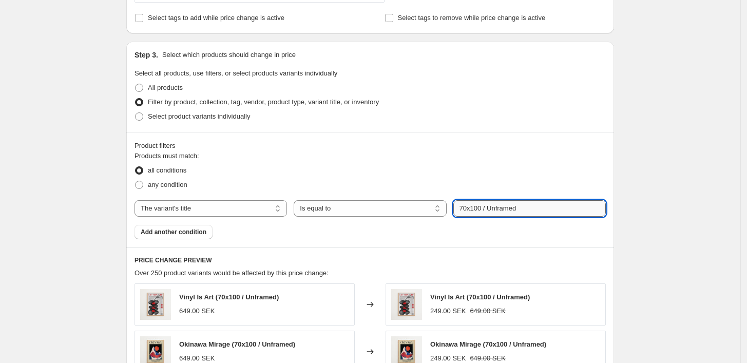
click at [468, 207] on input "70x100 / Unframed" at bounding box center [529, 208] width 152 height 16
type input "21x30 / Unframed"
click at [452, 166] on div "all conditions" at bounding box center [369, 170] width 471 height 14
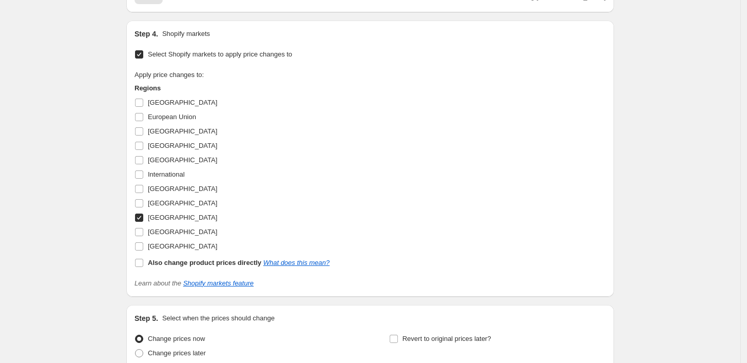
scroll to position [967, 0]
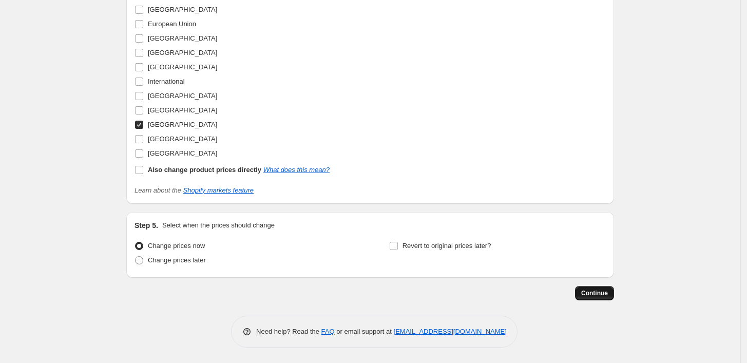
click at [603, 294] on span "Continue" at bounding box center [594, 293] width 27 height 8
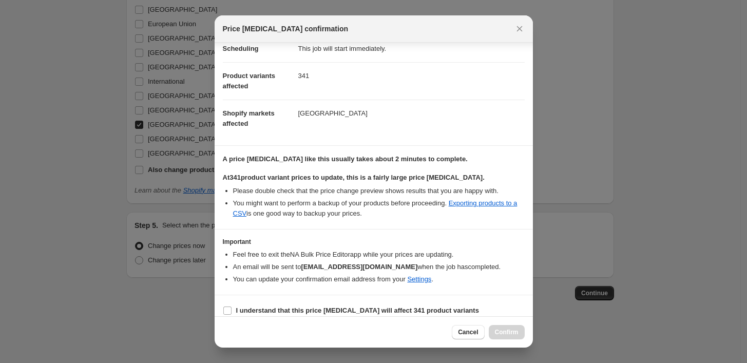
scroll to position [99, 0]
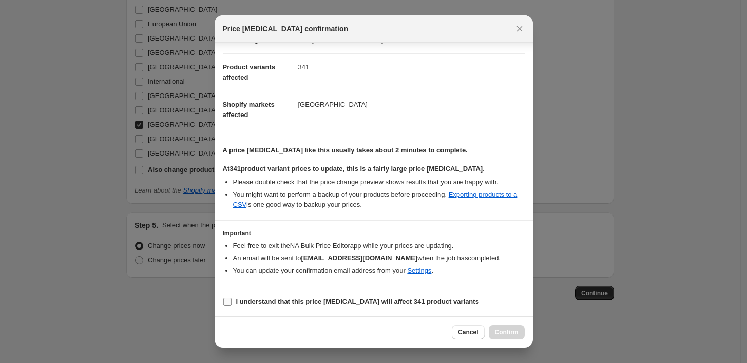
click at [226, 298] on input "I understand that this price [MEDICAL_DATA] will affect 341 product variants" at bounding box center [227, 302] width 8 height 8
checkbox input "true"
click at [502, 332] on span "Confirm" at bounding box center [507, 332] width 24 height 8
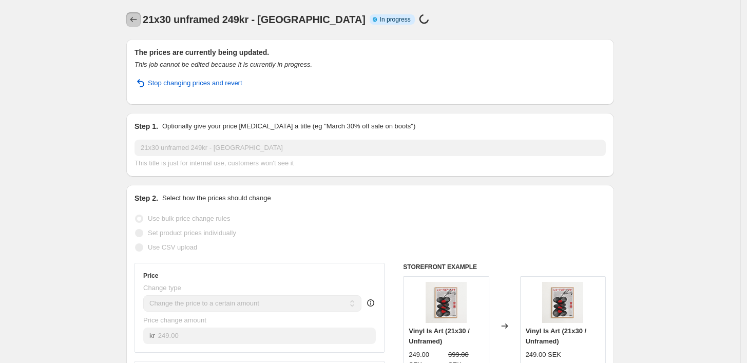
click at [134, 19] on icon "Price change jobs" at bounding box center [133, 19] width 7 height 5
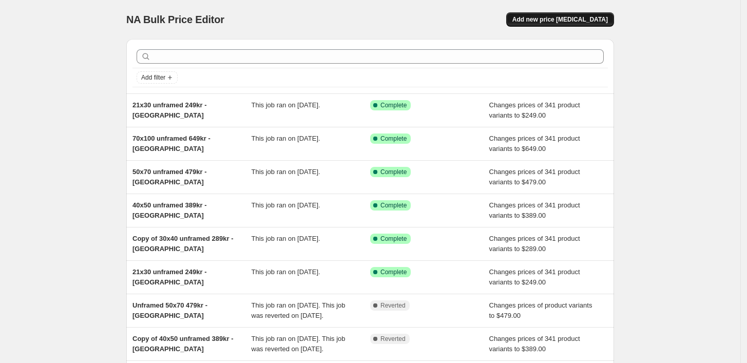
click at [583, 19] on span "Add new price [MEDICAL_DATA]" at bounding box center [559, 19] width 95 height 8
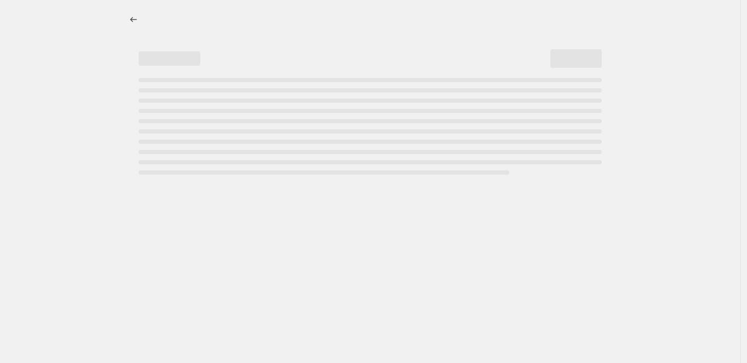
select select "percentage"
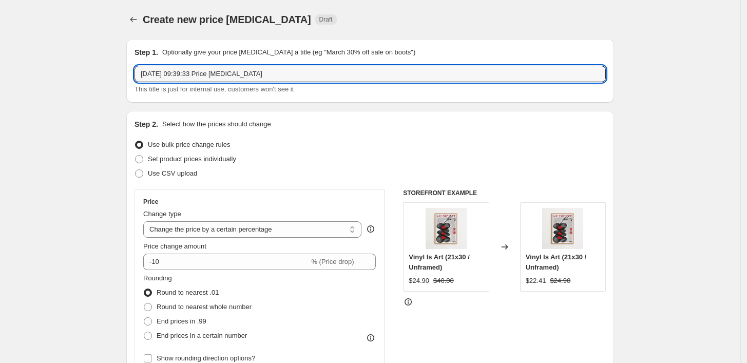
drag, startPoint x: 270, startPoint y: 73, endPoint x: 68, endPoint y: 63, distance: 202.5
type input "21x30 med ram 499kr - [GEOGRAPHIC_DATA]"
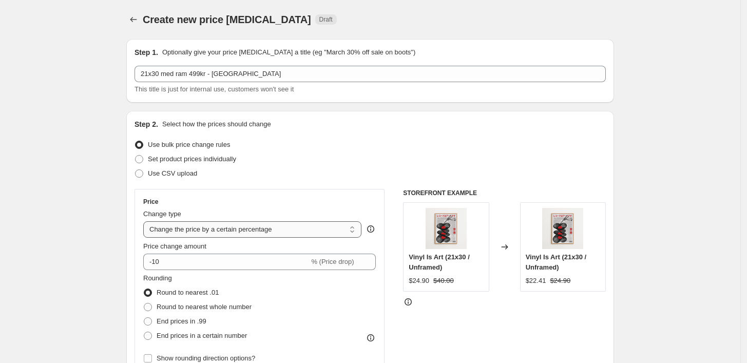
click at [189, 229] on select "Change the price to a certain amount Change the price by a certain amount Chang…" at bounding box center [252, 229] width 218 height 16
select select "to"
click at [146, 221] on select "Change the price to a certain amount Change the price by a certain amount Chang…" at bounding box center [252, 229] width 218 height 16
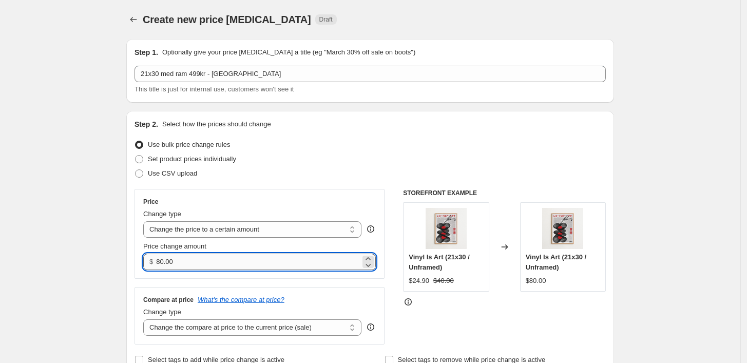
click at [224, 260] on input "80.00" at bounding box center [258, 262] width 204 height 16
drag, startPoint x: 223, startPoint y: 260, endPoint x: 98, endPoint y: 259, distance: 125.2
type input "499.00"
click at [332, 171] on div "Use CSV upload" at bounding box center [369, 173] width 471 height 14
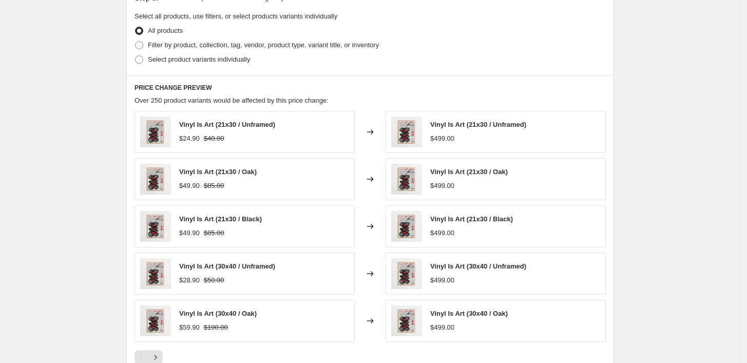
scroll to position [625, 0]
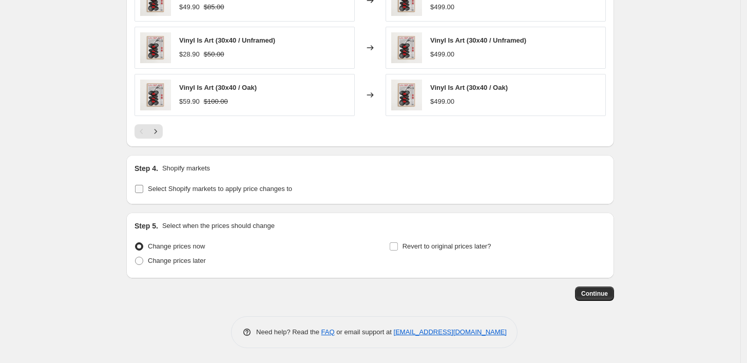
click at [144, 192] on span at bounding box center [138, 188] width 9 height 9
click at [143, 192] on input "Select Shopify markets to apply price changes to" at bounding box center [139, 189] width 8 height 8
checkbox input "true"
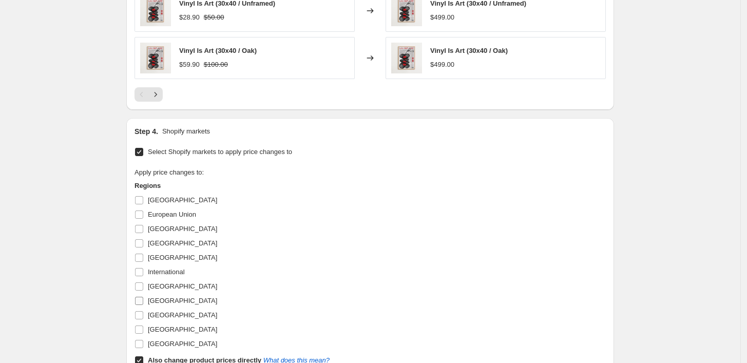
scroll to position [682, 0]
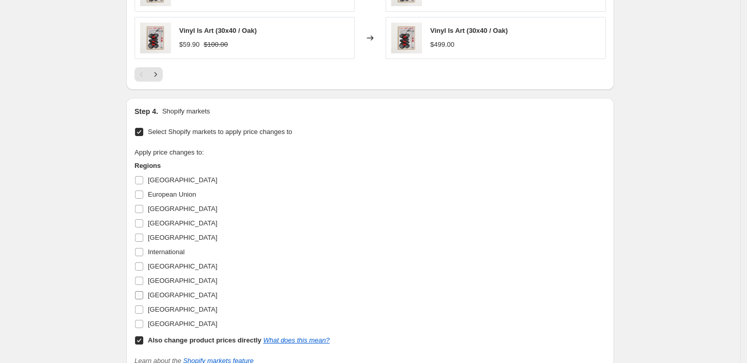
click at [142, 297] on input "[GEOGRAPHIC_DATA]" at bounding box center [139, 295] width 8 height 8
checkbox input "true"
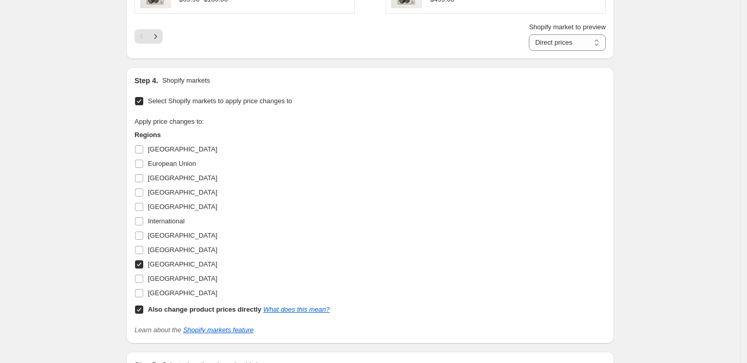
scroll to position [739, 0]
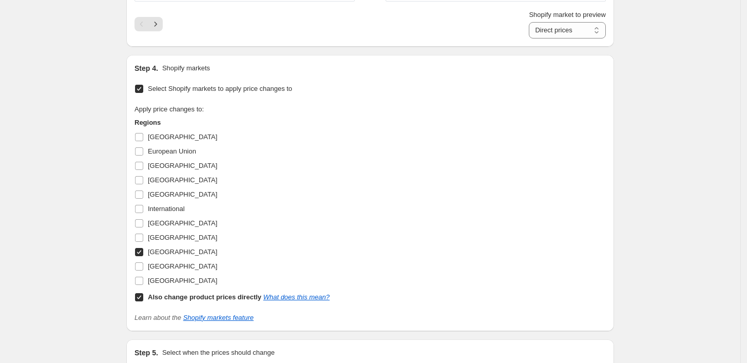
click at [143, 299] on input "Also change product prices directly What does this mean?" at bounding box center [139, 297] width 8 height 8
checkbox input "false"
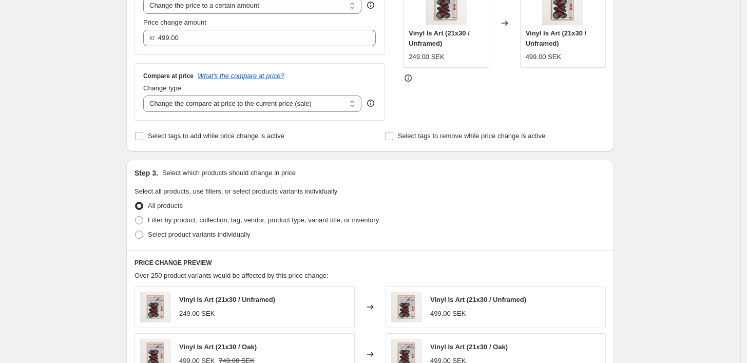
scroll to position [226, 0]
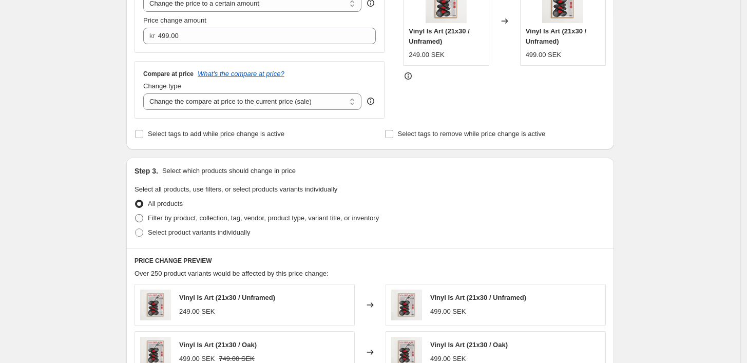
click at [148, 219] on label "Filter by product, collection, tag, vendor, product type, variant title, or inv…" at bounding box center [256, 218] width 244 height 14
click at [135, 215] on input "Filter by product, collection, tag, vendor, product type, variant title, or inv…" at bounding box center [135, 214] width 1 height 1
radio input "true"
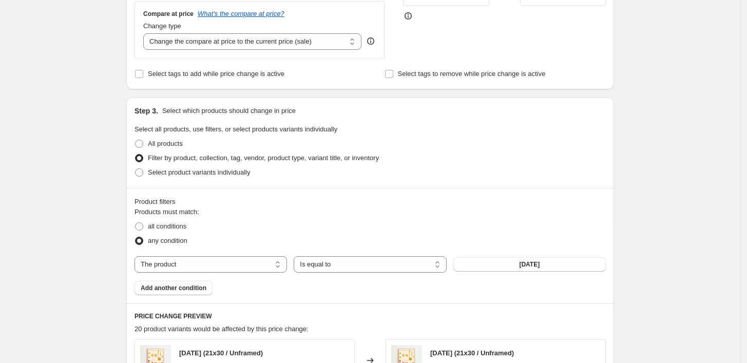
scroll to position [340, 0]
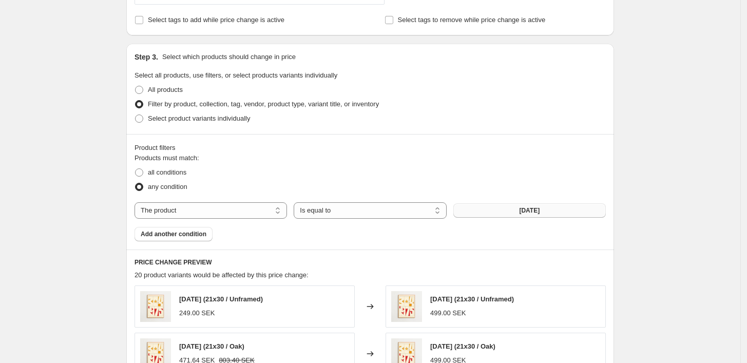
click at [494, 208] on button "[DATE]" at bounding box center [529, 210] width 152 height 14
click at [256, 215] on select "The product The product's collection The product's tag The product's vendor The…" at bounding box center [210, 210] width 152 height 16
select select "title"
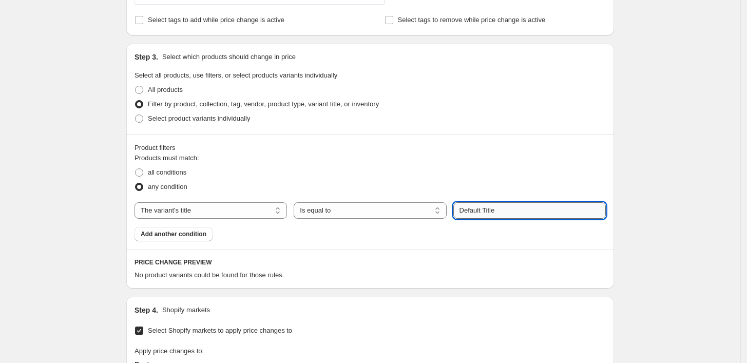
click at [485, 214] on input "Default Title" at bounding box center [529, 210] width 152 height 16
drag, startPoint x: 503, startPoint y: 212, endPoint x: 443, endPoint y: 206, distance: 60.8
click at [443, 206] on div "The product The product's collection The product's tag The product's vendor The…" at bounding box center [369, 210] width 471 height 16
type input "21x30"
click at [287, 237] on div "Products must match: all conditions any condition The product The product's col…" at bounding box center [369, 197] width 471 height 88
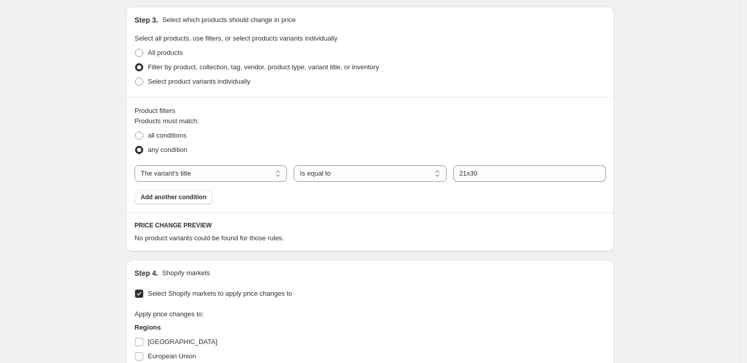
scroll to position [397, 0]
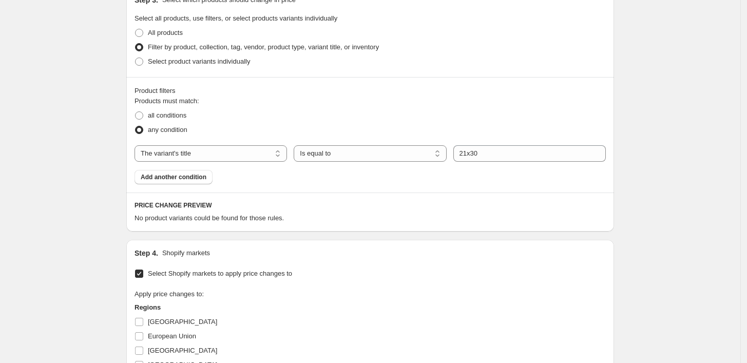
click at [422, 178] on div "Products must match: all conditions any condition The product The product's col…" at bounding box center [369, 140] width 471 height 88
click at [326, 173] on div "Products must match: all conditions any condition The product The product's col…" at bounding box center [369, 140] width 471 height 88
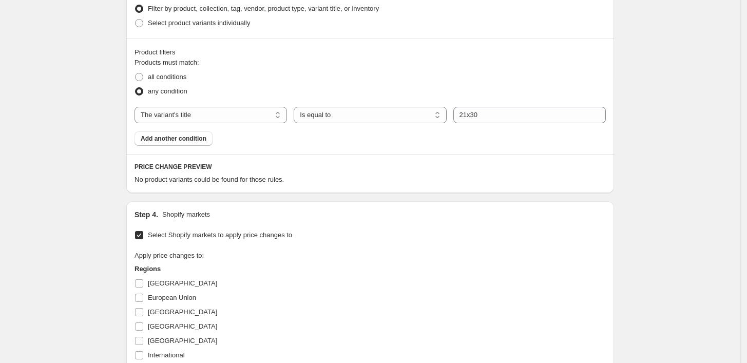
scroll to position [454, 0]
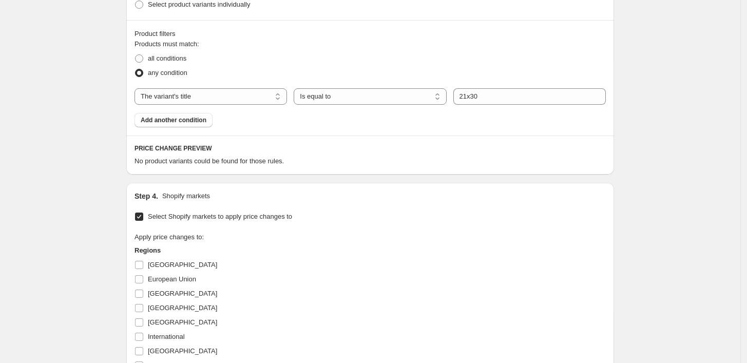
click at [297, 143] on div "PRICE CHANGE PREVIEW No product variants could be found for those rules." at bounding box center [370, 154] width 488 height 38
click at [142, 60] on span at bounding box center [139, 58] width 8 height 8
click at [135, 55] on input "all conditions" at bounding box center [135, 54] width 1 height 1
radio input "true"
click at [274, 122] on div "Products must match: all conditions any condition The product The product's col…" at bounding box center [369, 83] width 471 height 88
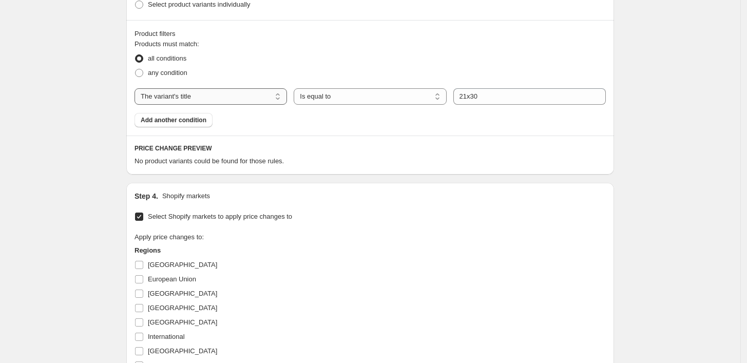
click at [233, 98] on select "The product The product's collection The product's tag The product's vendor The…" at bounding box center [210, 96] width 152 height 16
click at [137, 88] on select "The product The product's collection The product's tag The product's vendor The…" at bounding box center [210, 96] width 152 height 16
click at [342, 128] on div "Product filters Products must match: all conditions any condition The product T…" at bounding box center [370, 77] width 488 height 115
click at [487, 95] on input "21x30" at bounding box center [529, 96] width 152 height 16
drag, startPoint x: 505, startPoint y: 95, endPoint x: 408, endPoint y: 90, distance: 96.6
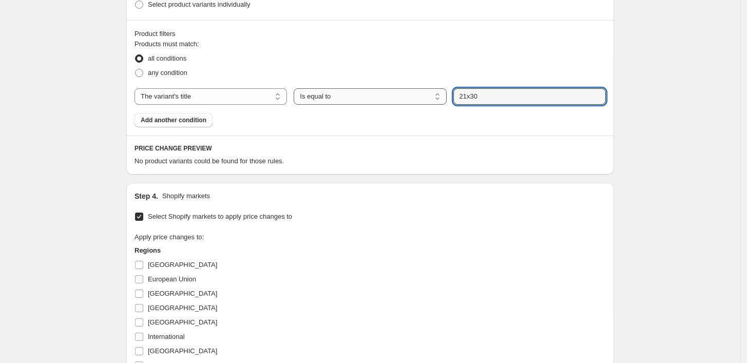
click at [410, 90] on div "The product The product's collection The product's tag The product's vendor The…" at bounding box center [369, 96] width 471 height 16
type input "21x30"
click at [467, 51] on fieldset "Products must match: all conditions any condition" at bounding box center [369, 59] width 471 height 41
click at [505, 134] on div "Product filters Products must match: all conditions any condition The product T…" at bounding box center [370, 77] width 488 height 115
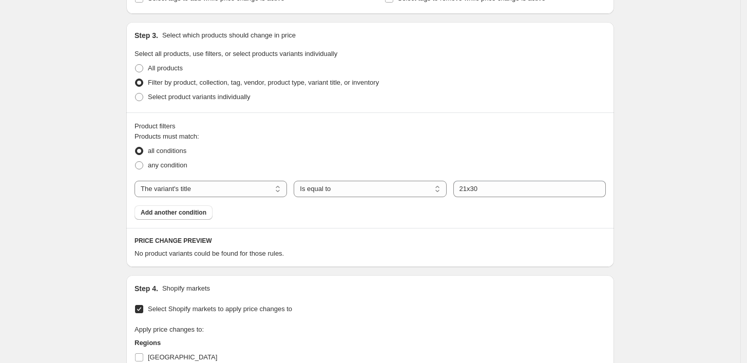
scroll to position [283, 0]
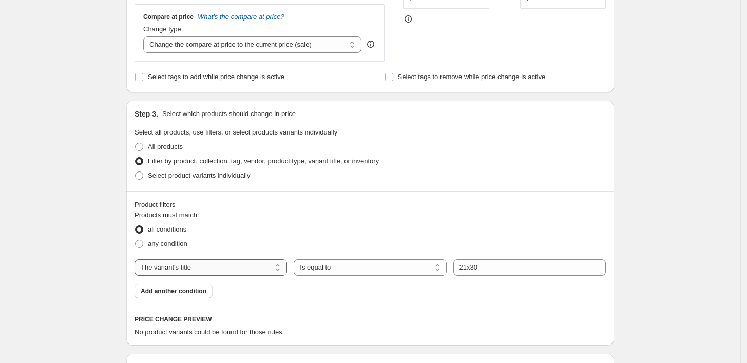
click at [246, 270] on select "The product The product's collection The product's tag The product's vendor The…" at bounding box center [210, 267] width 152 height 16
click at [137, 260] on select "The product The product's collection The product's tag The product's vendor The…" at bounding box center [210, 267] width 152 height 16
drag, startPoint x: 507, startPoint y: 267, endPoint x: 395, endPoint y: 253, distance: 113.3
click at [395, 253] on div "Products must match: all conditions any condition The product The product's col…" at bounding box center [369, 254] width 471 height 88
type input "frame"
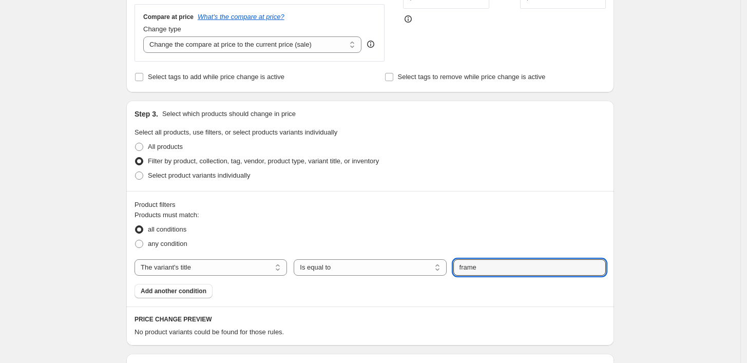
click at [449, 243] on div "any condition" at bounding box center [369, 244] width 471 height 14
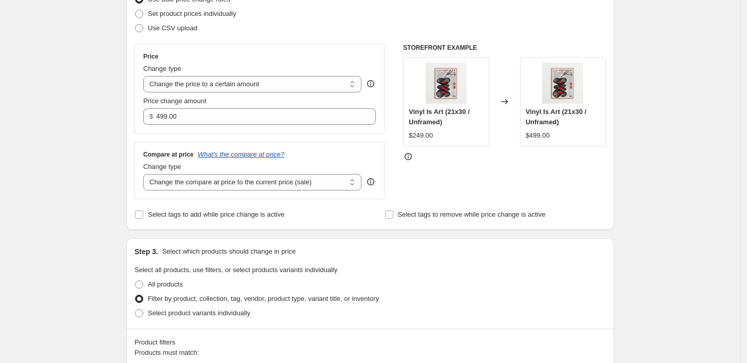
scroll to position [228, 0]
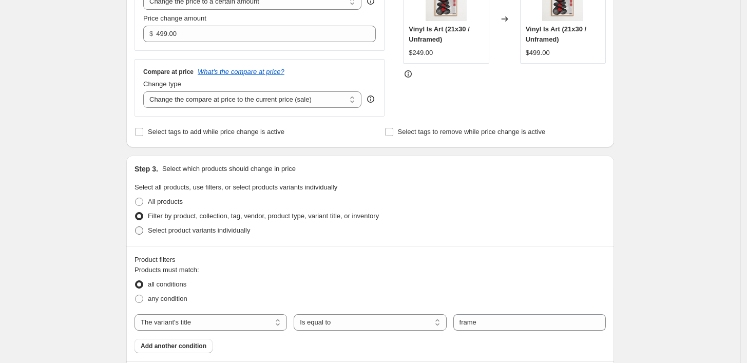
click at [142, 229] on span at bounding box center [139, 230] width 8 height 8
click at [135, 227] on input "Select product variants individually" at bounding box center [135, 226] width 1 height 1
radio input "true"
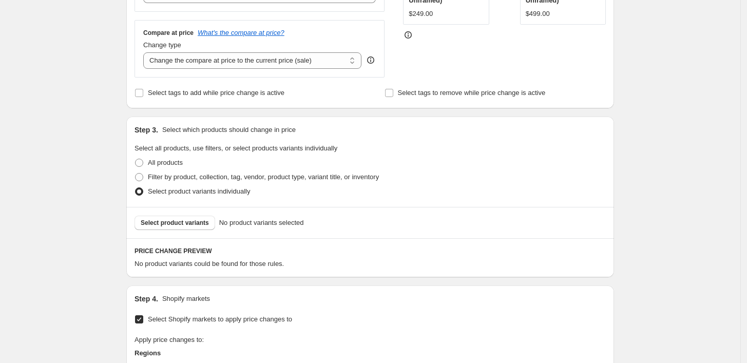
scroll to position [285, 0]
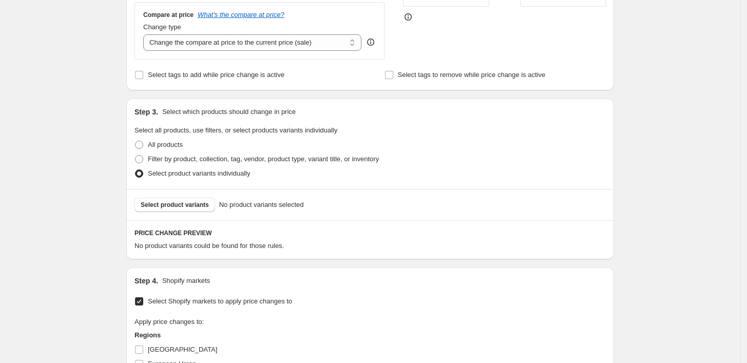
click at [479, 206] on div "Select product variants No product variants selected" at bounding box center [369, 205] width 471 height 14
click at [189, 207] on span "Select product variants" at bounding box center [175, 205] width 68 height 8
click at [155, 155] on span "Filter by product, collection, tag, vendor, product type, variant title, or inv…" at bounding box center [263, 159] width 231 height 8
click at [135, 155] on input "Filter by product, collection, tag, vendor, product type, variant title, or inv…" at bounding box center [135, 155] width 1 height 1
radio input "true"
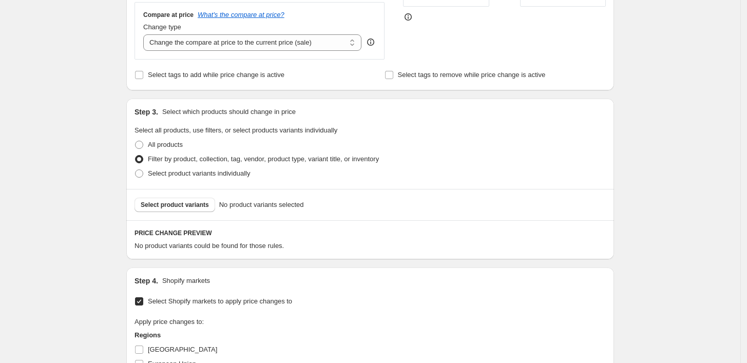
select select "title"
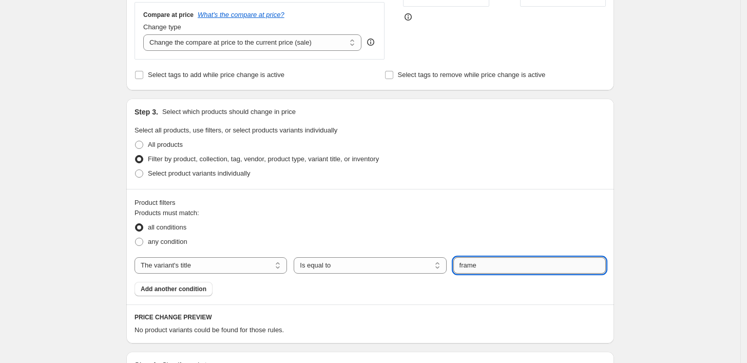
click at [483, 264] on input "frame" at bounding box center [529, 265] width 152 height 16
drag, startPoint x: 489, startPoint y: 267, endPoint x: 422, endPoint y: 258, distance: 67.9
click at [422, 258] on div "The product The product's collection The product's tag The product's vendor The…" at bounding box center [369, 265] width 471 height 16
click at [453, 99] on button "Submit" at bounding box center [467, 104] width 29 height 11
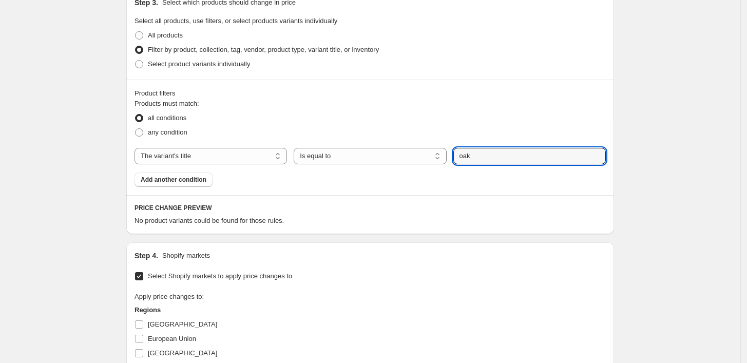
scroll to position [399, 0]
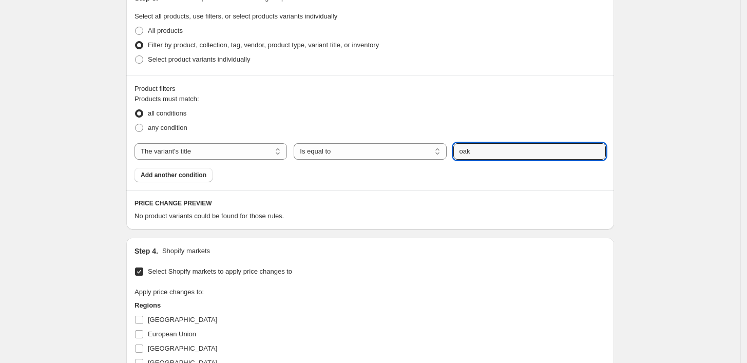
drag, startPoint x: 521, startPoint y: 140, endPoint x: 434, endPoint y: 135, distance: 87.4
click at [434, 135] on div "Products must match: all conditions any condition The product The product's col…" at bounding box center [369, 138] width 471 height 88
click at [509, 149] on input "21x30 / frame" at bounding box center [529, 151] width 152 height 16
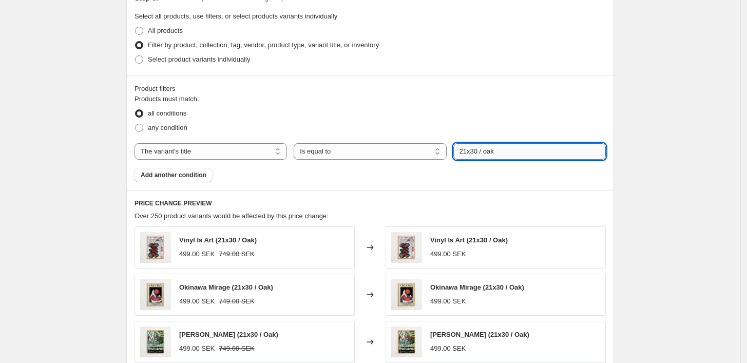
click at [538, 153] on input "21x30 / oak" at bounding box center [529, 151] width 152 height 16
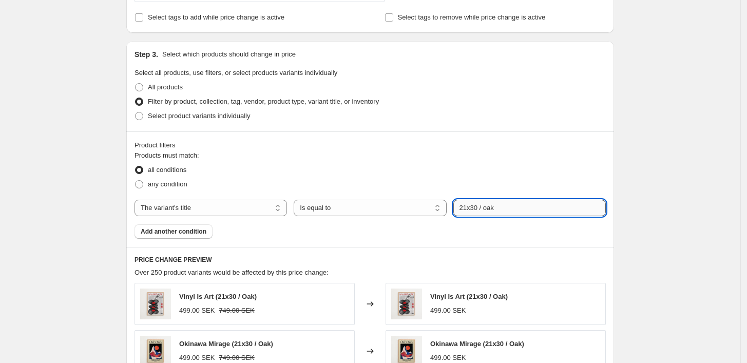
scroll to position [342, 0]
click at [495, 209] on input "21x30 / oak" at bounding box center [529, 208] width 152 height 16
click at [572, 177] on div "all conditions" at bounding box center [369, 170] width 471 height 14
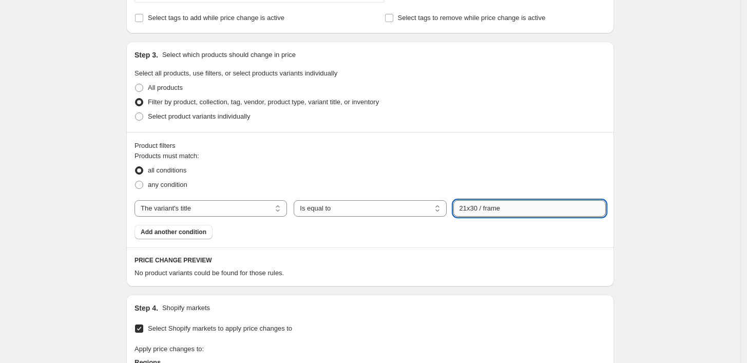
click at [505, 209] on input "21x30 / frame" at bounding box center [529, 208] width 152 height 16
click at [578, 174] on div "all conditions" at bounding box center [369, 170] width 471 height 14
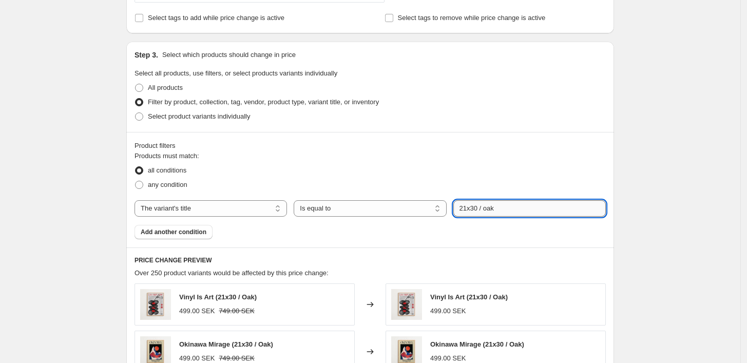
click at [550, 209] on input "21x30 / oak" at bounding box center [529, 208] width 152 height 16
click at [539, 174] on div "all conditions" at bounding box center [369, 170] width 471 height 14
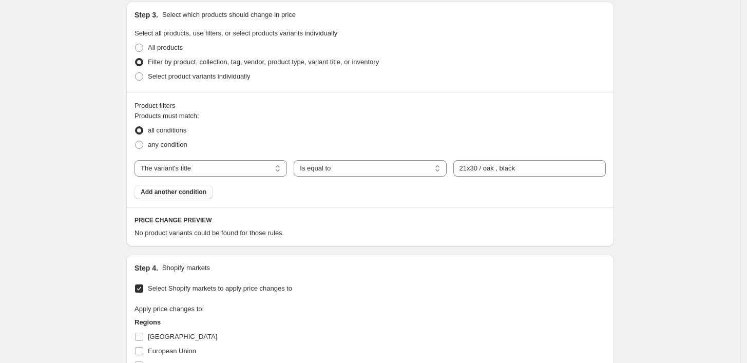
scroll to position [399, 0]
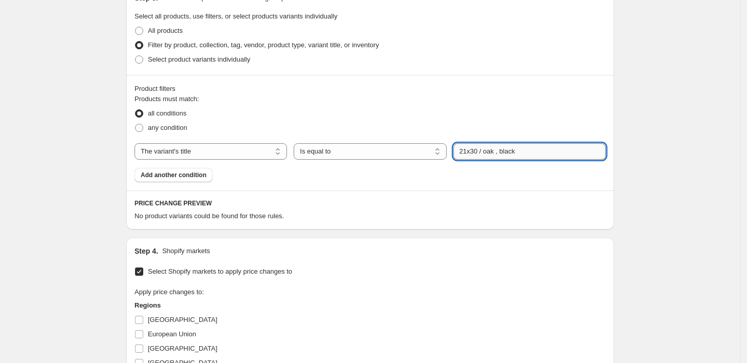
click at [508, 149] on input "21x30 / oak , black" at bounding box center [529, 151] width 152 height 16
click at [537, 124] on div "any condition" at bounding box center [369, 128] width 471 height 14
click at [500, 152] on input "21x30 / oak , 21x30 / black" at bounding box center [529, 151] width 152 height 16
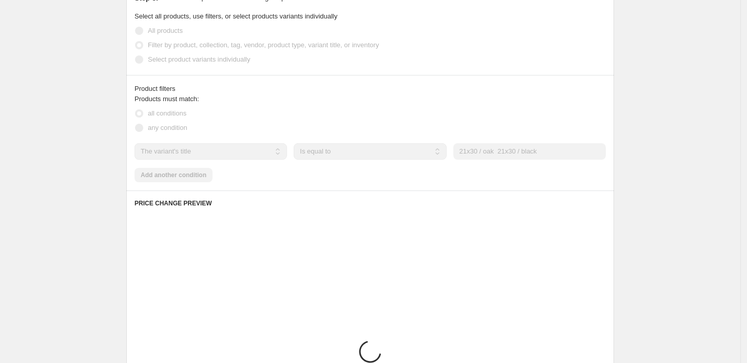
click at [626, 128] on div "Create new price [MEDICAL_DATA]. This page is ready Create new price [MEDICAL_D…" at bounding box center [370, 266] width 512 height 1330
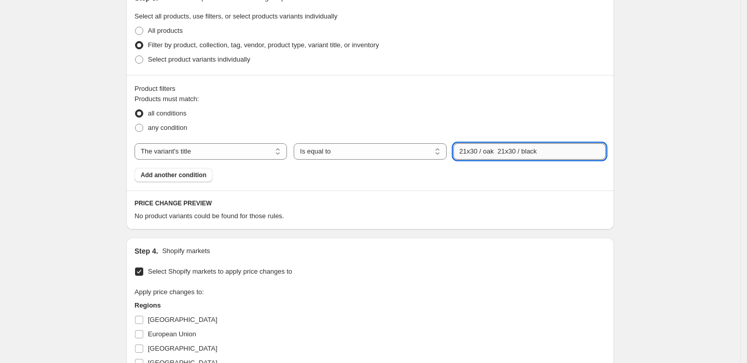
drag, startPoint x: 545, startPoint y: 152, endPoint x: 501, endPoint y: 152, distance: 44.1
click at [501, 152] on input "21x30 / oak 21x30 / black" at bounding box center [529, 151] width 152 height 16
type input "21x30 / oak"
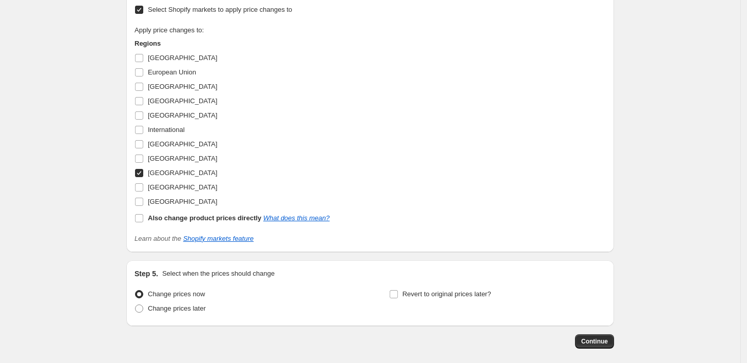
scroll to position [967, 0]
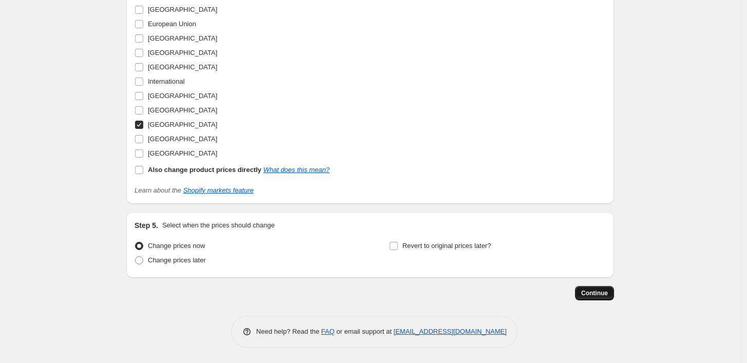
click at [597, 295] on span "Continue" at bounding box center [594, 293] width 27 height 8
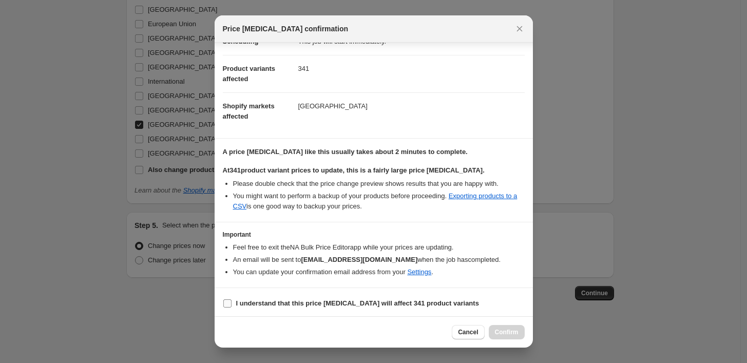
scroll to position [99, 0]
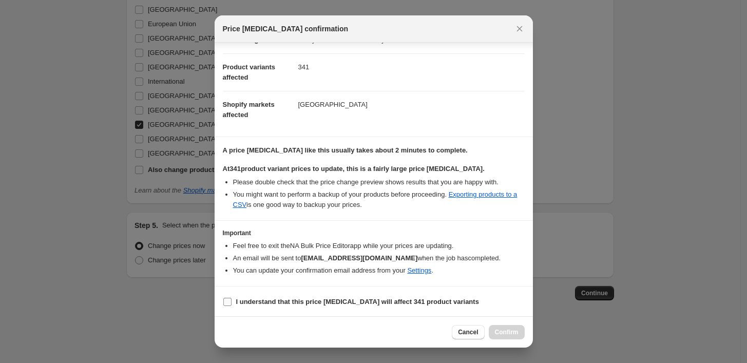
click at [229, 298] on input "I understand that this price [MEDICAL_DATA] will affect 341 product variants" at bounding box center [227, 302] width 8 height 8
checkbox input "true"
click at [499, 333] on span "Confirm" at bounding box center [507, 332] width 24 height 8
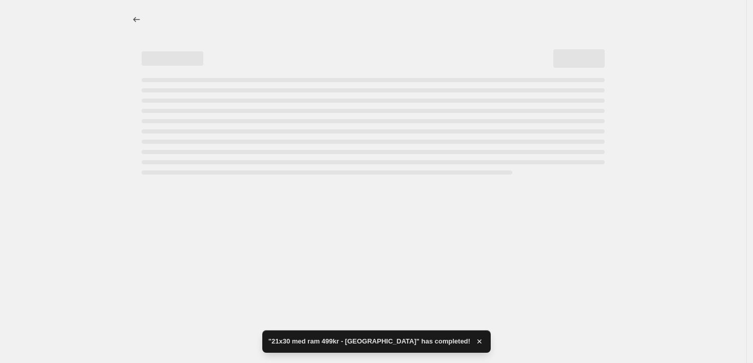
select select "title"
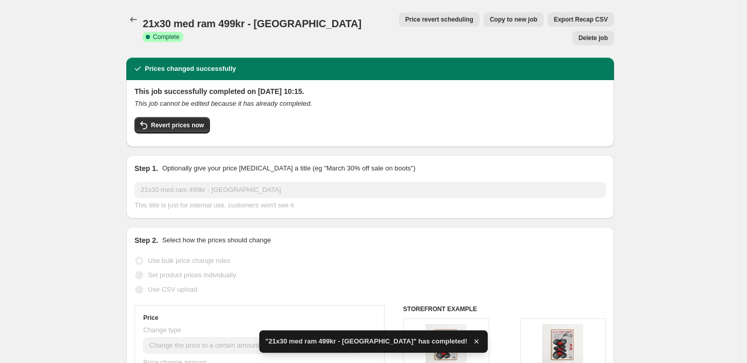
click at [490, 19] on span "Copy to new job" at bounding box center [514, 19] width 48 height 8
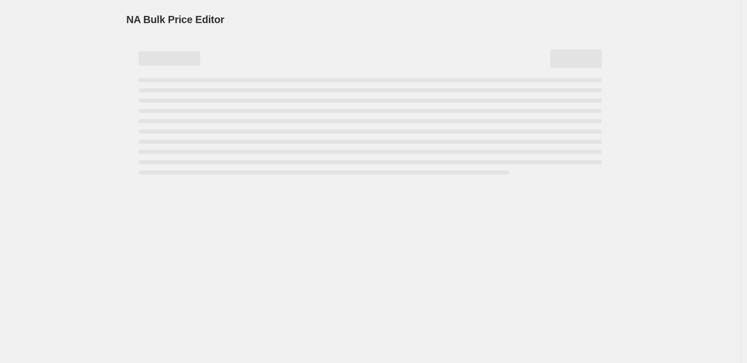
select select "title"
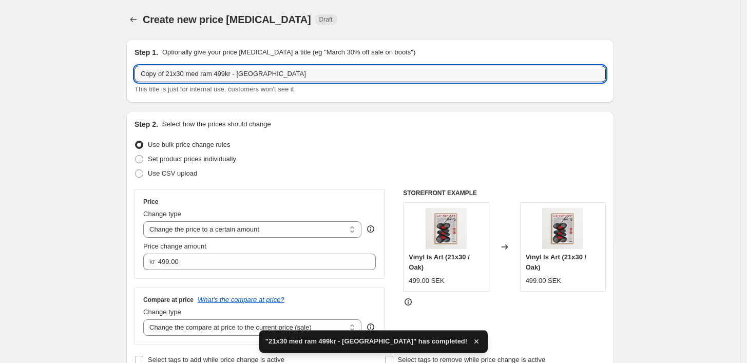
drag, startPoint x: 168, startPoint y: 72, endPoint x: 100, endPoint y: 73, distance: 68.3
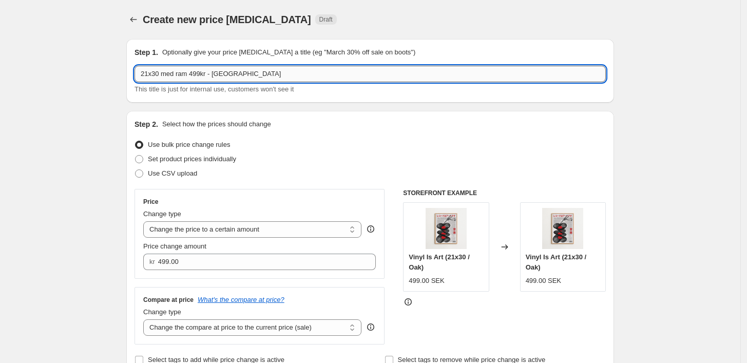
click at [207, 72] on input "21x30 med ram 499kr - [GEOGRAPHIC_DATA]" at bounding box center [369, 74] width 471 height 16
type input "21x30 med ram 499kr / black - [GEOGRAPHIC_DATA]"
click at [338, 98] on div "Step 1. Optionally give your price [MEDICAL_DATA] a title (eg "March 30% off sa…" at bounding box center [370, 71] width 488 height 64
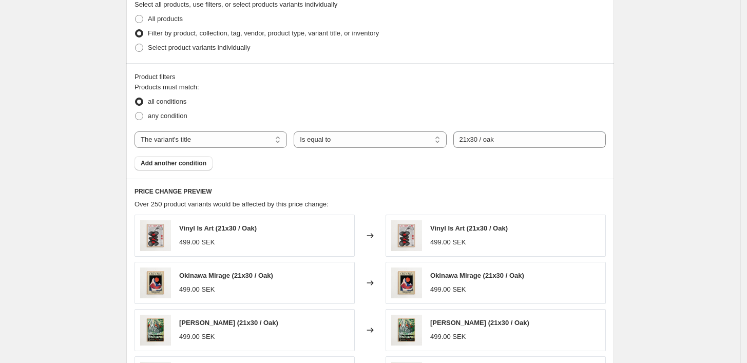
scroll to position [399, 0]
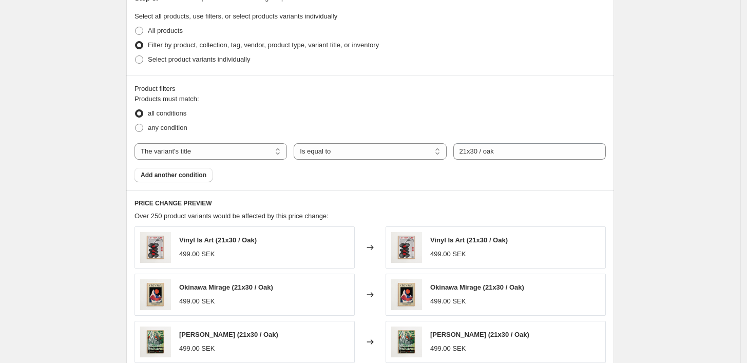
click at [495, 143] on div "Products must match: all conditions any condition The product The product's col…" at bounding box center [369, 138] width 471 height 88
click at [494, 148] on input "21x30 / oak" at bounding box center [529, 151] width 152 height 16
type input "21x30 / black"
click at [539, 107] on div "all conditions" at bounding box center [369, 113] width 471 height 14
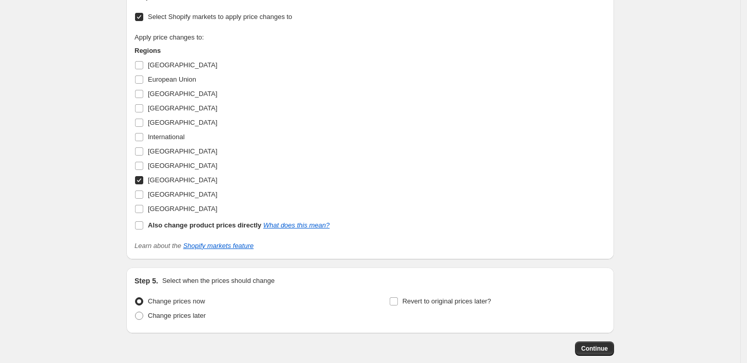
scroll to position [967, 0]
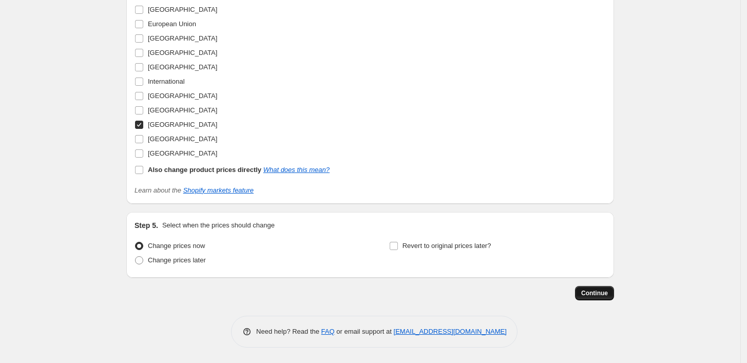
click at [603, 296] on span "Continue" at bounding box center [594, 293] width 27 height 8
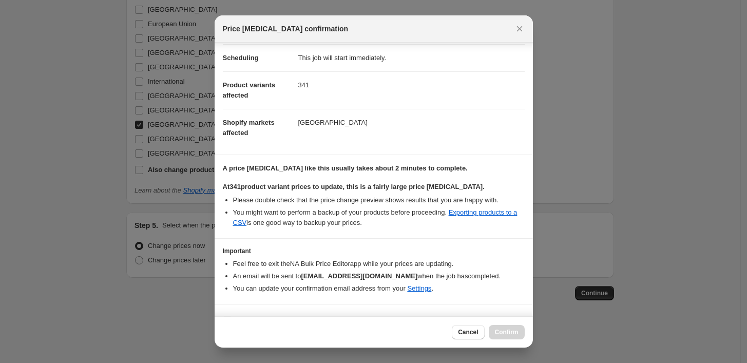
scroll to position [99, 0]
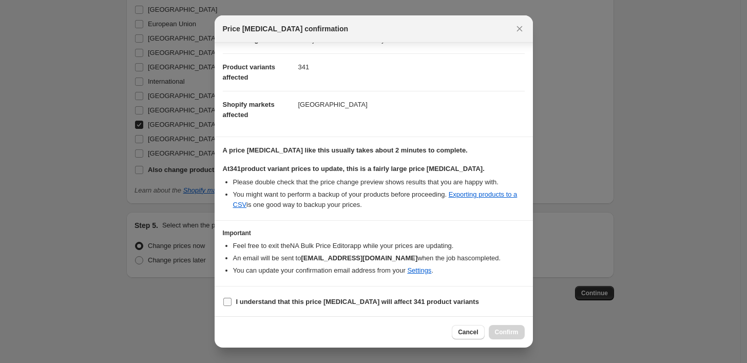
click at [228, 303] on input "I understand that this price [MEDICAL_DATA] will affect 341 product variants" at bounding box center [227, 302] width 8 height 8
checkbox input "true"
click at [509, 330] on span "Confirm" at bounding box center [507, 332] width 24 height 8
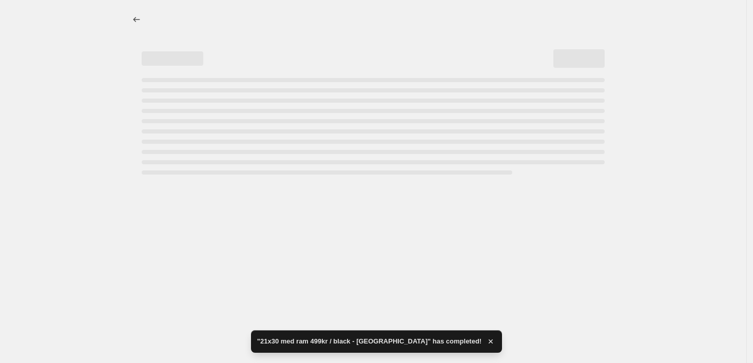
select select "title"
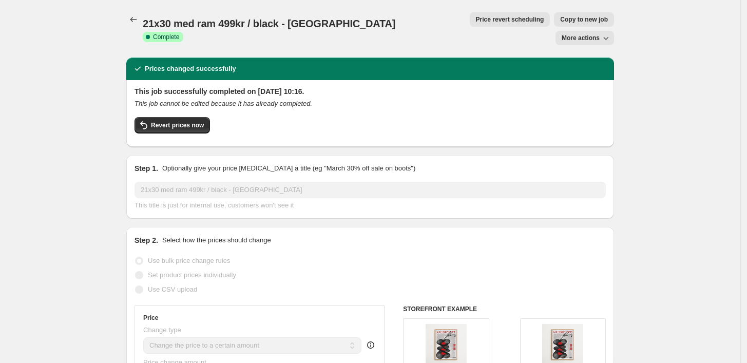
click at [587, 34] on span "More actions" at bounding box center [580, 38] width 38 height 8
click at [591, 34] on span "More actions" at bounding box center [580, 38] width 38 height 8
click at [560, 22] on span "Copy to new job" at bounding box center [584, 19] width 48 height 8
select select "title"
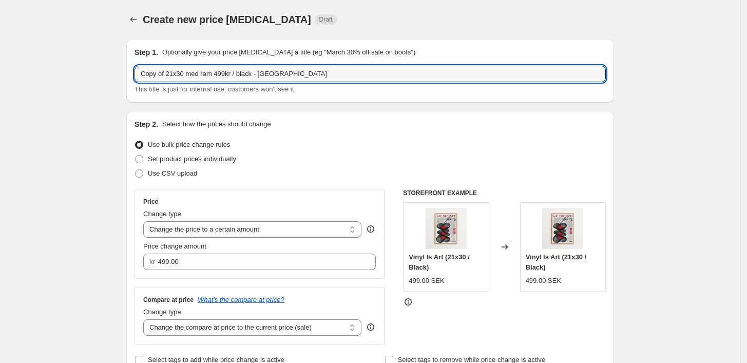
drag, startPoint x: 168, startPoint y: 72, endPoint x: 94, endPoint y: 71, distance: 73.9
click at [224, 71] on input "21x30 med ram 499kr / black - [GEOGRAPHIC_DATA]" at bounding box center [369, 74] width 471 height 16
type input "21x30 med ram 499kr / white- [GEOGRAPHIC_DATA]"
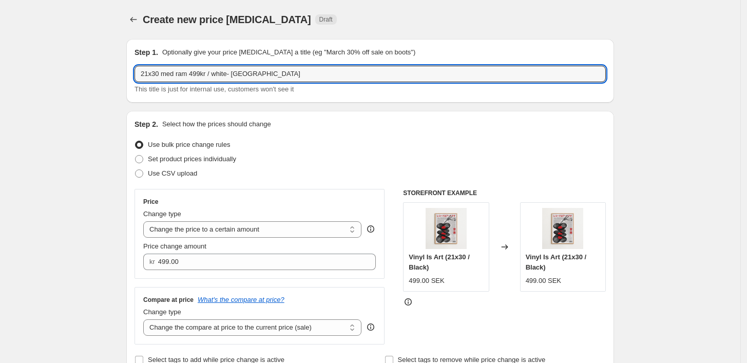
click at [511, 126] on div "Step 2. Select how the prices should change" at bounding box center [369, 124] width 471 height 10
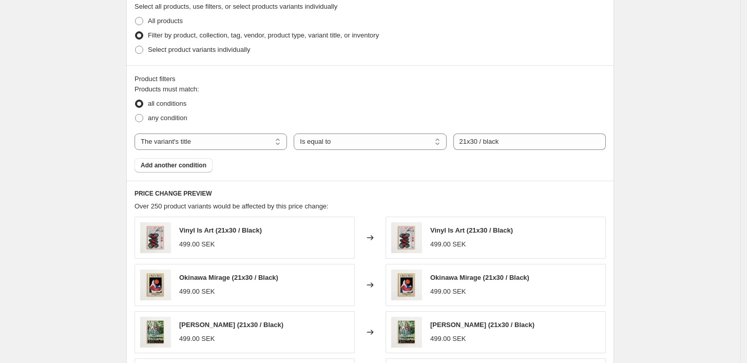
scroll to position [513, 0]
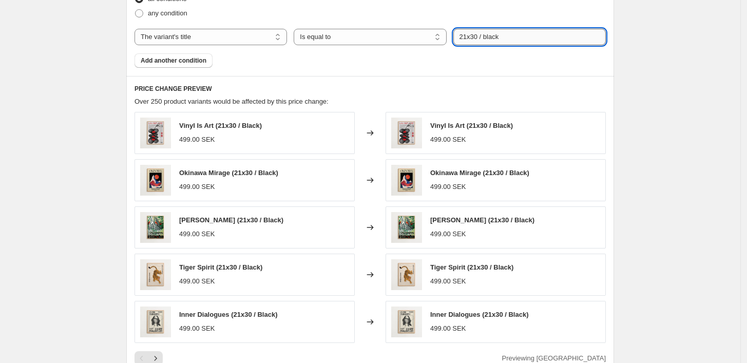
click at [498, 33] on input "21x30 / black" at bounding box center [529, 37] width 152 height 16
type input "21x30 / white"
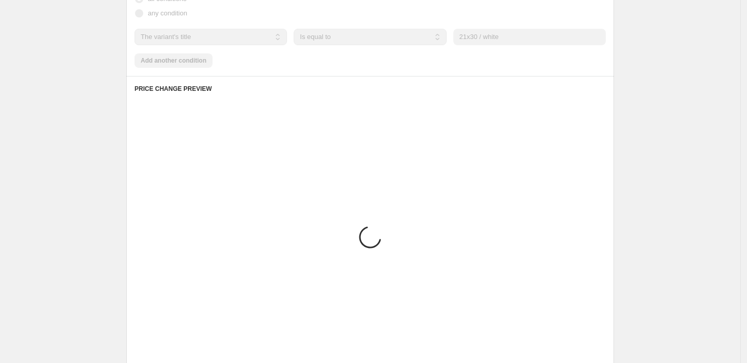
drag, startPoint x: 641, startPoint y: 17, endPoint x: 636, endPoint y: 0, distance: 18.3
click at [641, 17] on div "Create new price [MEDICAL_DATA]. This page is ready Create new price [MEDICAL_D…" at bounding box center [370, 152] width 740 height 1330
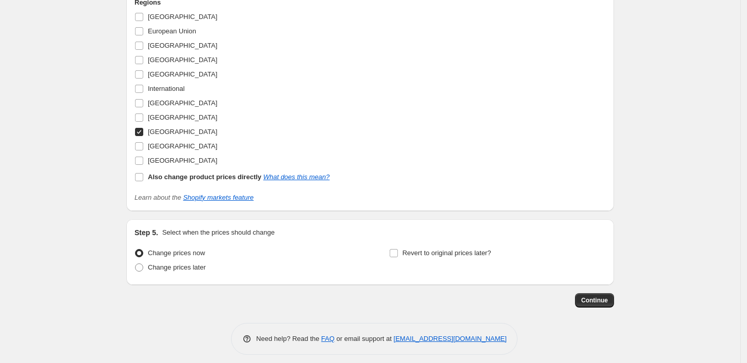
scroll to position [967, 0]
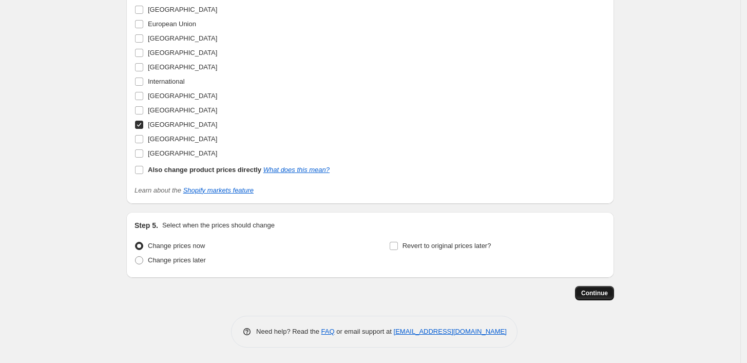
click at [600, 293] on span "Continue" at bounding box center [594, 293] width 27 height 8
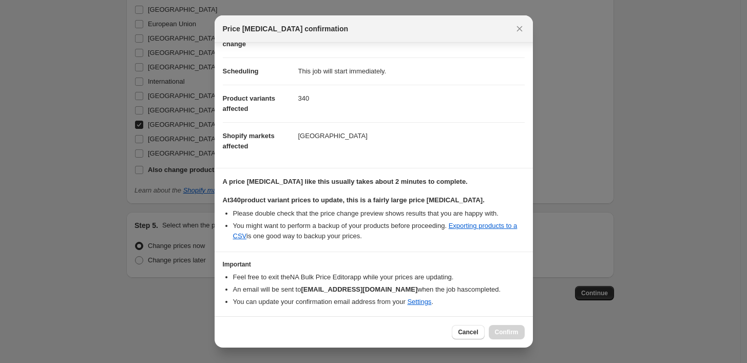
scroll to position [99, 0]
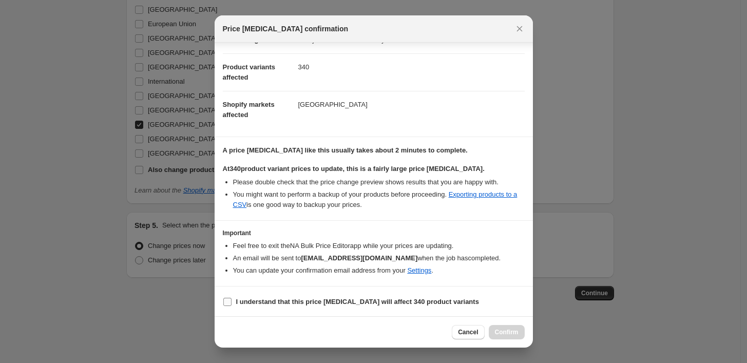
click at [231, 301] on span ":r1ed:" at bounding box center [227, 301] width 9 height 9
click at [231, 301] on input "I understand that this price [MEDICAL_DATA] will affect 340 product variants" at bounding box center [227, 302] width 8 height 8
checkbox input "true"
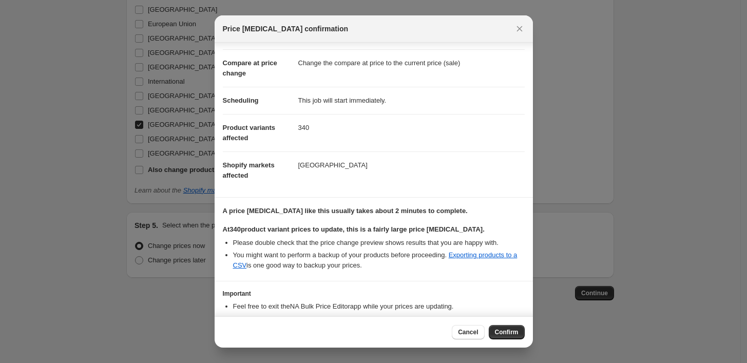
scroll to position [57, 0]
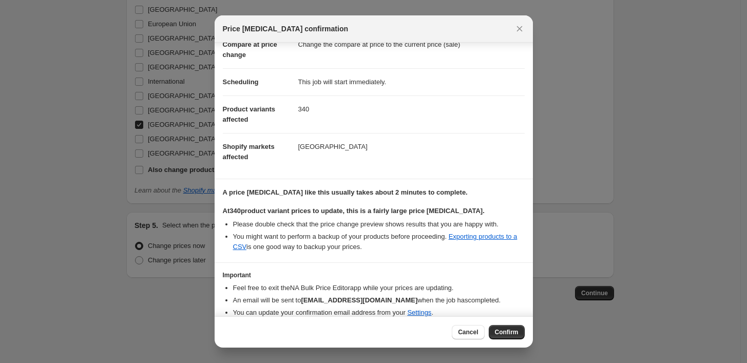
click at [513, 333] on span "Confirm" at bounding box center [507, 332] width 24 height 8
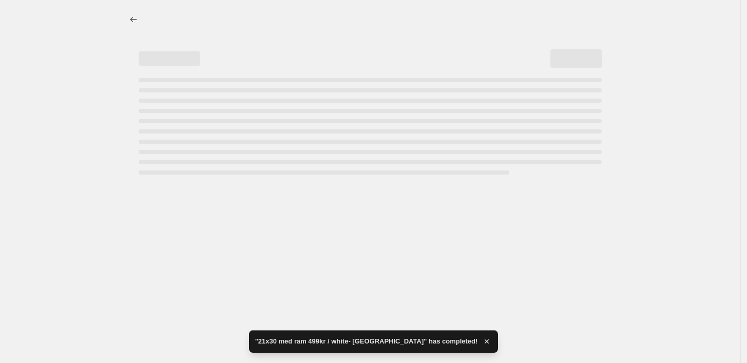
select select "title"
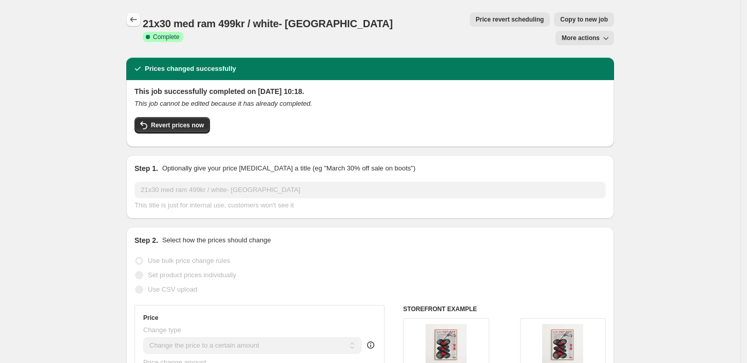
click at [136, 16] on icon "Price change jobs" at bounding box center [133, 19] width 10 height 10
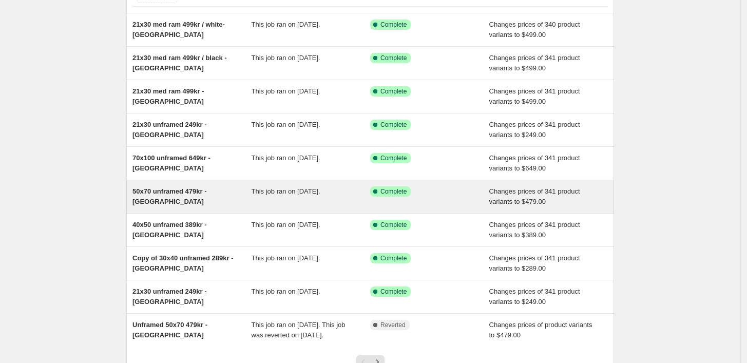
scroll to position [4, 0]
